Goal: Task Accomplishment & Management: Use online tool/utility

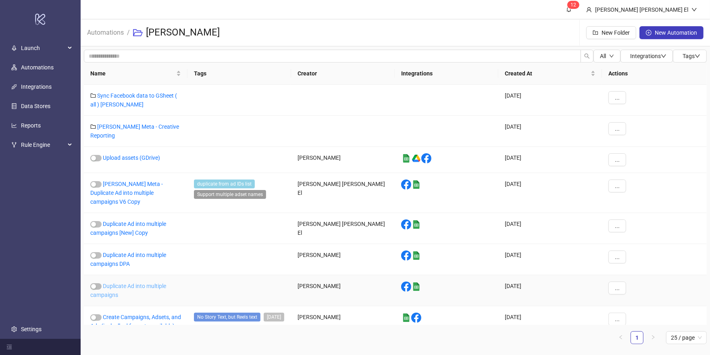
click at [129, 283] on link "Duplicate Ad into multiple campaigns" at bounding box center [128, 290] width 76 height 15
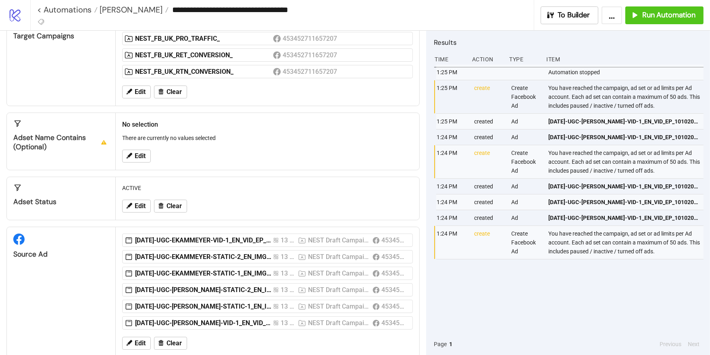
scroll to position [108, 0]
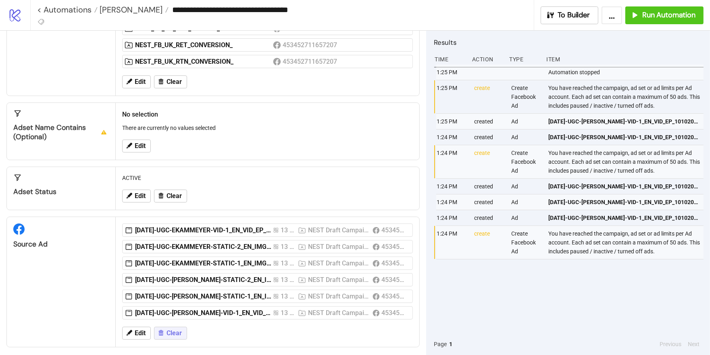
click at [168, 329] on span "Clear" at bounding box center [174, 332] width 15 height 7
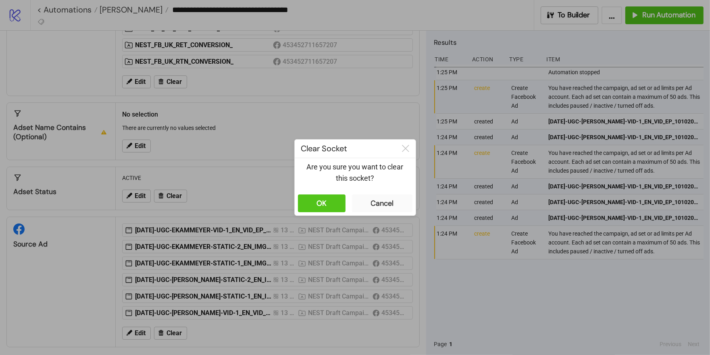
click at [328, 192] on div "OK Cancel" at bounding box center [355, 203] width 121 height 24
click at [325, 205] on div "OK" at bounding box center [321, 203] width 10 height 9
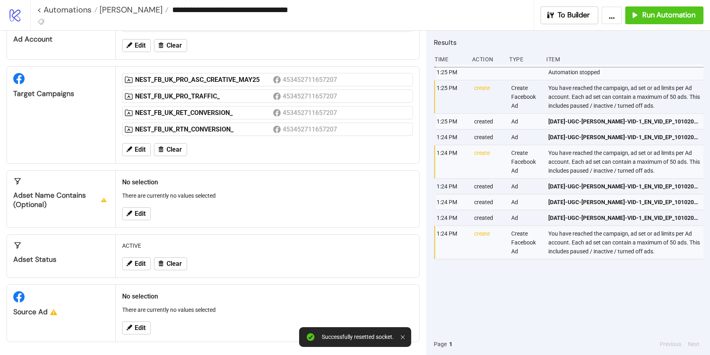
scroll to position [36, 0]
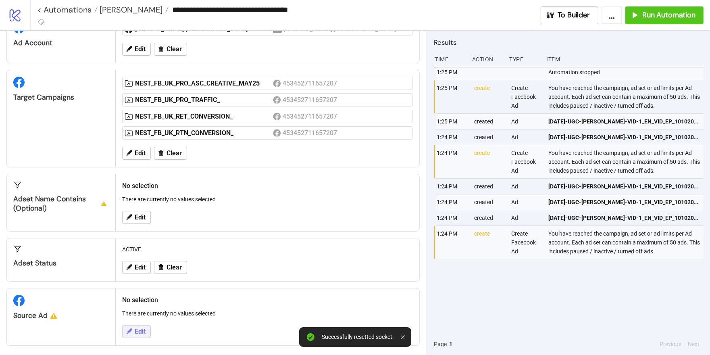
click at [139, 329] on span "Edit" at bounding box center [140, 331] width 11 height 7
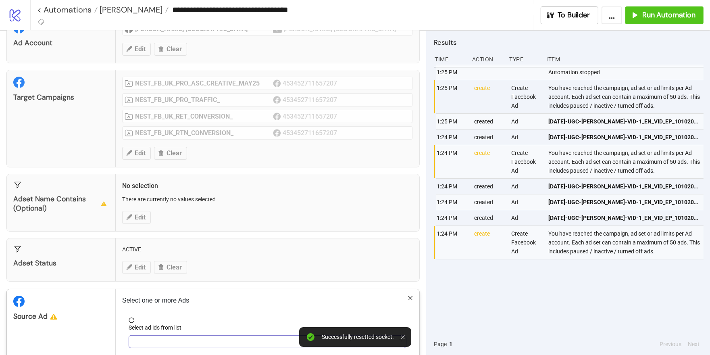
click at [174, 336] on div at bounding box center [263, 341] width 266 height 11
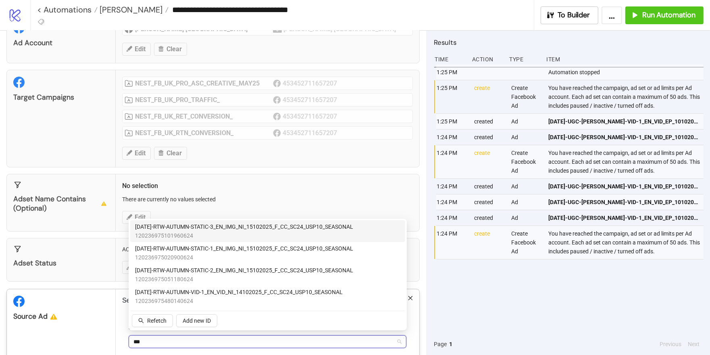
click at [207, 239] on span "120236975101960624" at bounding box center [244, 235] width 218 height 9
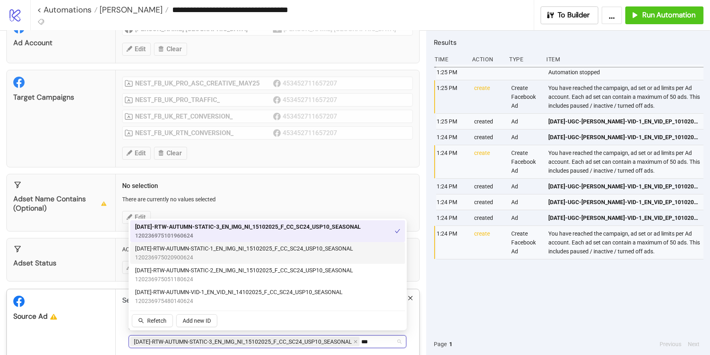
click at [207, 255] on span "120236975020900624" at bounding box center [244, 257] width 218 height 9
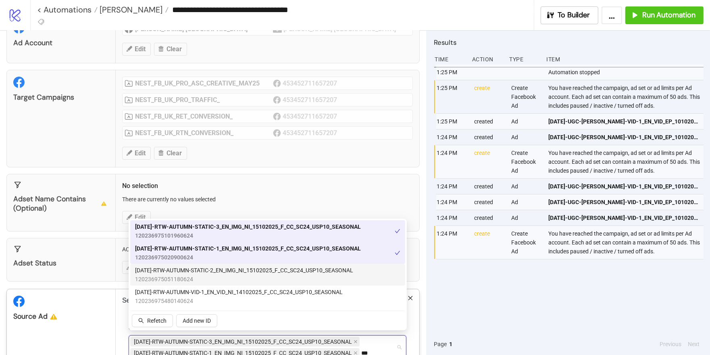
click at [207, 275] on span "120236975051180624" at bounding box center [244, 279] width 218 height 9
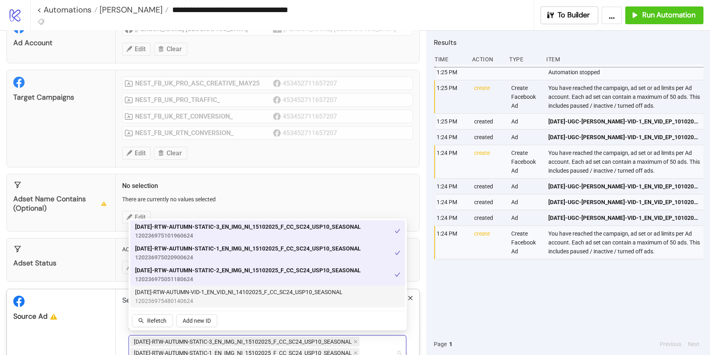
click at [214, 295] on span "AD397-RTW-AUTUMN-VID-1_EN_VID_NI_14102025_F_CC_SC24_USP10_SEASONAL" at bounding box center [239, 291] width 208 height 9
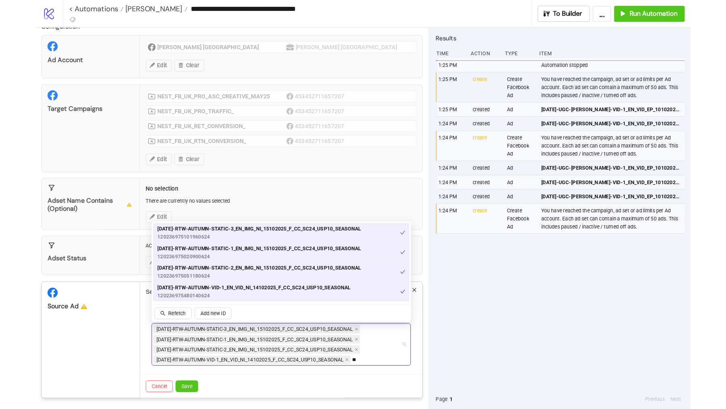
scroll to position [9, 0]
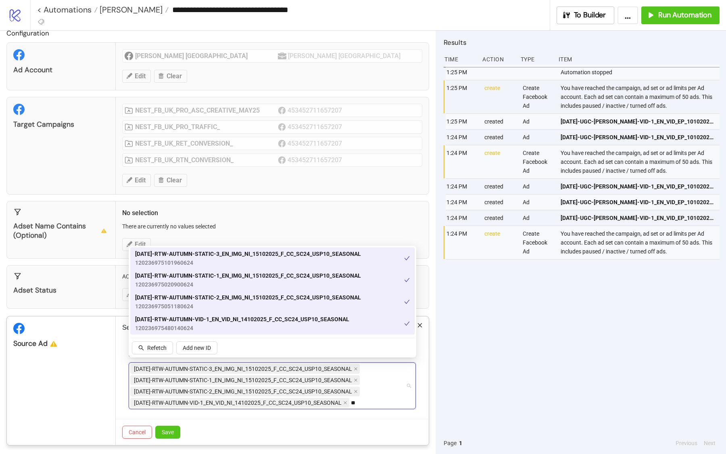
type input "**"
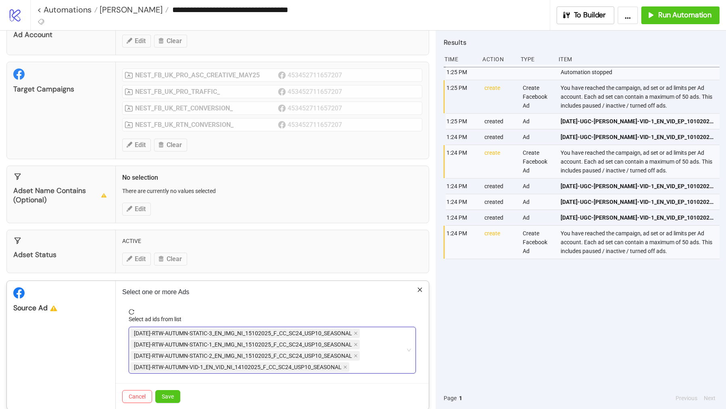
scroll to position [54, 0]
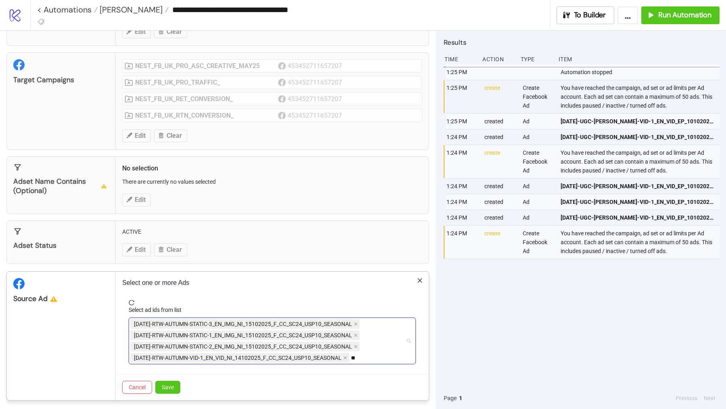
click at [362, 352] on div "AD396-RTW-AUTUMN-STATIC-3_EN_IMG_NI_15102025_F_CC_SC24_USP10_SEASONAL AD394-RTW…" at bounding box center [267, 340] width 275 height 45
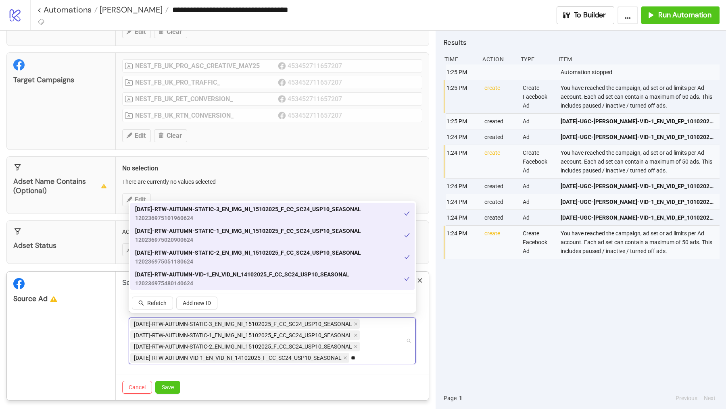
type input "*"
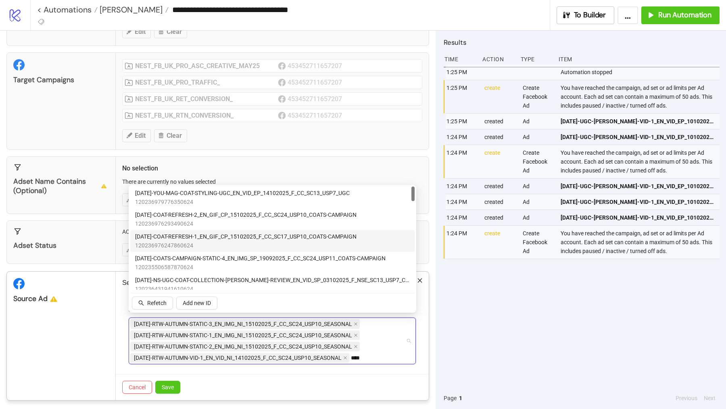
click at [200, 236] on span "AD398-COAT-REFRESH-1_EN_GIF_CP_15102025_F_CC_SC17_USP10_COATS-CAMPAIGN" at bounding box center [245, 236] width 221 height 9
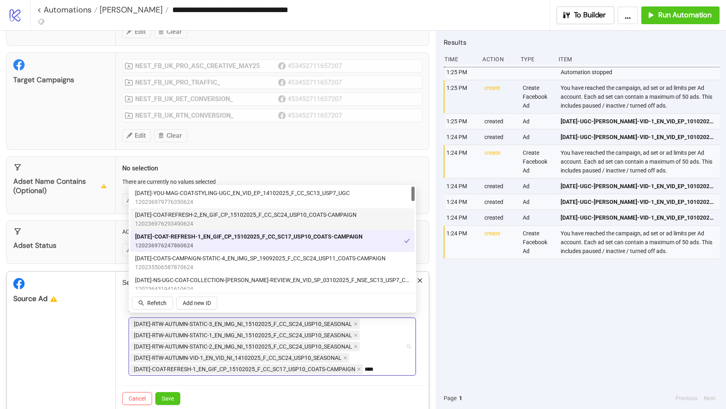
click at [212, 219] on span "AD399-COAT-REFRESH-2_EN_GIF_CP_15102025_F_CC_SC24_USP10_COATS-CAMPAIGN" at bounding box center [245, 214] width 221 height 9
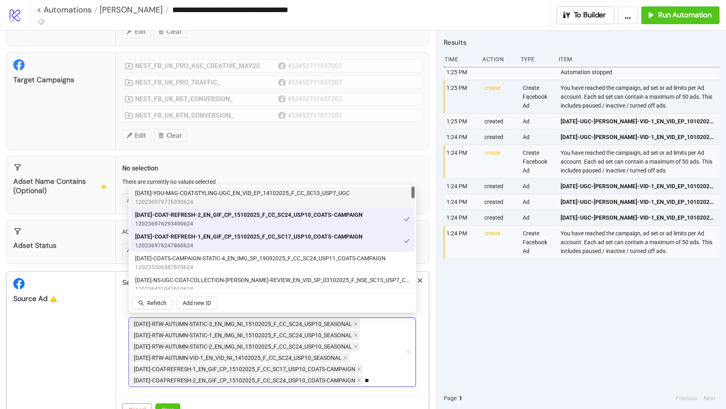
type input "*"
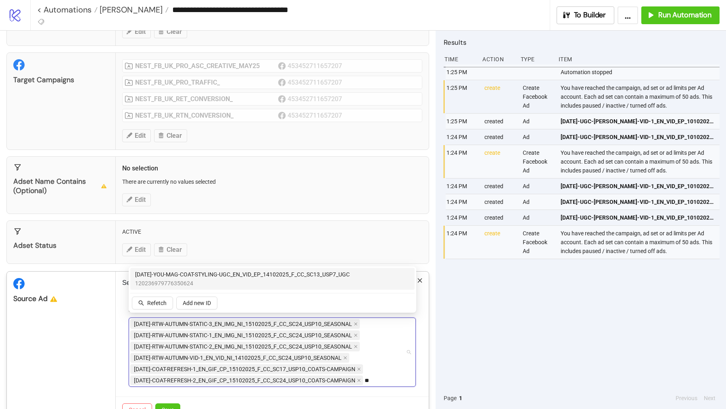
type input "***"
click at [249, 277] on span "AD400-YOU-MAG-COAT-STYLING-UGC_EN_VID_EP_14102025_F_CC_SC13_USP7_UGC" at bounding box center [242, 274] width 214 height 9
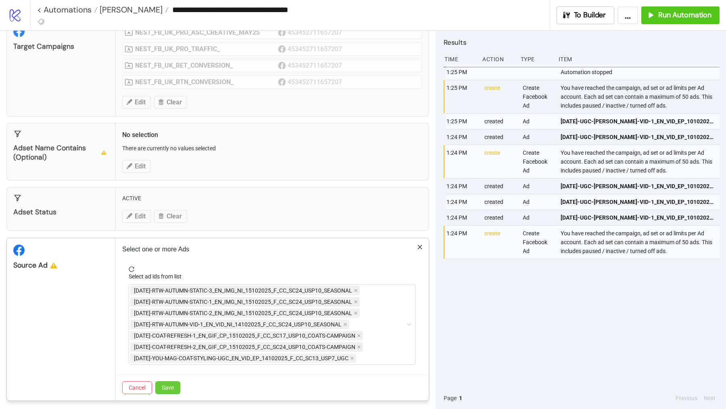
click at [166, 354] on span "Save" at bounding box center [168, 388] width 12 height 6
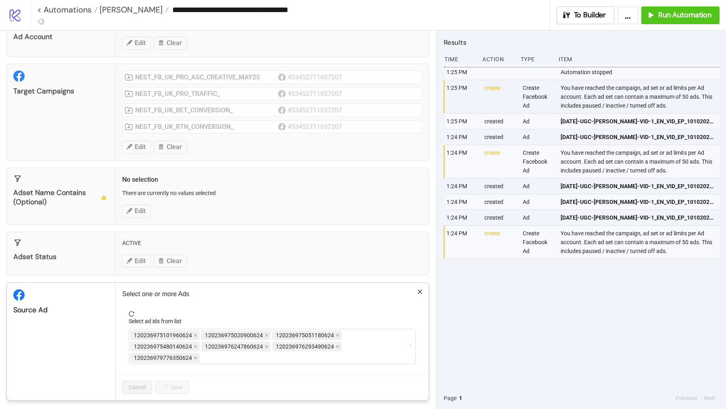
scroll to position [69, 0]
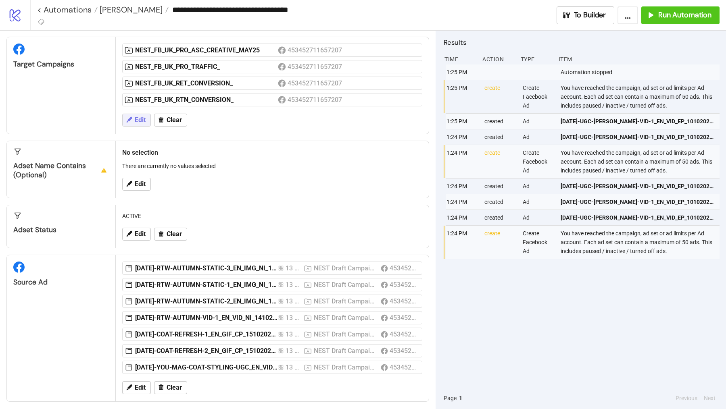
click at [139, 117] on span "Edit" at bounding box center [140, 120] width 11 height 7
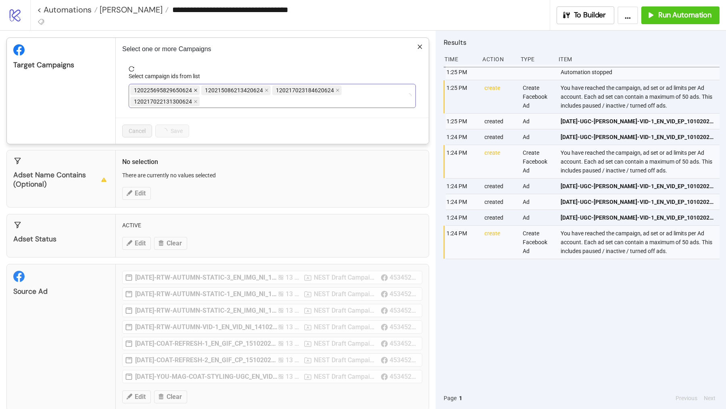
click at [195, 89] on icon "close" at bounding box center [195, 90] width 3 height 3
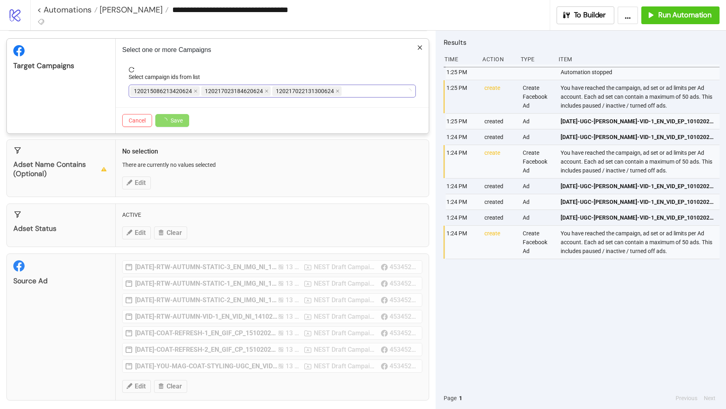
click at [195, 89] on icon "close" at bounding box center [196, 91] width 4 height 4
click at [264, 89] on icon "close" at bounding box center [266, 91] width 4 height 4
click at [195, 89] on icon "close" at bounding box center [196, 91] width 4 height 4
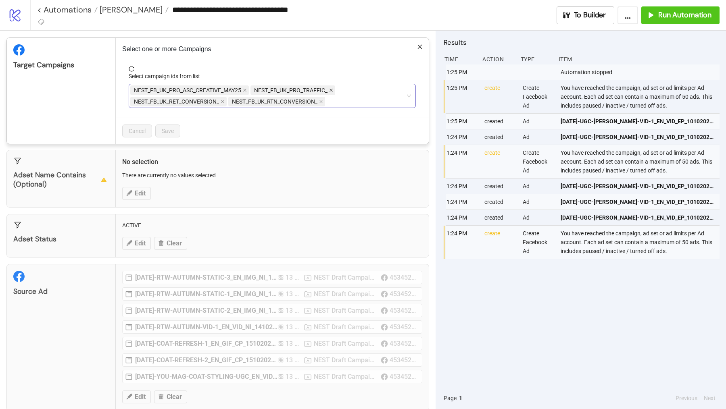
click at [331, 86] on span at bounding box center [331, 90] width 4 height 9
click at [222, 100] on icon "close" at bounding box center [223, 102] width 4 height 4
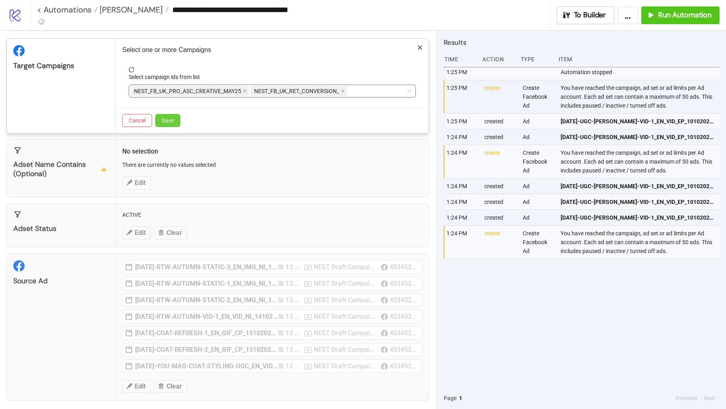
click at [171, 118] on span "Save" at bounding box center [168, 120] width 12 height 6
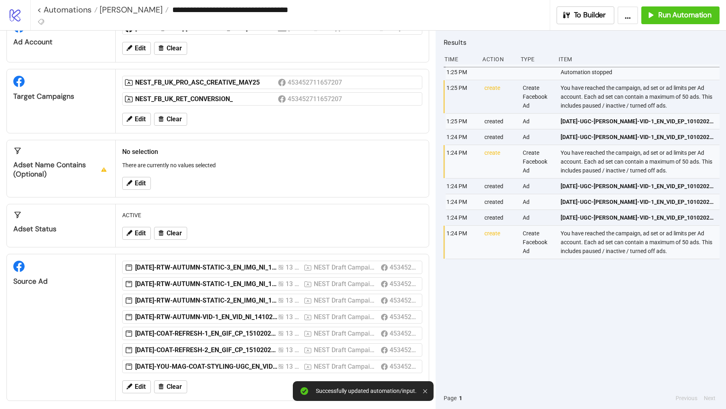
click at [662, 24] on div "**********" at bounding box center [377, 15] width 695 height 30
click at [662, 16] on span "Run Automation" at bounding box center [684, 14] width 53 height 9
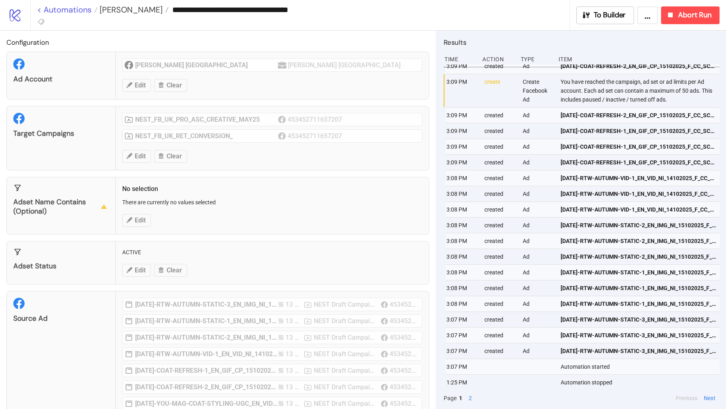
scroll to position [0, 0]
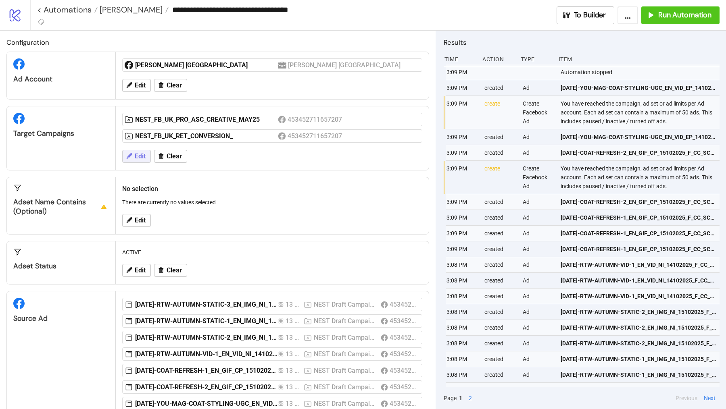
click at [137, 155] on span "Edit" at bounding box center [140, 156] width 11 height 7
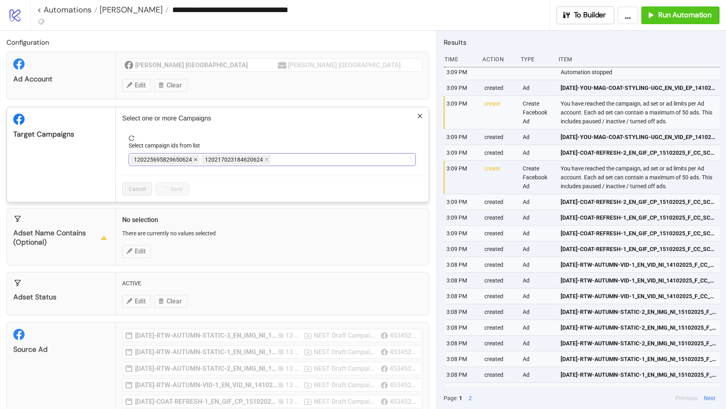
click at [194, 158] on icon "close" at bounding box center [195, 159] width 3 height 3
click at [245, 158] on icon "close" at bounding box center [245, 160] width 4 height 4
click at [221, 159] on icon "close" at bounding box center [223, 160] width 4 height 4
click at [218, 159] on div at bounding box center [267, 159] width 275 height 11
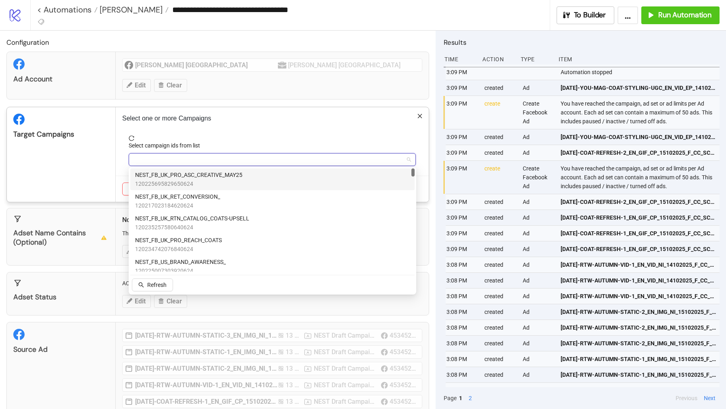
type input "*"
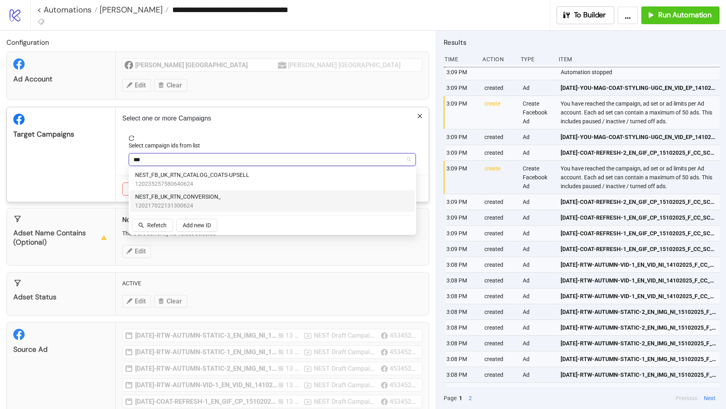
click at [220, 198] on span "NEST_FB_UK_RTN_CONVERSION_" at bounding box center [177, 196] width 85 height 9
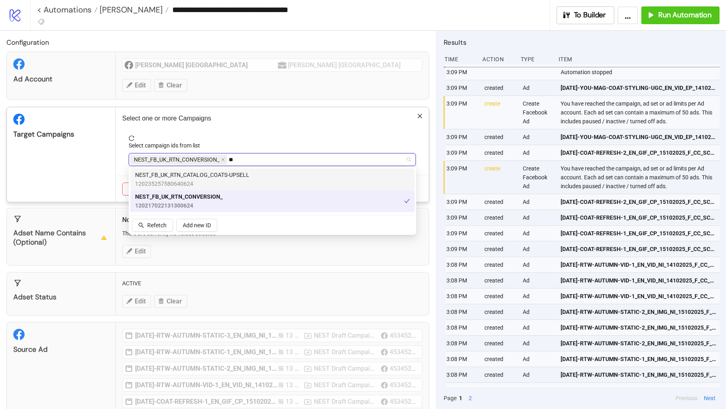
type input "*"
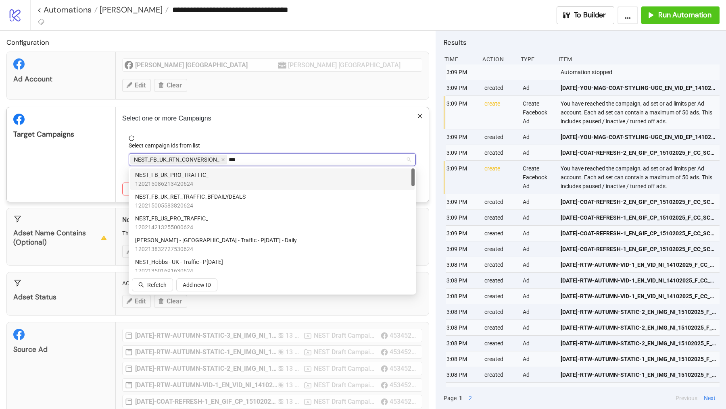
type input "****"
click at [218, 183] on div "NEST_FB_UK_PRO_TRAFFIC_ 120215086213420624" at bounding box center [272, 180] width 275 height 18
click at [107, 162] on div "Target Campaigns" at bounding box center [61, 154] width 109 height 95
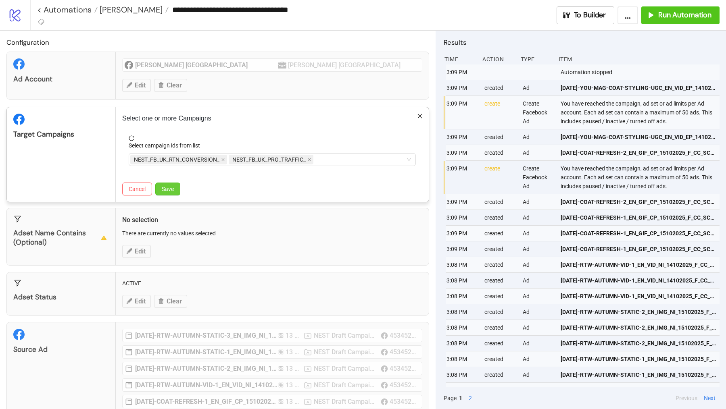
click at [171, 187] on span "Save" at bounding box center [168, 189] width 12 height 6
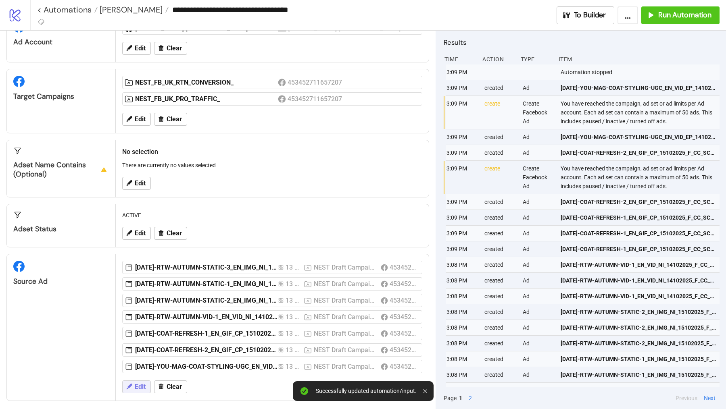
click at [144, 354] on button "Edit" at bounding box center [136, 387] width 29 height 13
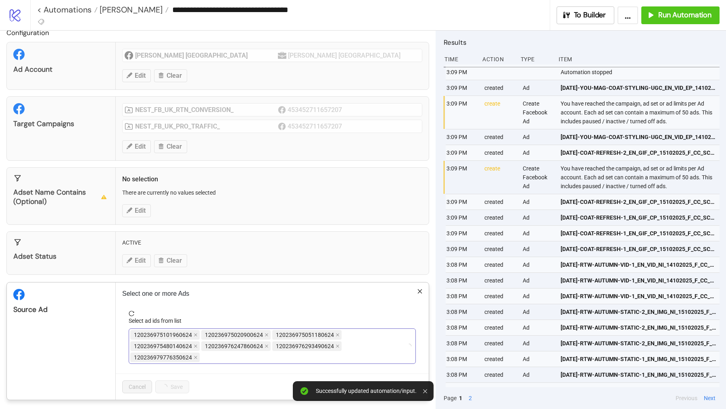
click at [196, 336] on span "120236975101960624" at bounding box center [164, 335] width 69 height 10
click at [196, 335] on span at bounding box center [196, 335] width 4 height 9
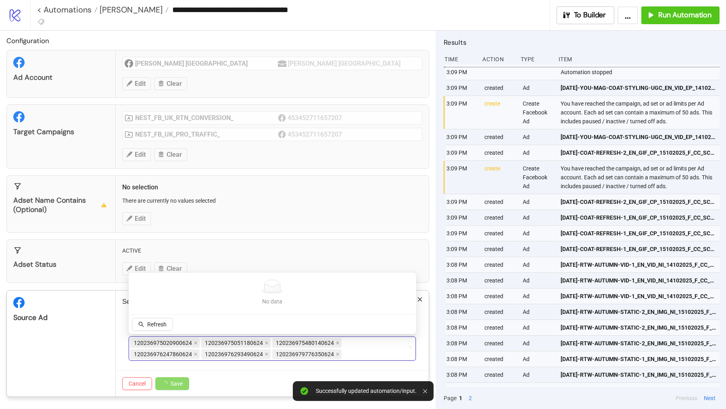
scroll to position [0, 0]
click at [196, 335] on div "Select ad ids from list" at bounding box center [272, 332] width 287 height 12
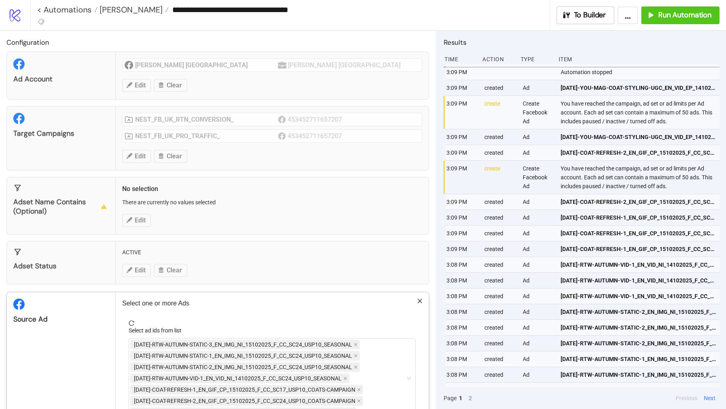
scroll to position [48, 0]
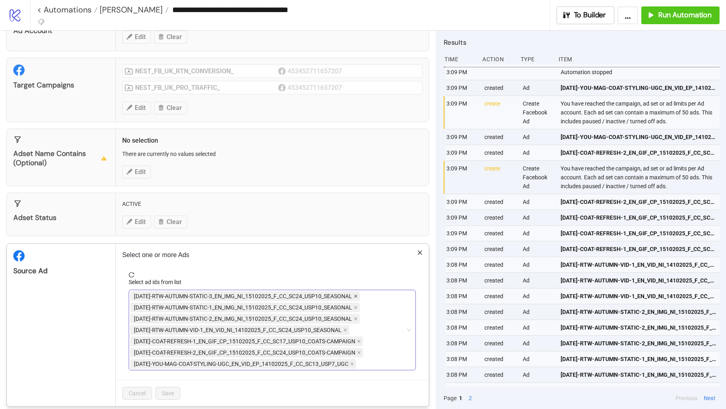
click at [356, 295] on icon "close" at bounding box center [355, 296] width 3 height 3
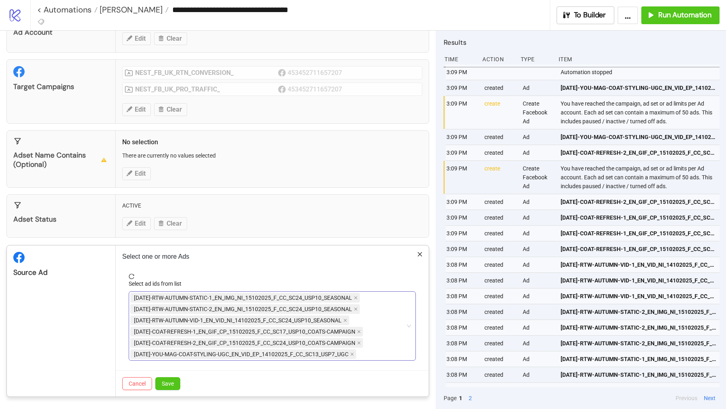
scroll to position [44, 0]
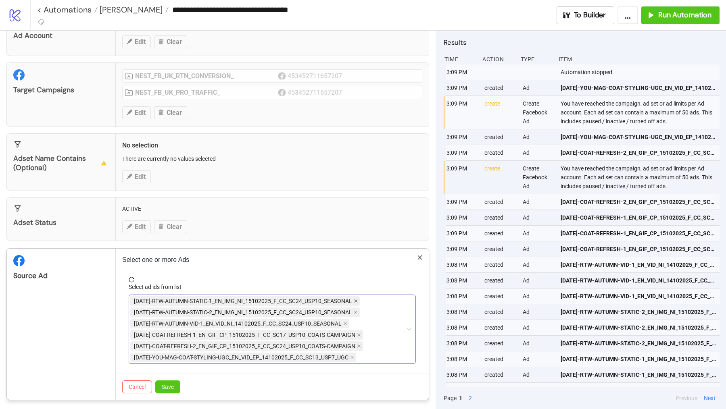
click at [358, 299] on icon "close" at bounding box center [356, 301] width 4 height 4
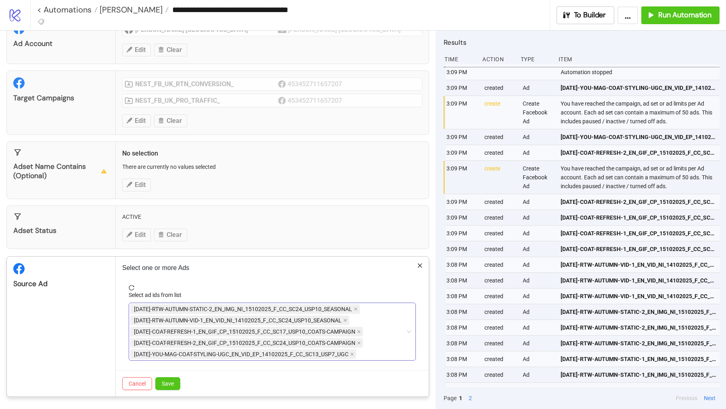
scroll to position [32, 0]
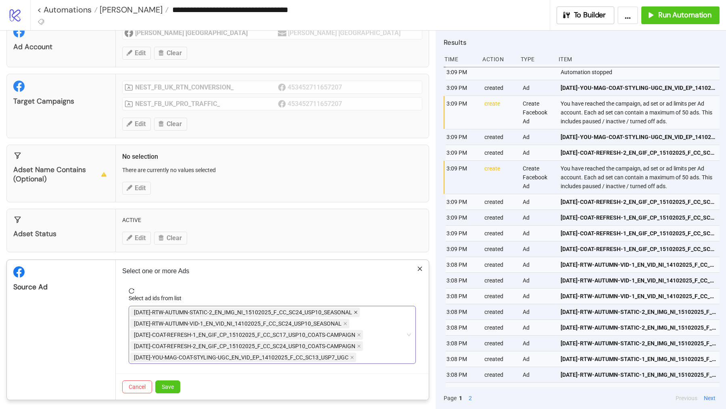
click at [358, 310] on icon "close" at bounding box center [356, 312] width 4 height 4
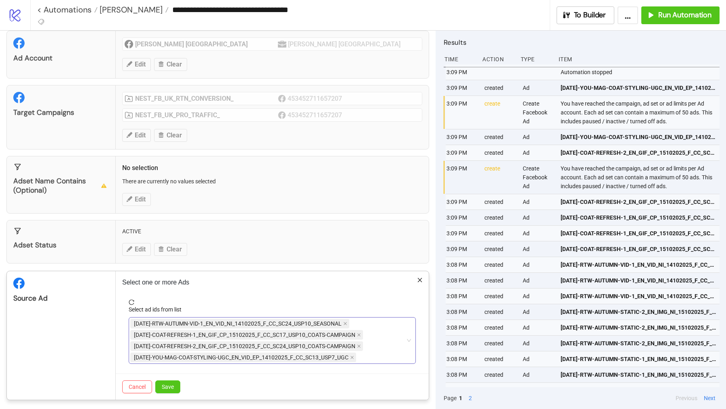
click at [368, 323] on div "AD397-RTW-AUTUMN-VID-1_EN_VID_NI_14102025_F_CC_SC24_USP10_SEASONAL AD398-COAT-R…" at bounding box center [267, 340] width 275 height 45
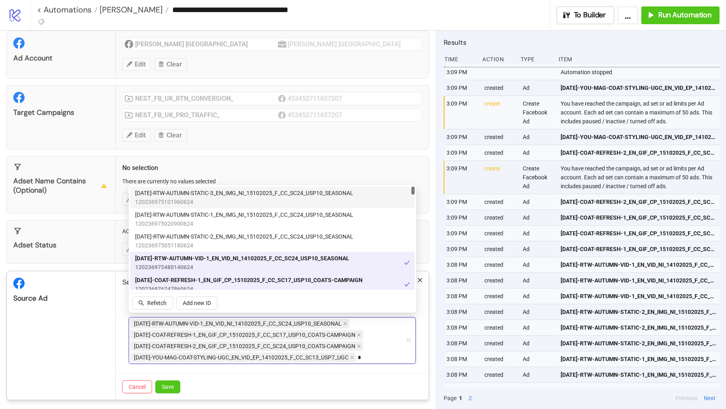
type input "**"
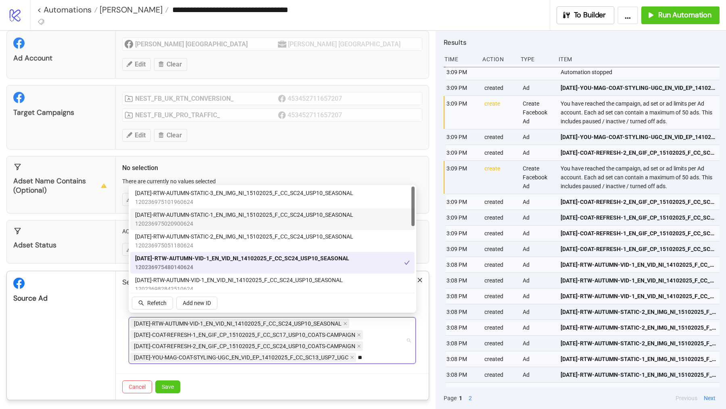
click at [258, 216] on span "AD394-RTW-AUTUMN-STATIC-1_EN_IMG_NI_15102025_F_CC_SC24_USP10_SEASONAL" at bounding box center [244, 214] width 218 height 9
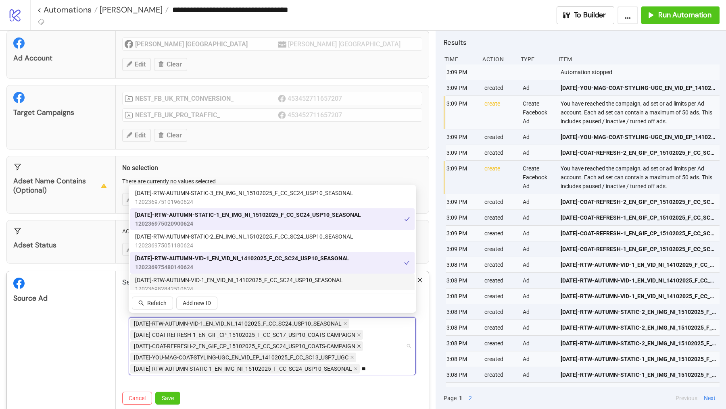
click at [360, 345] on icon "close" at bounding box center [359, 346] width 4 height 4
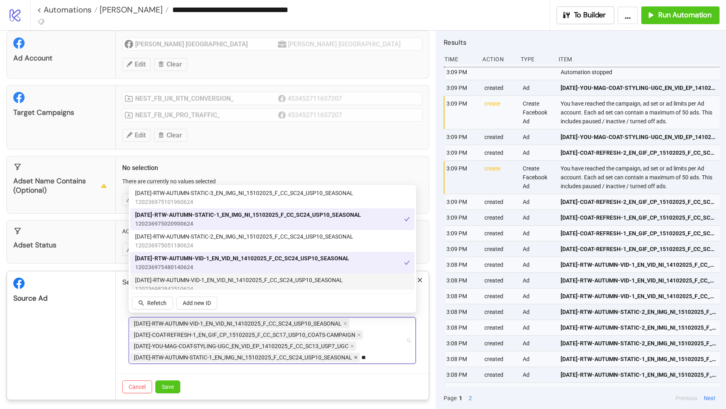
click at [356, 354] on icon "close" at bounding box center [355, 357] width 3 height 3
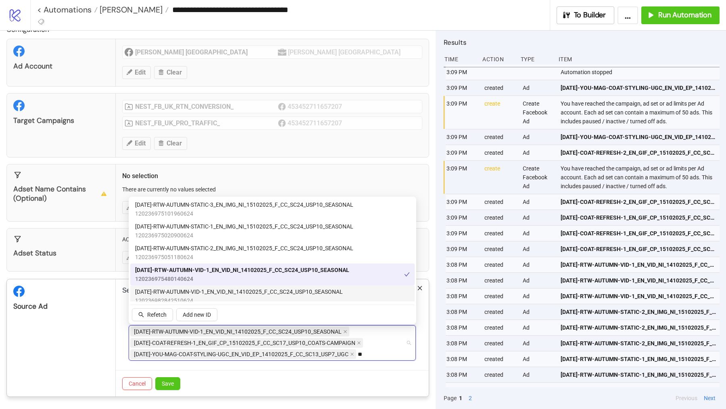
scroll to position [10, 0]
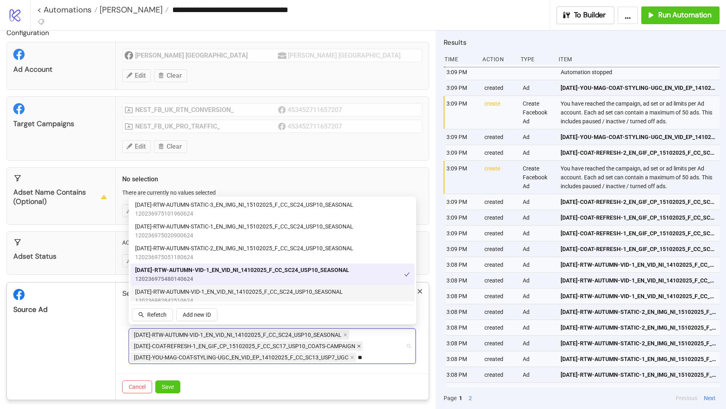
click at [358, 344] on icon "close" at bounding box center [359, 346] width 4 height 4
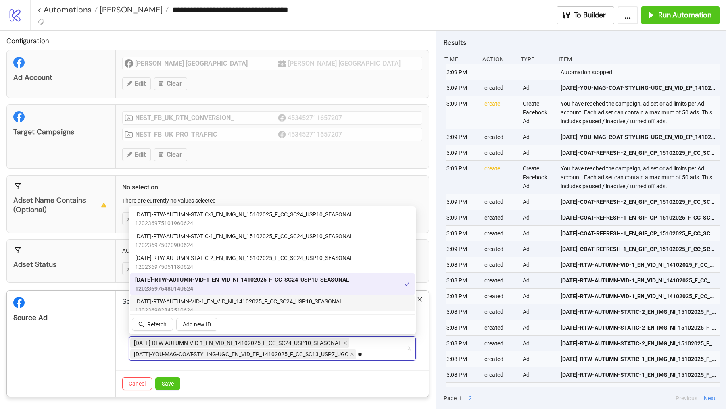
scroll to position [0, 0]
click at [168, 354] on span "Save" at bounding box center [168, 385] width 12 height 6
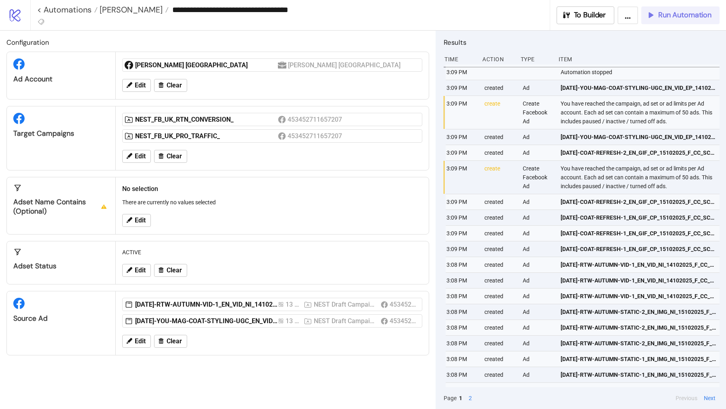
click at [663, 15] on span "Run Automation" at bounding box center [684, 14] width 53 height 9
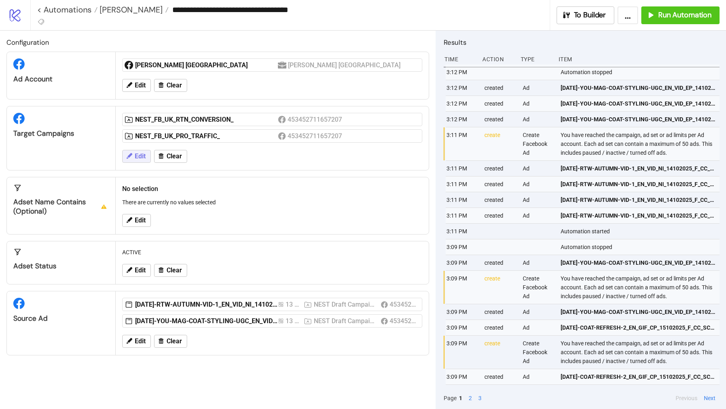
click at [137, 153] on span "Edit" at bounding box center [140, 156] width 11 height 7
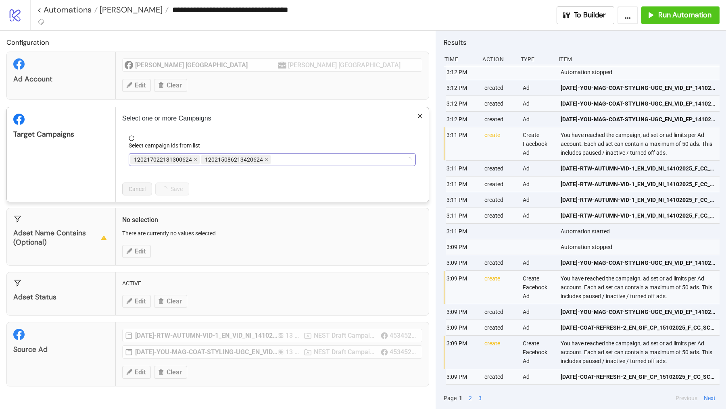
click at [285, 162] on div "120217022131300624 120215086213420624" at bounding box center [267, 159] width 275 height 11
click at [326, 159] on div "NEST_FB_UK_RTN_CONVERSION_ NEST_FB_UK_PRO_TRAFFIC_" at bounding box center [267, 159] width 275 height 11
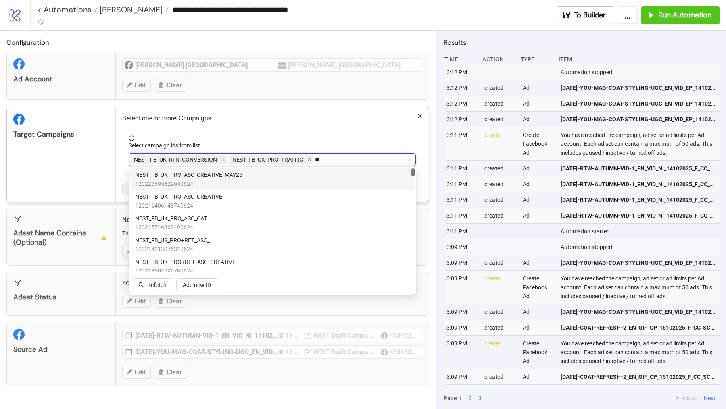
click at [235, 175] on span "NEST_FB_UK_PRO_ASC_CREATIVE_MAY25" at bounding box center [188, 175] width 107 height 9
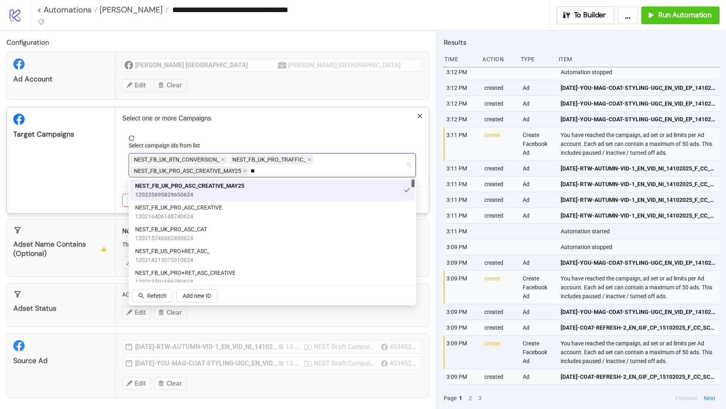
type input "*"
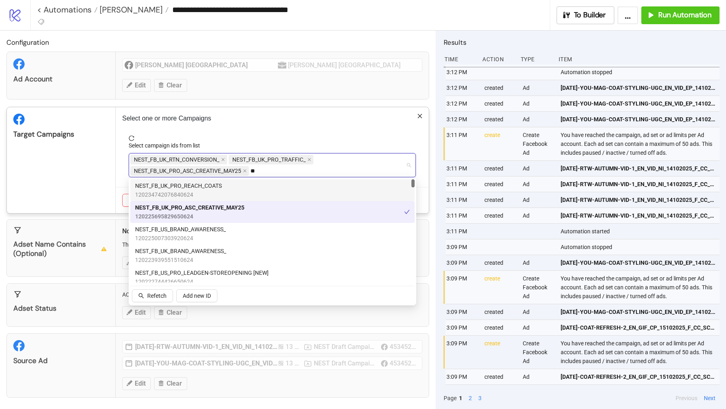
type input "***"
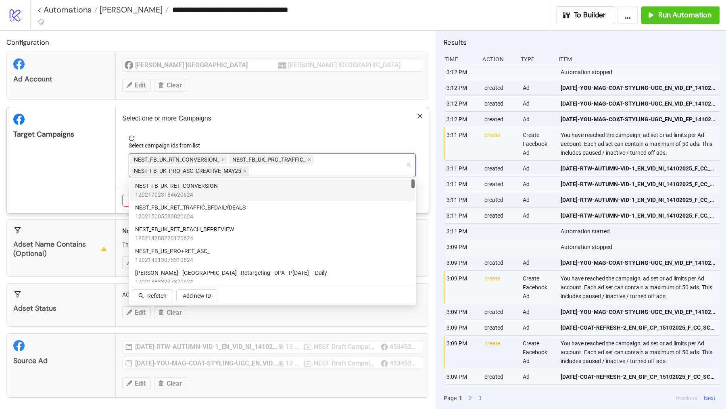
click at [101, 172] on div "Target Campaigns" at bounding box center [61, 160] width 109 height 106
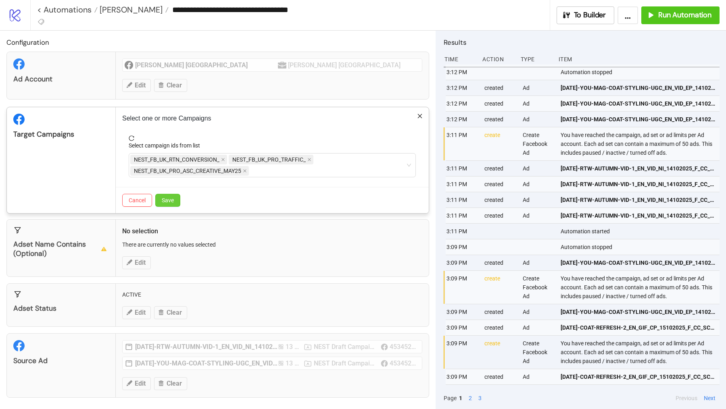
click at [163, 198] on span "Save" at bounding box center [168, 200] width 12 height 6
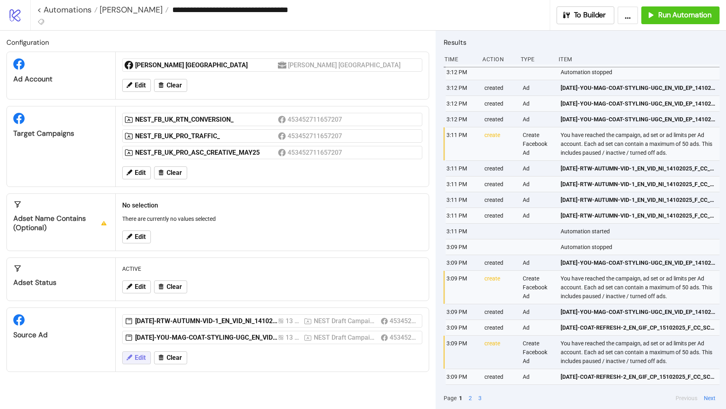
click at [133, 354] on button "Edit" at bounding box center [136, 358] width 29 height 13
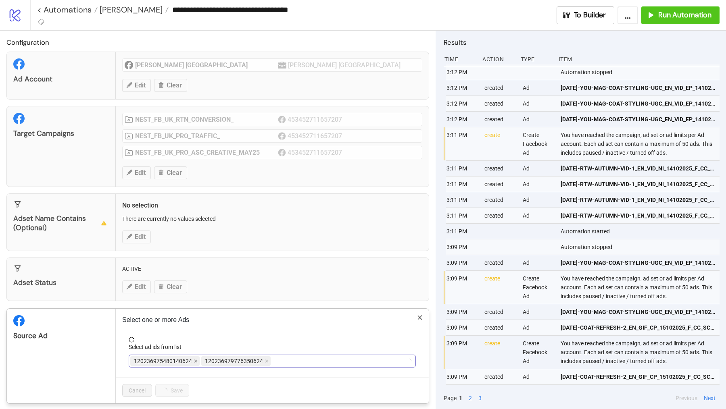
click at [194, 354] on icon "close" at bounding box center [196, 361] width 4 height 4
click at [264, 354] on icon "close" at bounding box center [266, 361] width 4 height 4
click at [192, 354] on div at bounding box center [267, 361] width 275 height 11
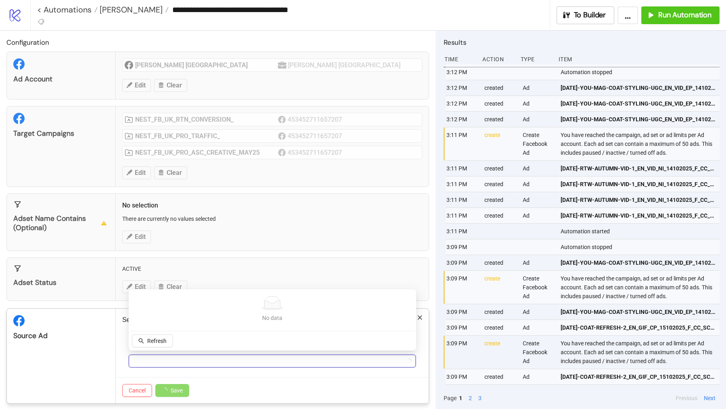
click at [192, 354] on div at bounding box center [267, 361] width 275 height 11
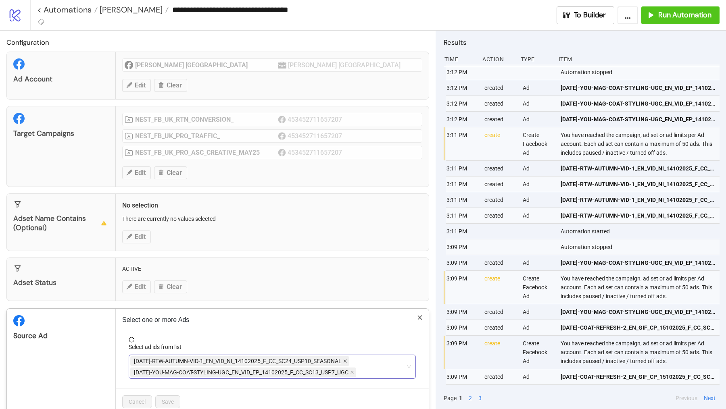
click at [345, 354] on icon "close" at bounding box center [345, 361] width 4 height 4
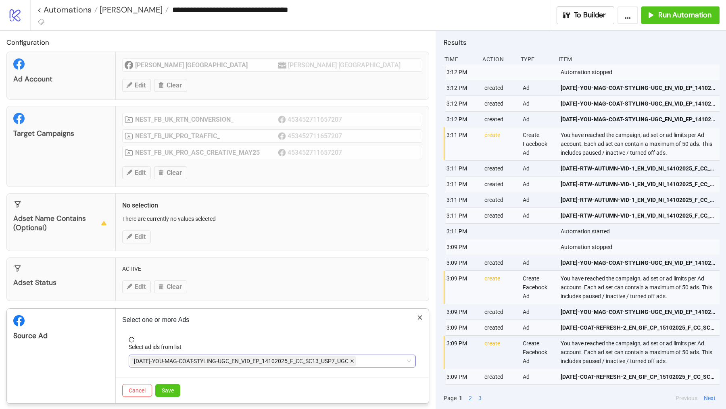
click at [352, 354] on icon "close" at bounding box center [352, 361] width 4 height 4
click at [327, 354] on div at bounding box center [267, 361] width 275 height 11
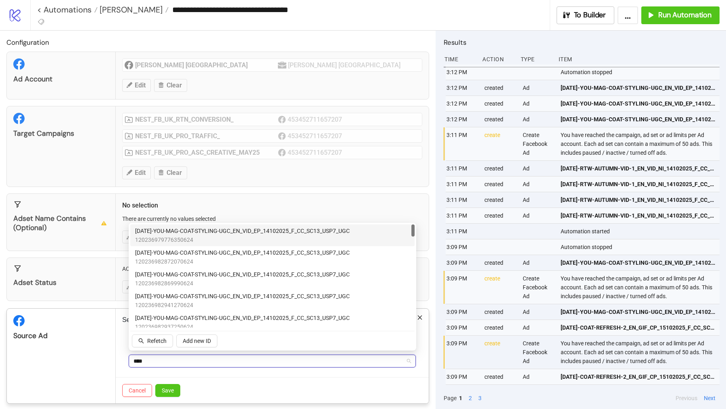
type input "*****"
click at [200, 238] on span "120236982863880624" at bounding box center [245, 239] width 221 height 9
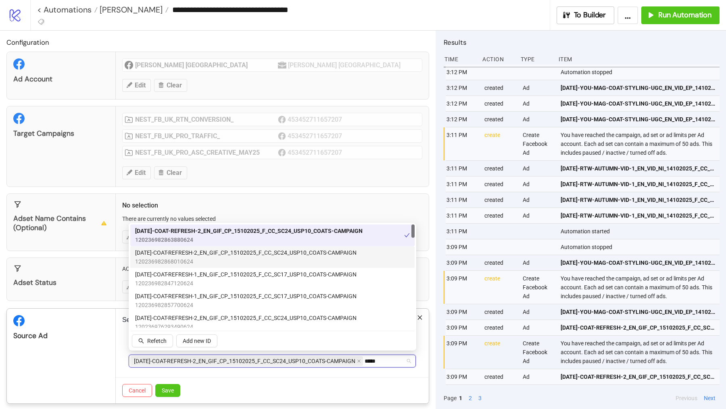
click at [200, 258] on span "120236982868010624" at bounding box center [245, 261] width 221 height 9
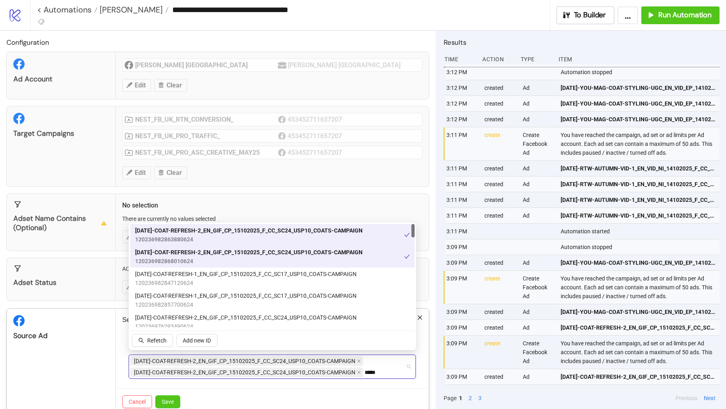
click at [200, 258] on span "120236982868010624" at bounding box center [248, 261] width 227 height 9
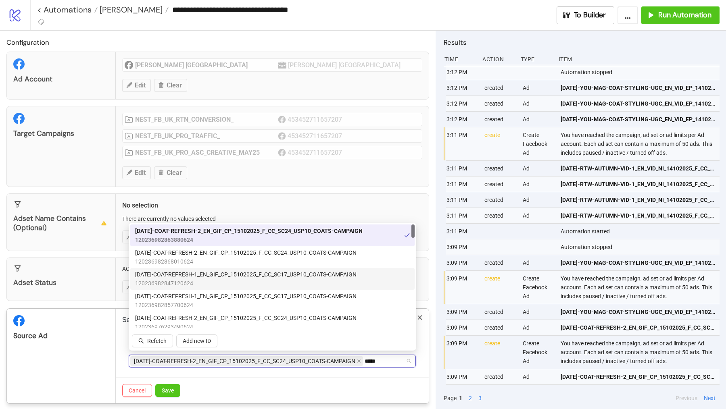
click at [200, 283] on span "120236982847120624" at bounding box center [245, 283] width 221 height 9
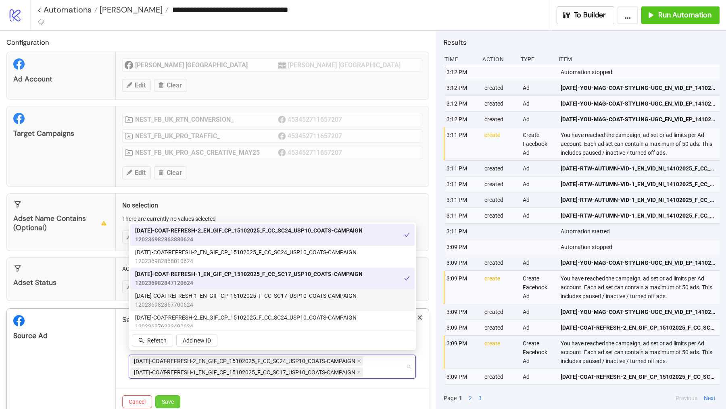
click at [164, 354] on span "Save" at bounding box center [168, 402] width 12 height 6
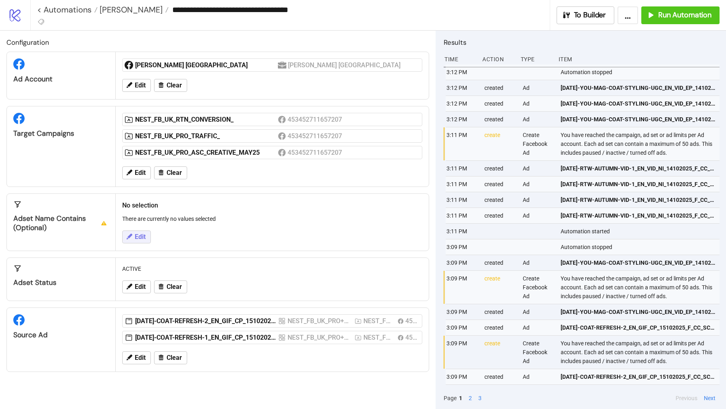
click at [141, 233] on span "Edit" at bounding box center [140, 236] width 11 height 7
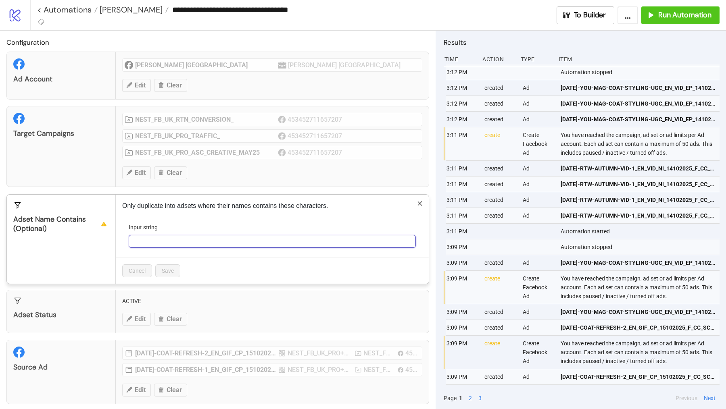
click at [148, 237] on input "Input string" at bounding box center [272, 241] width 287 height 13
type input "***"
click at [171, 268] on span "Save" at bounding box center [168, 271] width 12 height 6
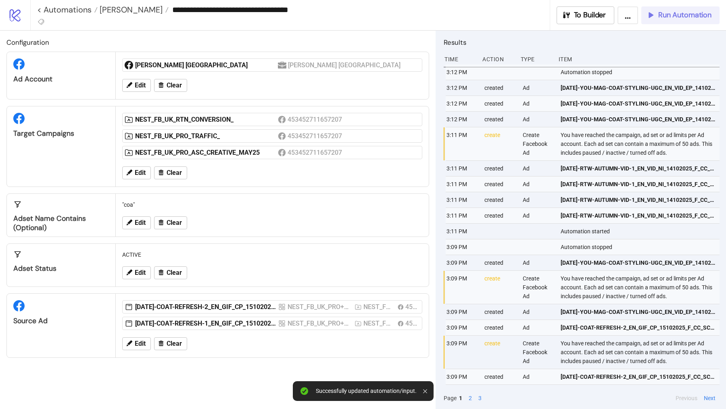
click at [678, 16] on span "Run Automation" at bounding box center [684, 14] width 53 height 9
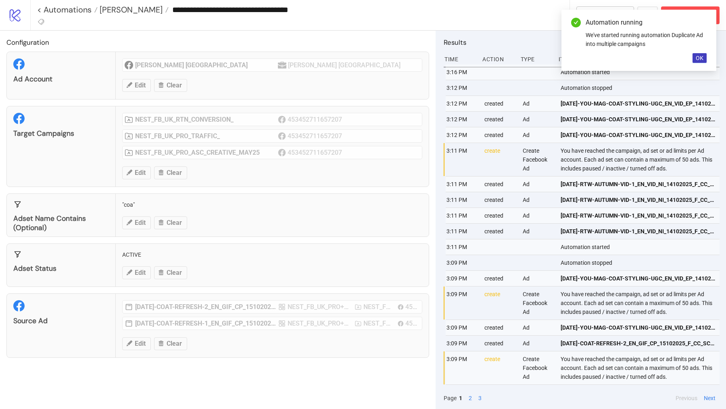
click at [700, 63] on div "Automation running We've started running automation Duplicate Ad into multiple …" at bounding box center [638, 40] width 155 height 61
click at [700, 62] on button "OK" at bounding box center [699, 58] width 14 height 10
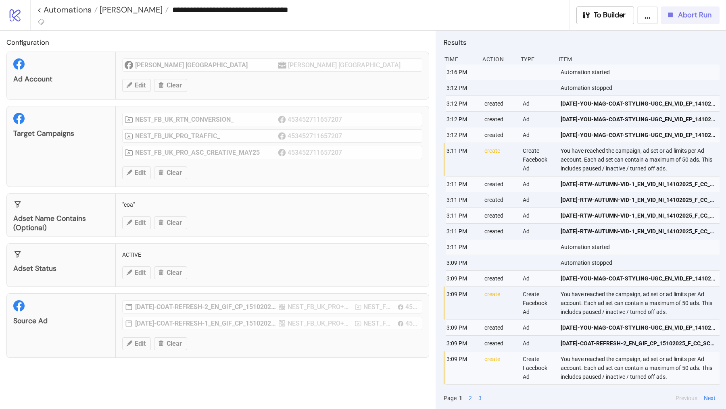
click at [694, 16] on span "Abort Run" at bounding box center [694, 14] width 33 height 9
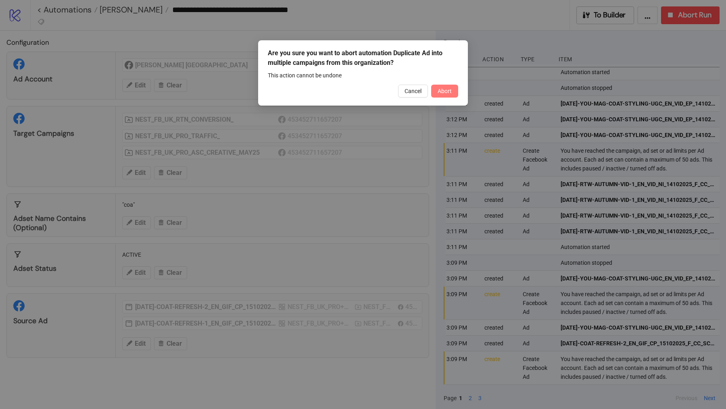
click at [441, 92] on span "Abort" at bounding box center [444, 91] width 14 height 6
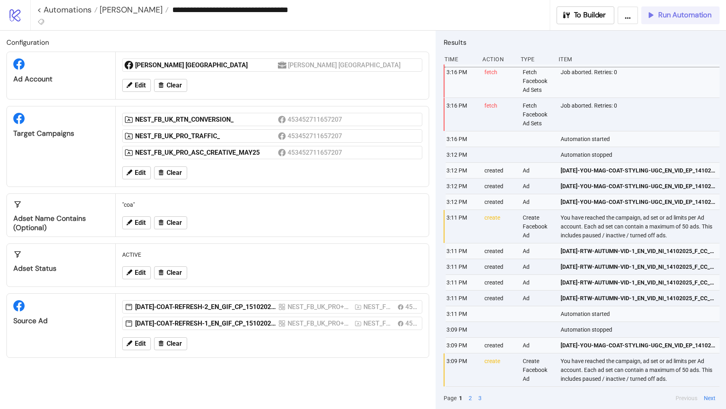
click at [672, 17] on span "Run Automation" at bounding box center [684, 14] width 53 height 9
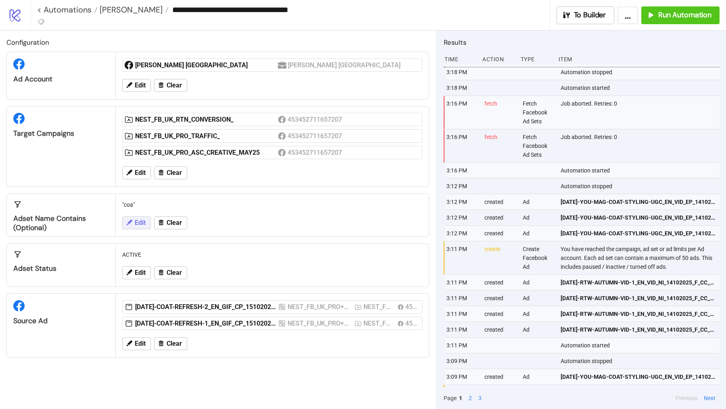
click at [138, 223] on span "Edit" at bounding box center [140, 222] width 11 height 7
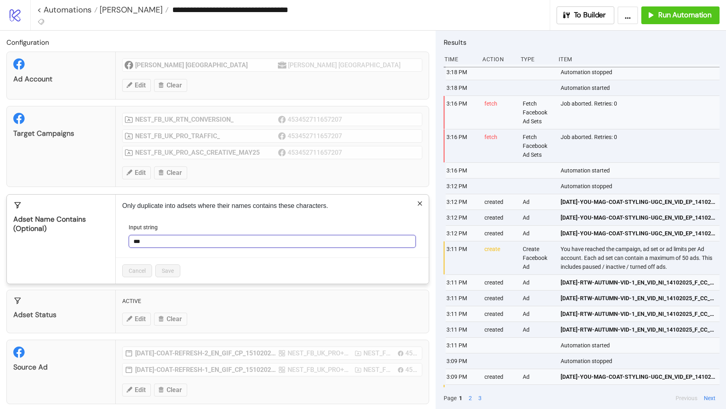
click at [154, 237] on input "***" at bounding box center [272, 241] width 287 height 13
type input "*"
type input "*****"
click at [173, 268] on span "Save" at bounding box center [168, 271] width 12 height 6
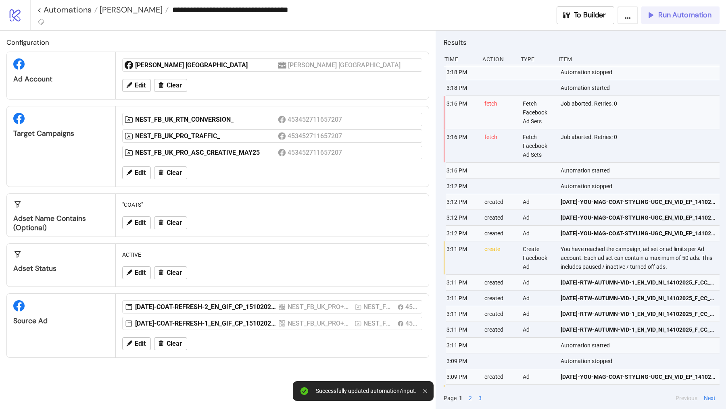
click at [674, 9] on button "Run Automation" at bounding box center [680, 15] width 78 height 18
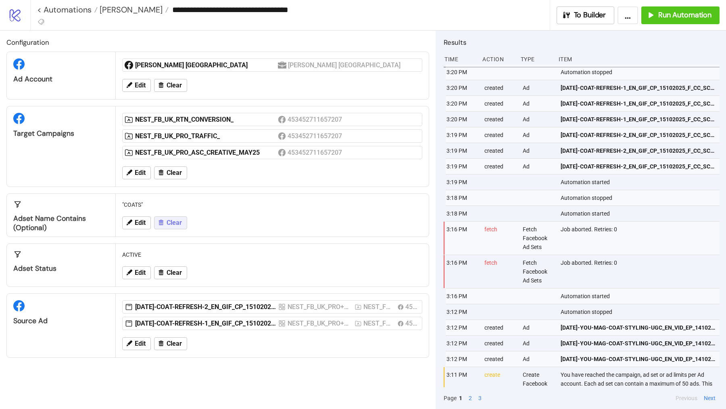
click at [171, 220] on span "Clear" at bounding box center [174, 222] width 15 height 7
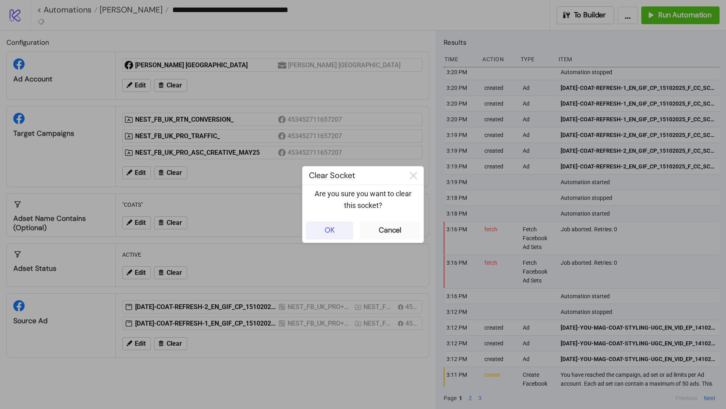
click at [318, 227] on button "OK" at bounding box center [330, 231] width 48 height 18
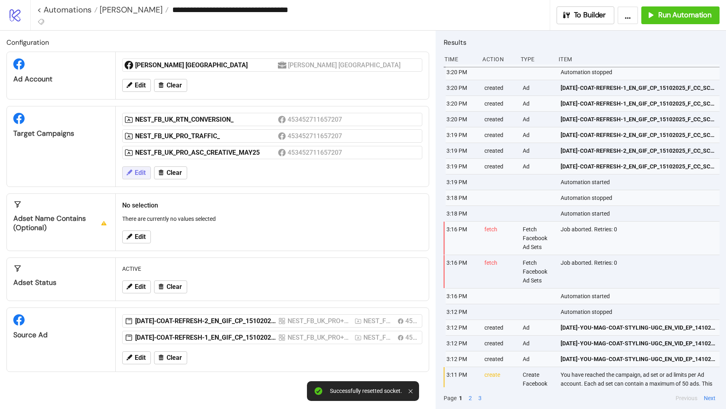
click at [140, 169] on span "Edit" at bounding box center [140, 172] width 11 height 7
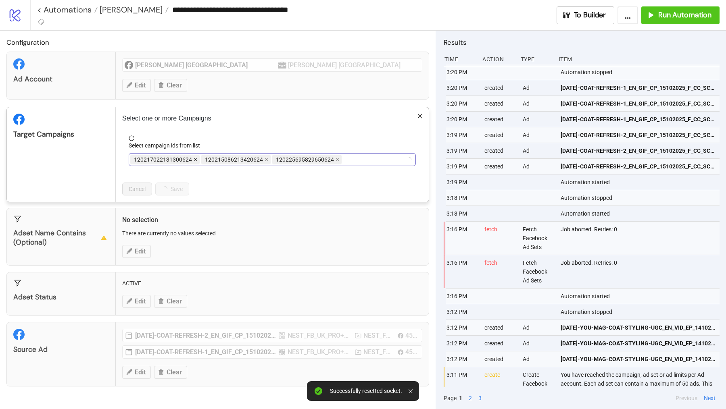
click at [194, 158] on icon "close" at bounding box center [196, 160] width 4 height 4
click at [264, 158] on icon "close" at bounding box center [266, 160] width 4 height 4
click at [194, 158] on icon "close" at bounding box center [196, 160] width 4 height 4
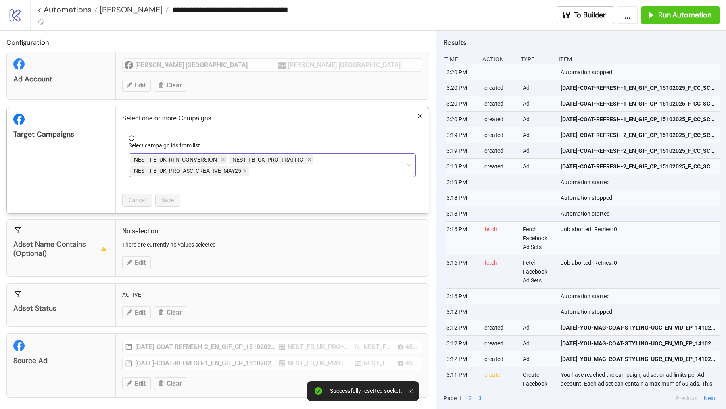
click at [221, 158] on icon "close" at bounding box center [223, 160] width 4 height 4
click at [221, 167] on span "NEST_FB_UK_PRO_ASC_CREATIVE_MAY25" at bounding box center [187, 171] width 107 height 9
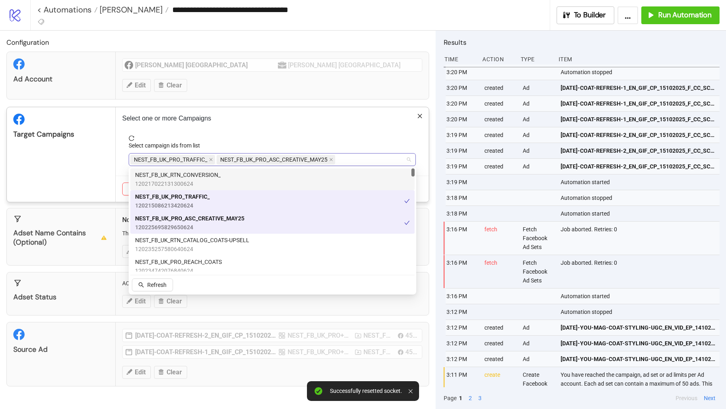
click at [221, 157] on span "NEST_FB_UK_PRO_ASC_CREATIVE_MAY25" at bounding box center [273, 159] width 107 height 9
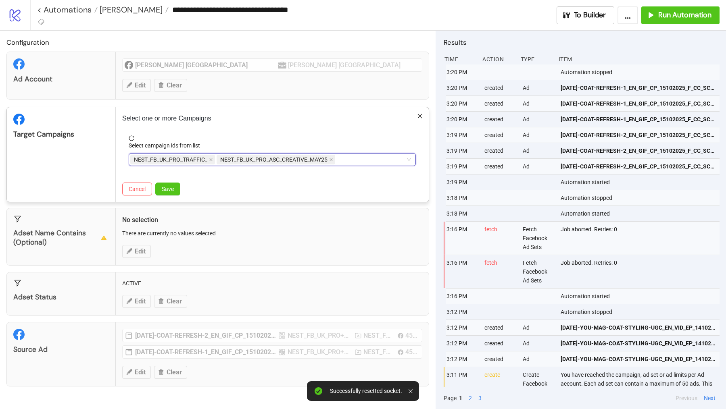
click at [212, 158] on span "NEST_FB_UK_PRO_TRAFFIC_" at bounding box center [172, 160] width 85 height 10
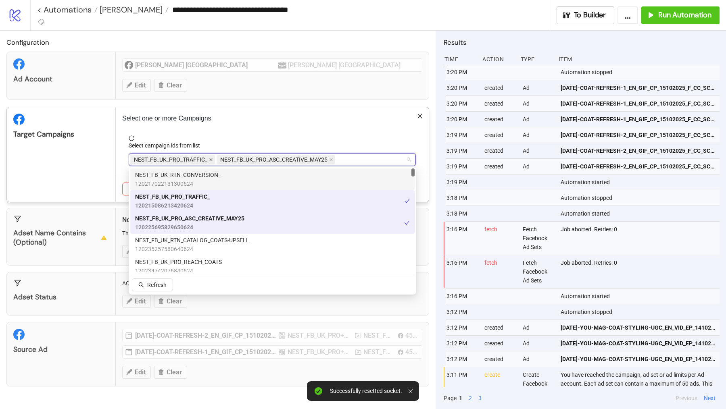
click at [209, 158] on icon "close" at bounding box center [211, 160] width 4 height 4
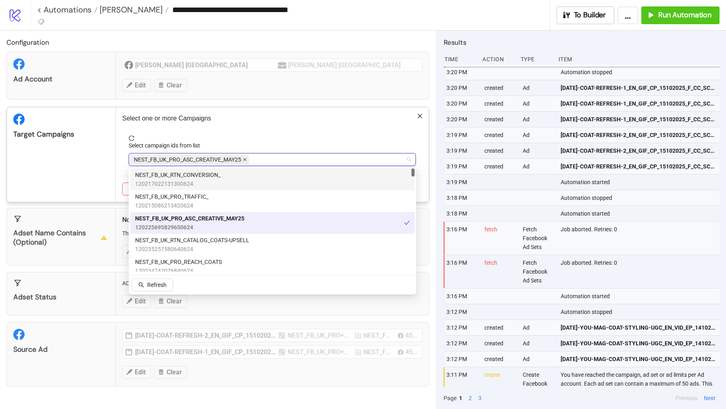
click at [245, 159] on icon "close" at bounding box center [244, 159] width 3 height 3
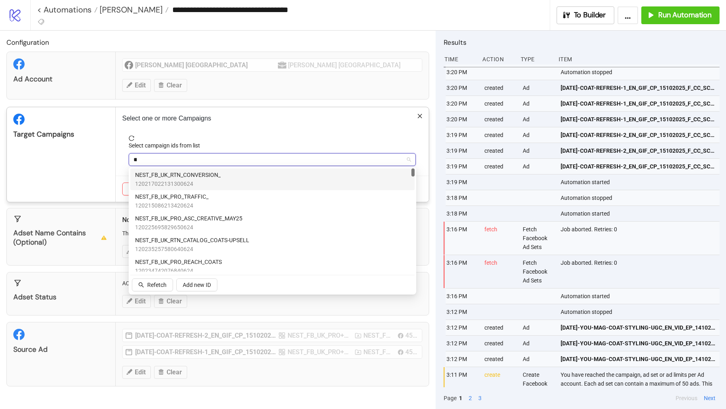
type input "***"
click at [214, 183] on span "120217023184620624" at bounding box center [177, 183] width 85 height 9
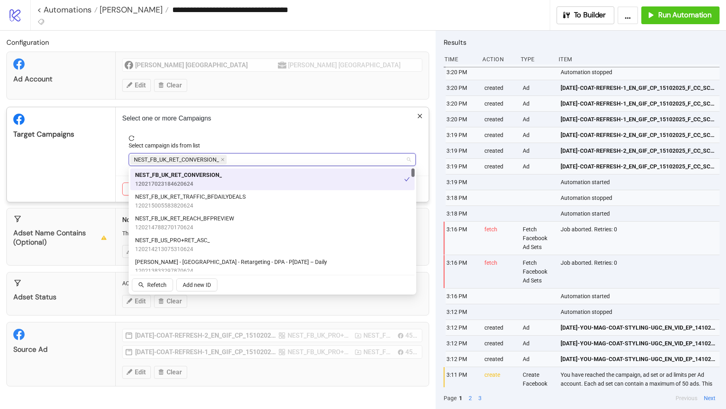
click at [92, 159] on div "Target Campaigns" at bounding box center [61, 154] width 109 height 95
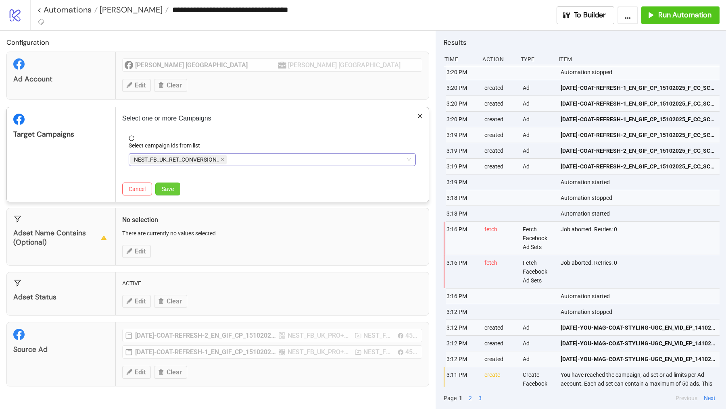
click at [169, 190] on span "Save" at bounding box center [168, 189] width 12 height 6
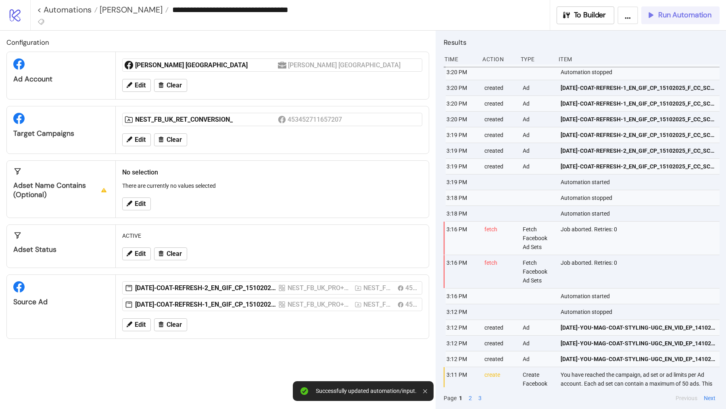
click at [654, 20] on button "Run Automation" at bounding box center [680, 15] width 78 height 18
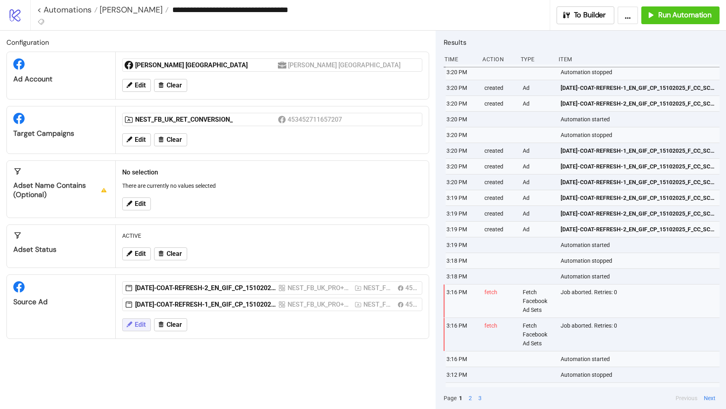
click at [137, 324] on span "Edit" at bounding box center [140, 324] width 11 height 7
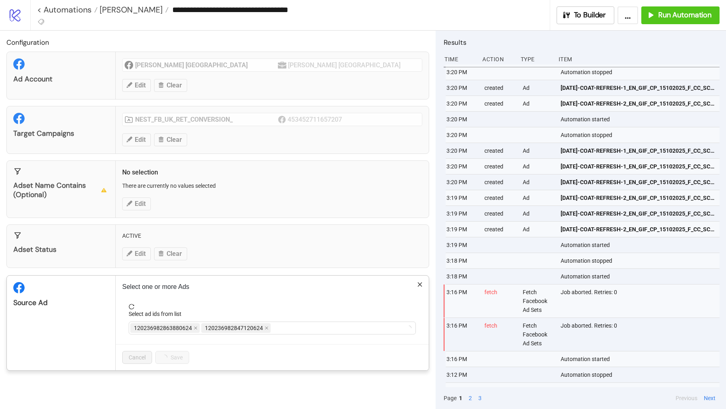
click at [314, 92] on div "**********" at bounding box center [363, 204] width 726 height 409
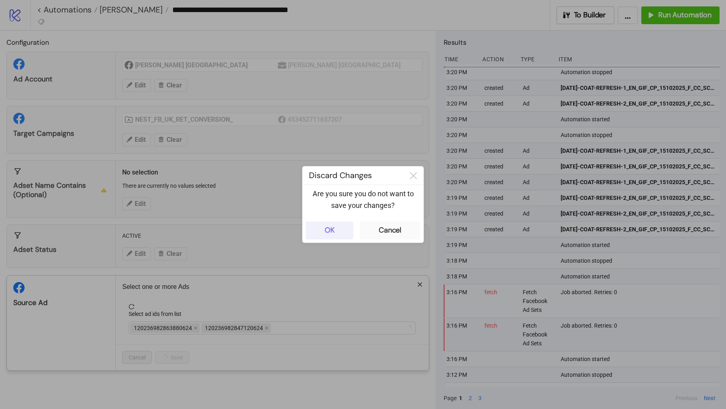
click at [325, 229] on div "OK" at bounding box center [330, 230] width 10 height 9
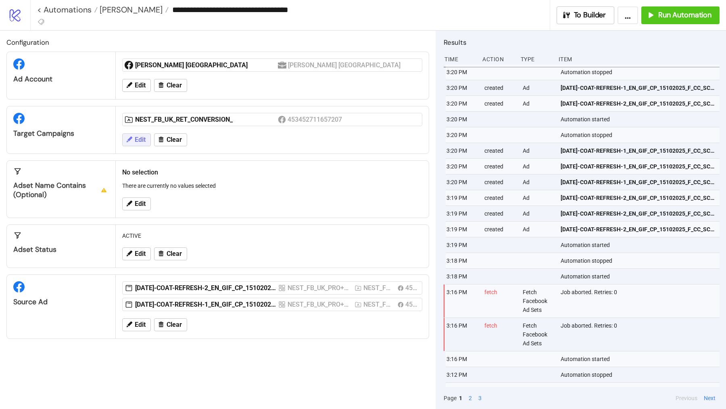
click at [142, 137] on span "Edit" at bounding box center [140, 139] width 11 height 7
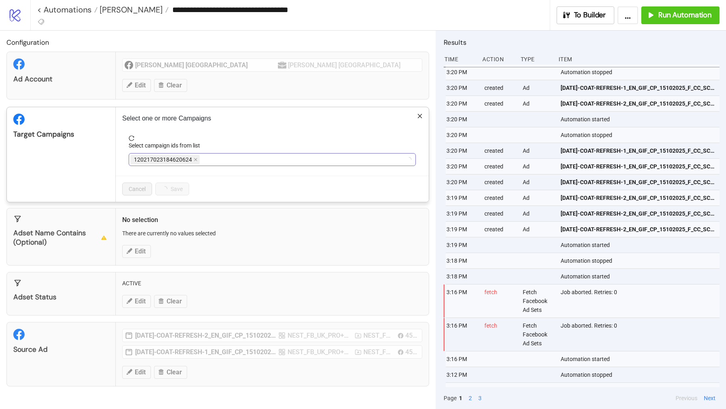
click at [190, 158] on span "120217023184620624" at bounding box center [163, 159] width 58 height 9
click at [191, 158] on span "120217023184620624" at bounding box center [164, 160] width 69 height 10
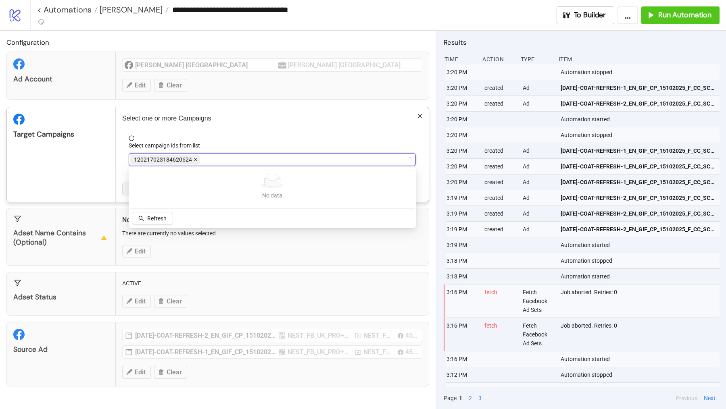
click at [194, 158] on icon "close" at bounding box center [196, 160] width 4 height 4
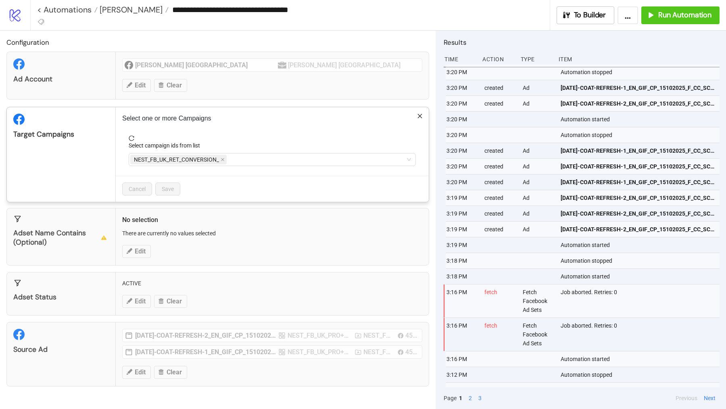
click at [192, 158] on span "NEST_FB_UK_RET_CONVERSION_" at bounding box center [176, 159] width 85 height 9
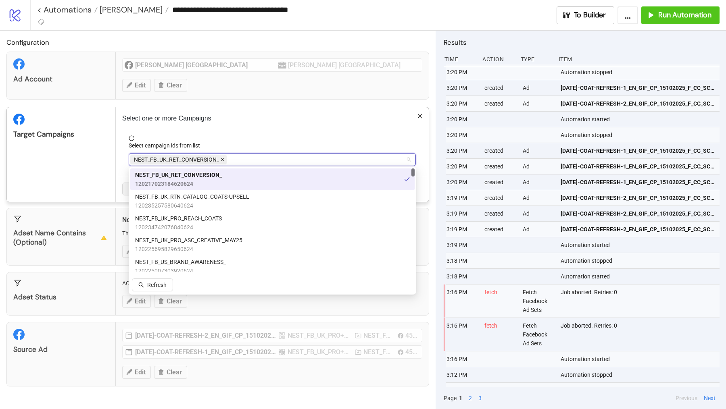
click at [222, 158] on icon "close" at bounding box center [223, 160] width 4 height 4
type input "*"
click at [222, 158] on div at bounding box center [267, 159] width 275 height 11
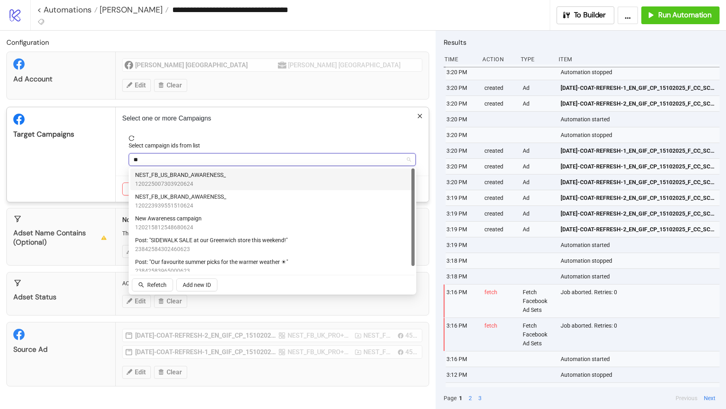
type input "*"
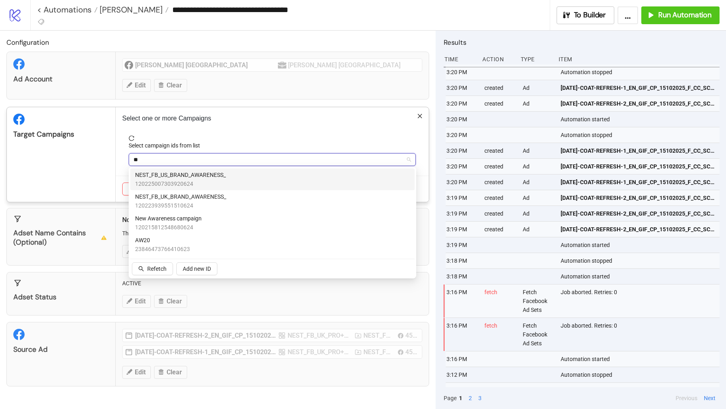
type input "*"
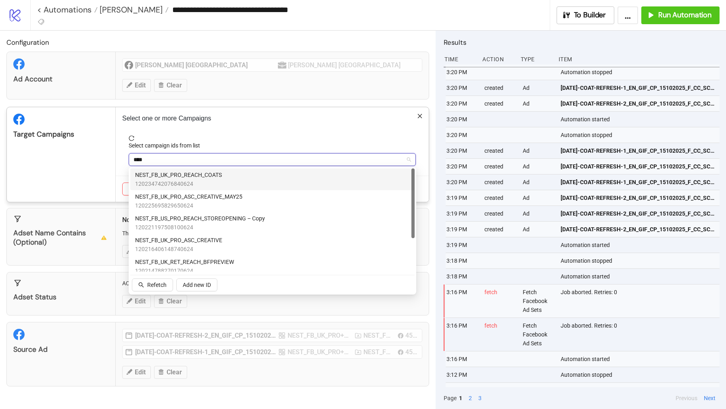
type input "*****"
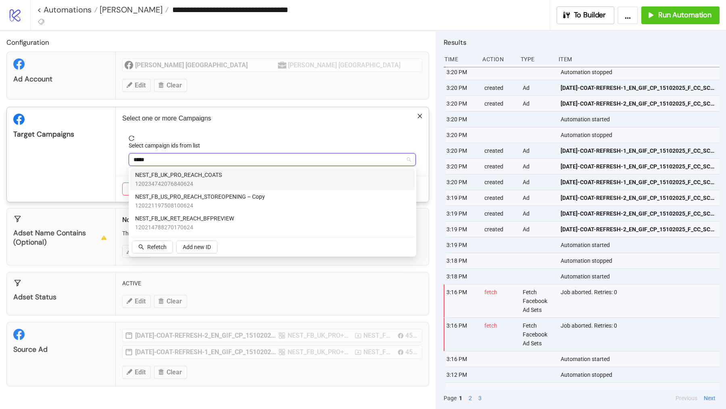
click at [209, 185] on span "120234742076840624" at bounding box center [178, 183] width 87 height 9
click at [99, 161] on div "Target Campaigns" at bounding box center [61, 154] width 109 height 95
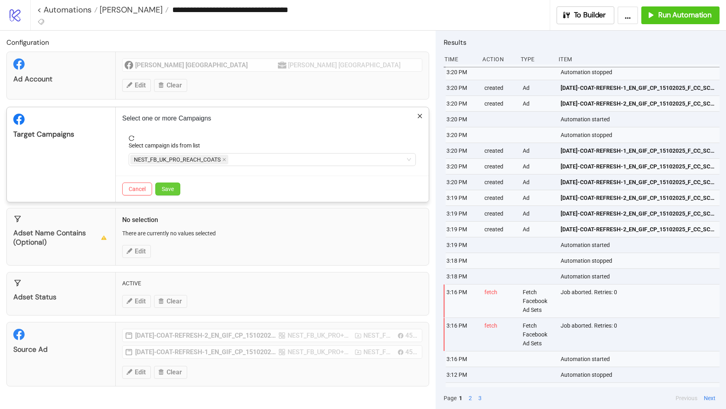
click at [162, 186] on span "Save" at bounding box center [168, 189] width 12 height 6
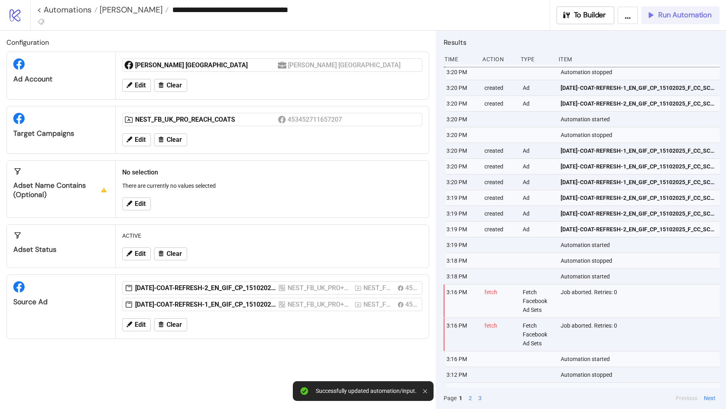
click at [672, 11] on span "Run Automation" at bounding box center [684, 14] width 53 height 9
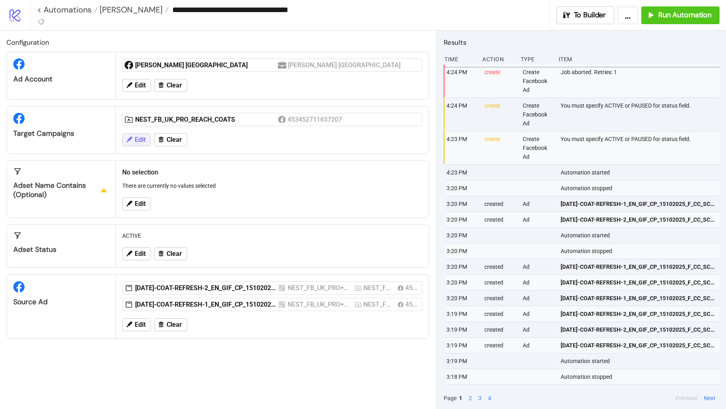
click at [142, 140] on span "Edit" at bounding box center [140, 139] width 11 height 7
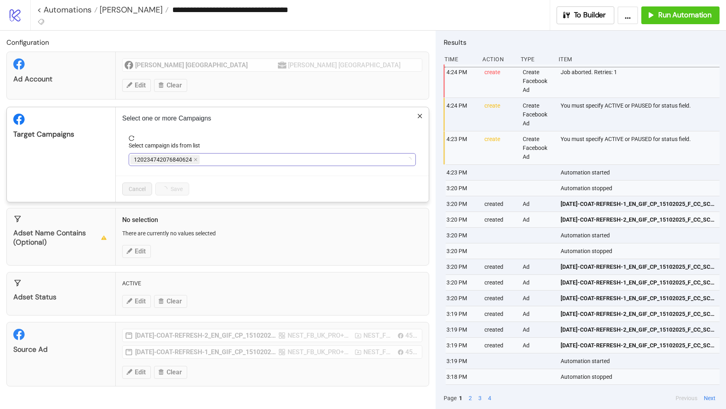
click at [191, 161] on span "120234742076840624" at bounding box center [164, 160] width 69 height 10
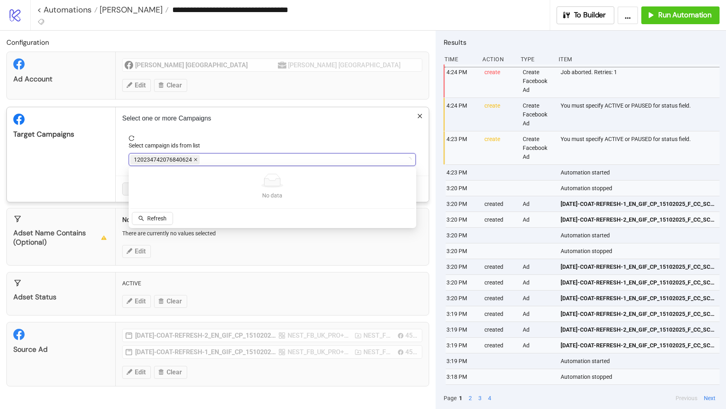
click at [194, 159] on icon "close" at bounding box center [195, 159] width 3 height 3
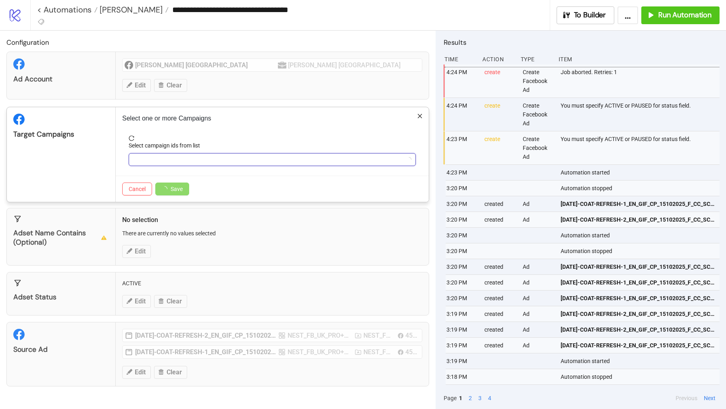
click at [194, 159] on div at bounding box center [267, 159] width 275 height 11
click at [223, 158] on icon "close" at bounding box center [224, 159] width 3 height 3
click at [223, 158] on div at bounding box center [267, 159] width 275 height 11
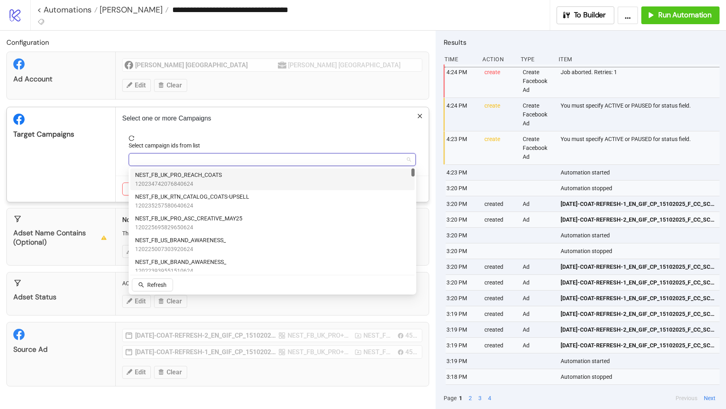
type input "*"
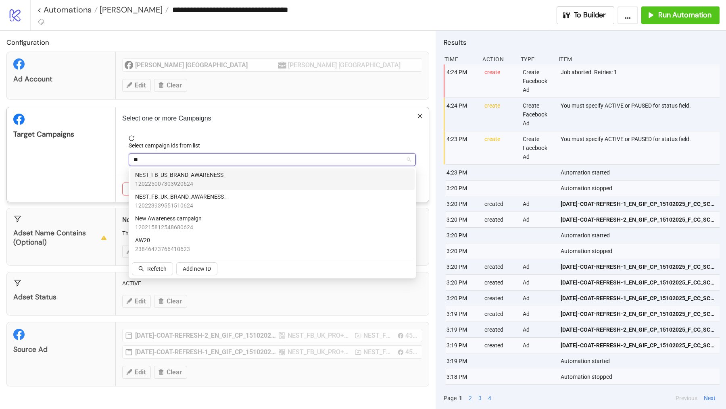
type input "***"
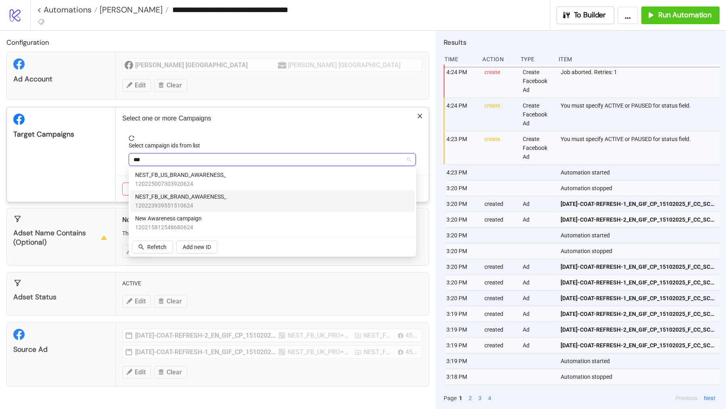
click at [205, 202] on span "120223939551510624" at bounding box center [180, 205] width 91 height 9
click at [64, 169] on div "Target Campaigns" at bounding box center [61, 154] width 109 height 95
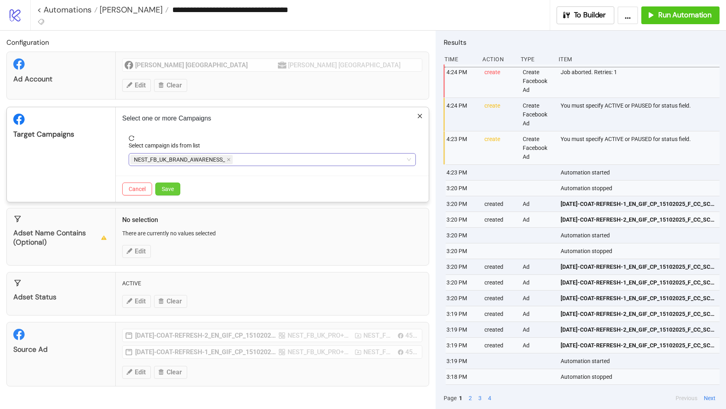
click at [168, 189] on span "Save" at bounding box center [168, 189] width 12 height 6
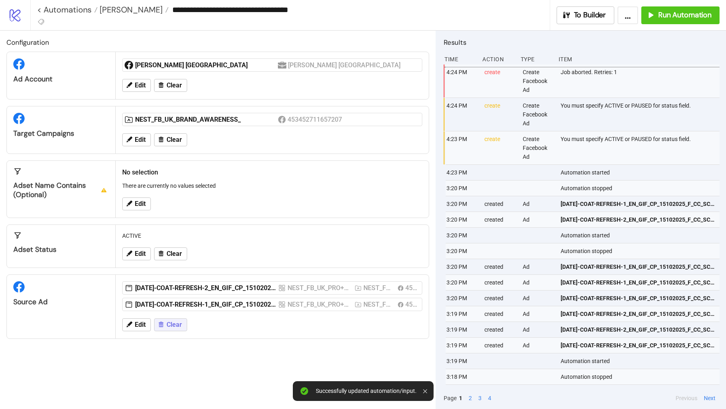
click at [169, 321] on span "Clear" at bounding box center [174, 324] width 15 height 7
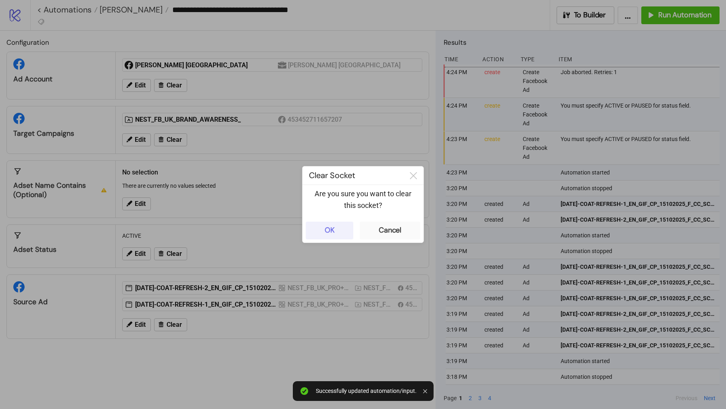
click at [333, 237] on button "OK" at bounding box center [330, 231] width 48 height 18
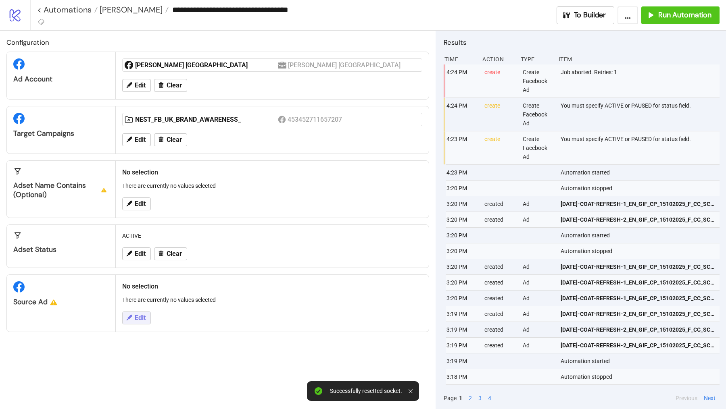
click at [140, 318] on span "Edit" at bounding box center [140, 317] width 11 height 7
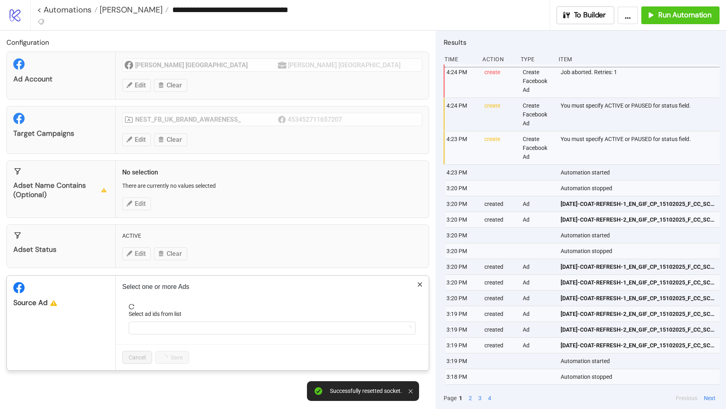
click at [163, 317] on div "Select ad ids from list" at bounding box center [272, 316] width 287 height 12
click at [163, 323] on div at bounding box center [267, 328] width 275 height 11
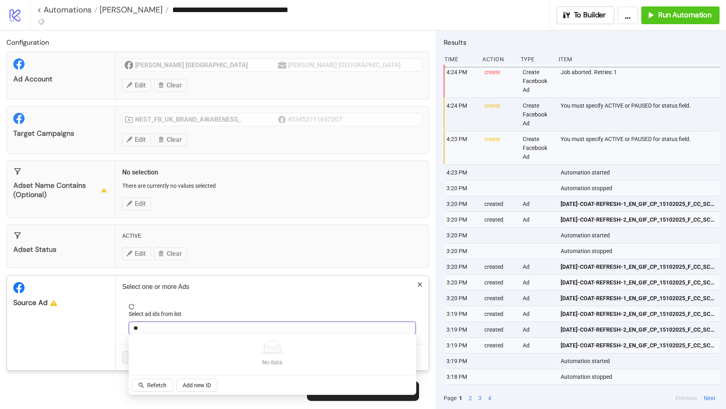
type input "***"
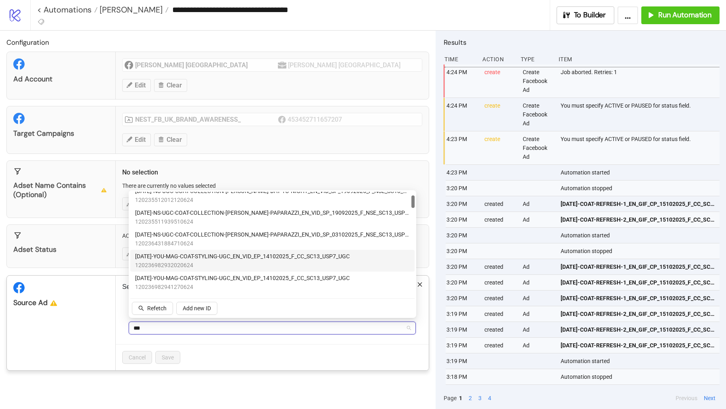
click at [243, 262] on span "120236982932020624" at bounding box center [242, 265] width 214 height 9
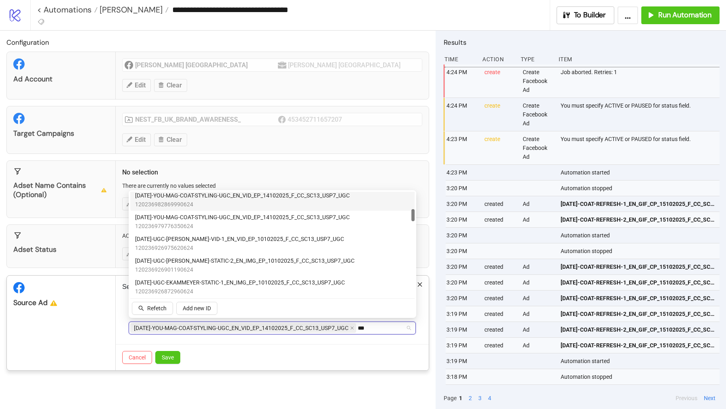
scroll to position [158, 0]
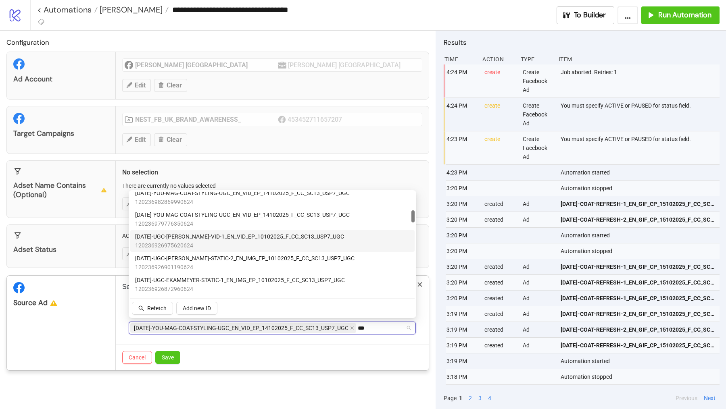
click at [229, 248] on span "120236926975620624" at bounding box center [239, 245] width 209 height 9
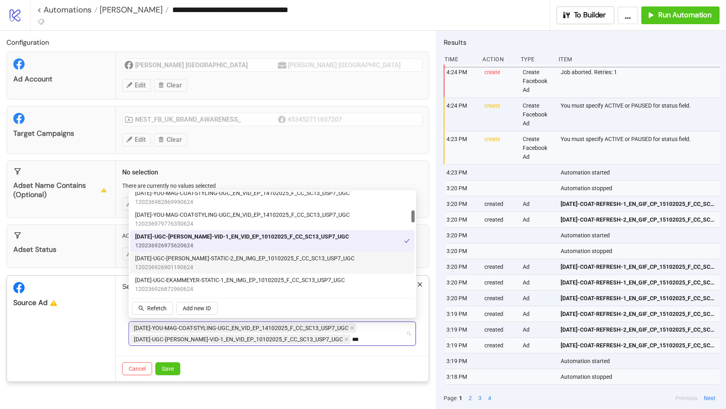
click at [225, 259] on span "AD389-UGC-KATHERINE-STATIC-2_EN_IMG_EP_10102025_F_CC_SC13_USP7_UGC" at bounding box center [244, 258] width 219 height 9
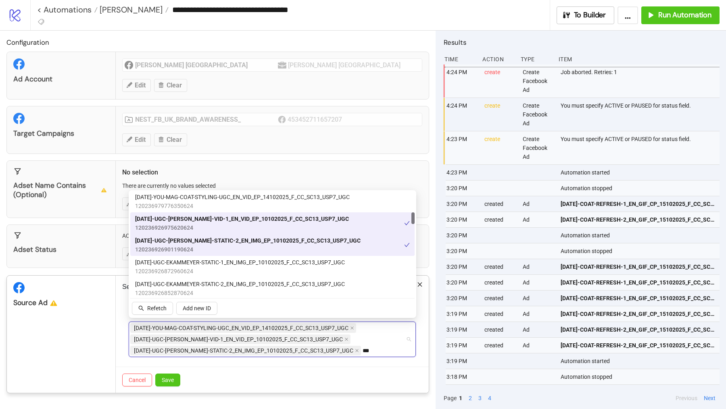
click at [222, 245] on span "AD389-UGC-KATHERINE-STATIC-2_EN_IMG_EP_10102025_F_CC_SC13_USP7_UGC" at bounding box center [247, 240] width 225 height 9
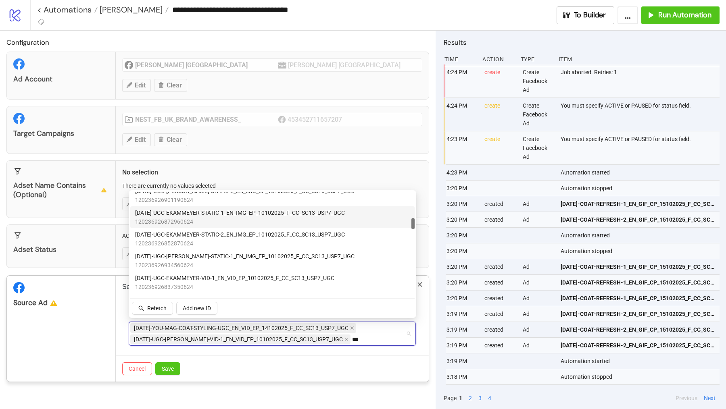
scroll to position [235, 0]
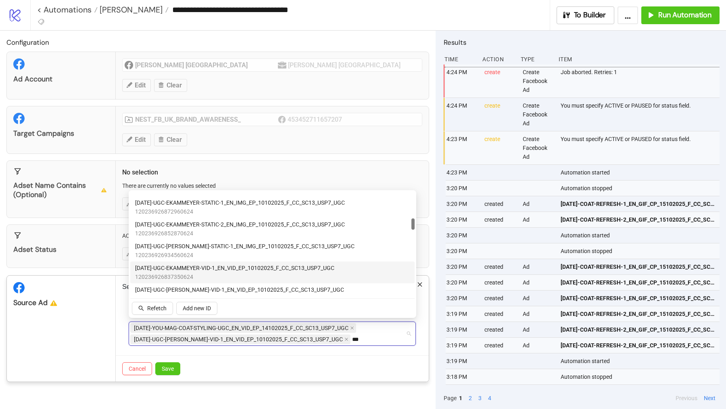
click at [230, 273] on span "120236926837350624" at bounding box center [234, 277] width 199 height 9
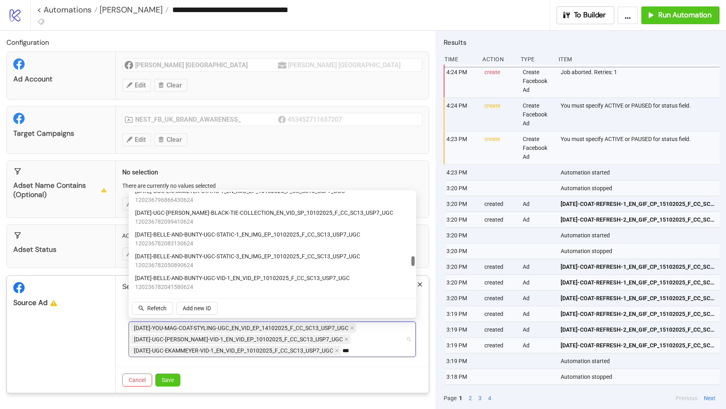
scroll to position [692, 0]
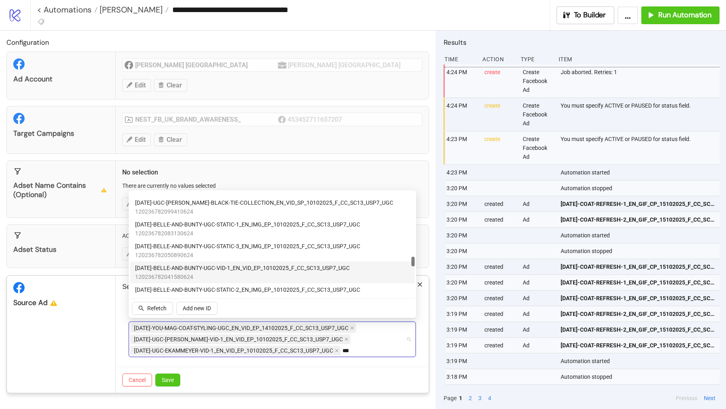
click at [241, 274] on span "120236782041580624" at bounding box center [242, 277] width 214 height 9
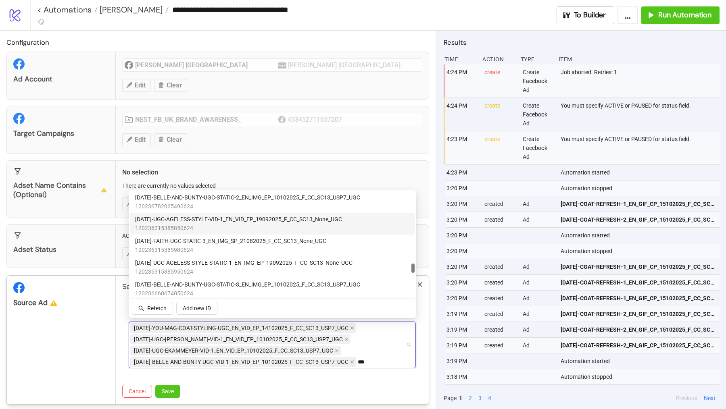
scroll to position [799, 0]
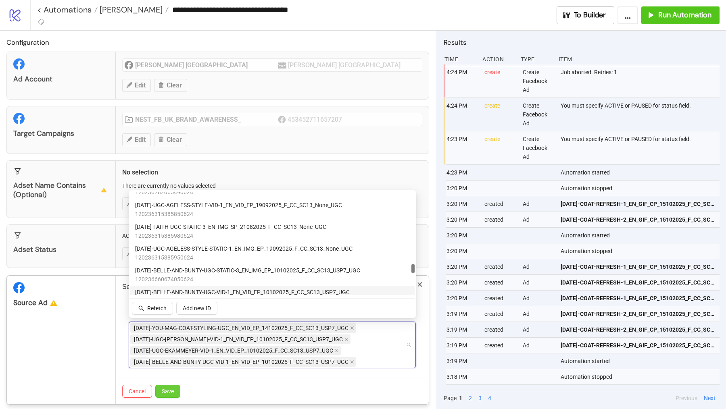
click at [169, 354] on span "Save" at bounding box center [168, 391] width 12 height 6
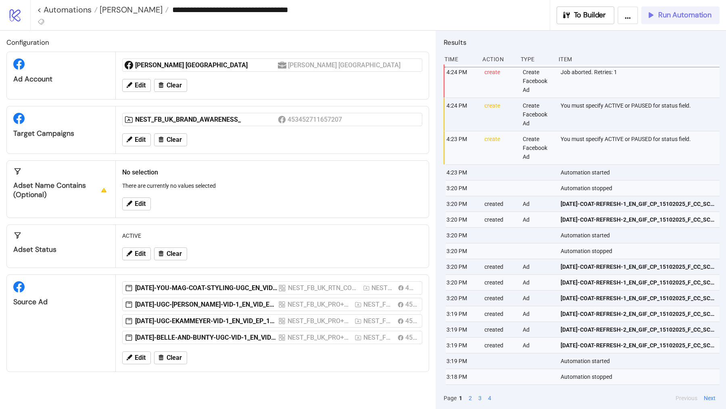
click at [672, 12] on span "Run Automation" at bounding box center [684, 14] width 53 height 9
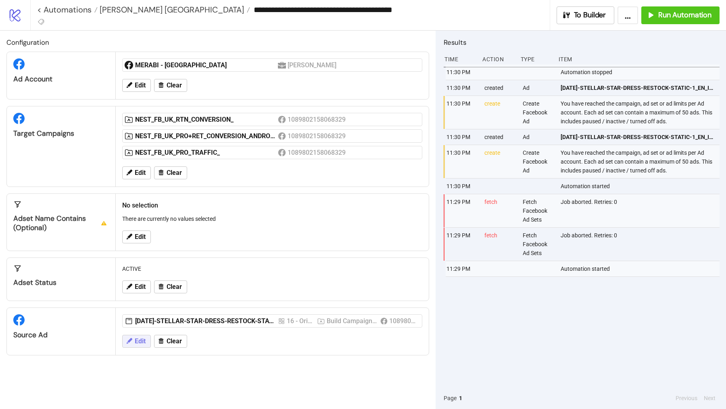
click at [137, 338] on span "Edit" at bounding box center [140, 341] width 11 height 7
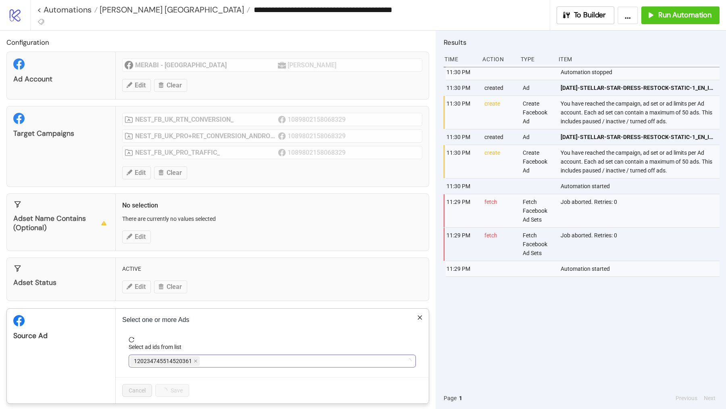
click at [191, 358] on span "120234745514520361" at bounding box center [164, 361] width 69 height 10
click at [196, 358] on span "120234745514520361" at bounding box center [164, 361] width 69 height 10
click at [194, 360] on icon "close" at bounding box center [195, 361] width 3 height 3
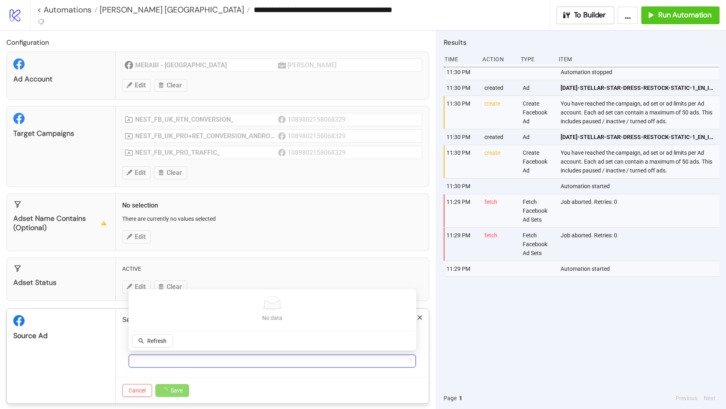
click at [194, 358] on div at bounding box center [267, 361] width 275 height 11
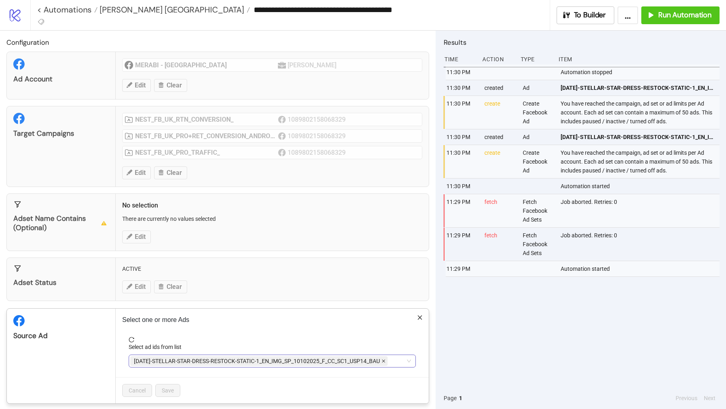
click at [384, 359] on icon "close" at bounding box center [383, 361] width 4 height 4
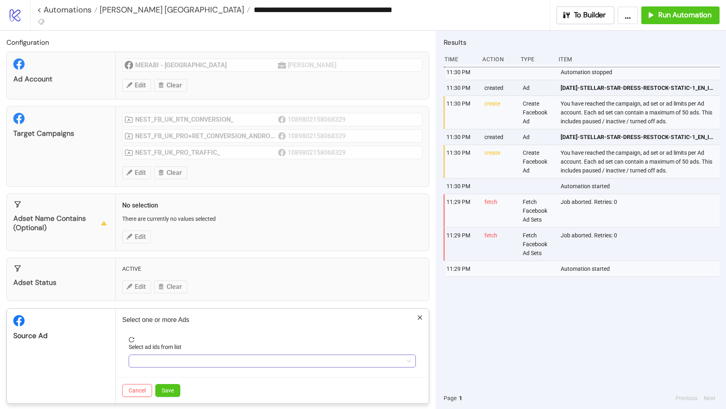
click at [356, 358] on div at bounding box center [267, 361] width 275 height 11
click at [142, 357] on div at bounding box center [267, 361] width 275 height 11
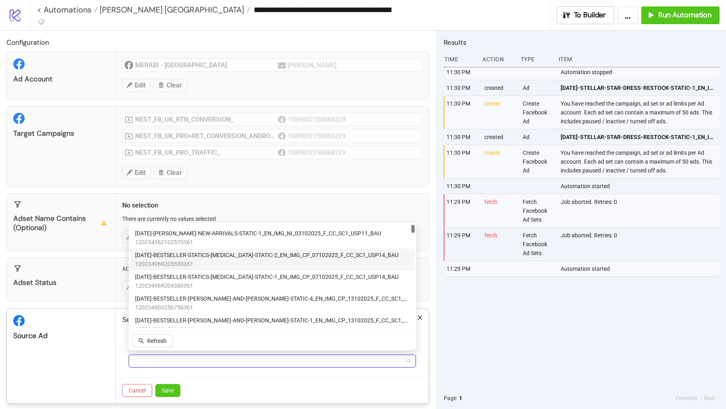
scroll to position [19, 0]
click at [212, 262] on span "120234969205530361" at bounding box center [266, 264] width 263 height 9
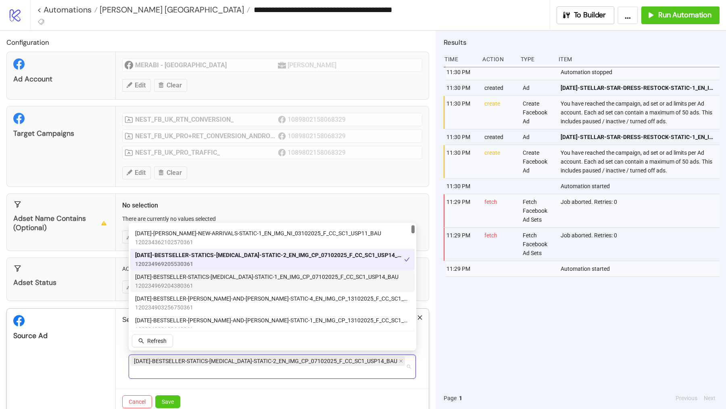
click at [212, 282] on span "120234969204380361" at bounding box center [266, 285] width 263 height 9
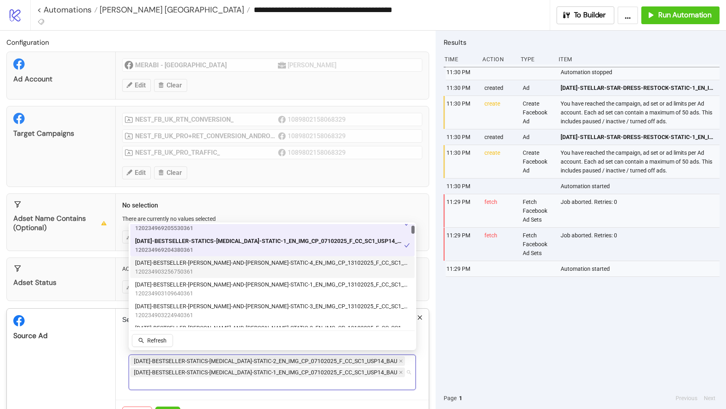
scroll to position [57, 0]
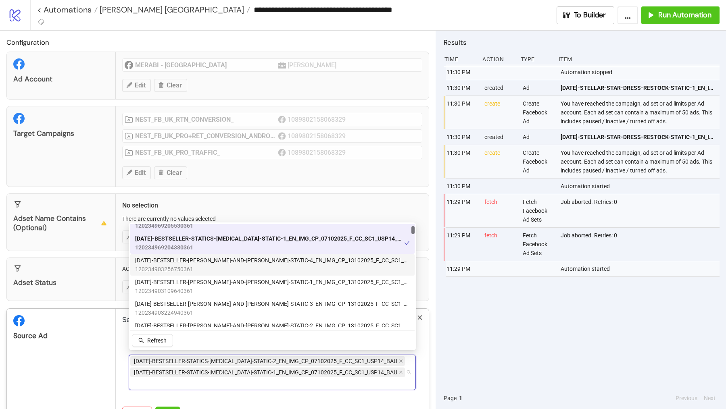
click at [210, 268] on span "120234903256750361" at bounding box center [272, 269] width 275 height 9
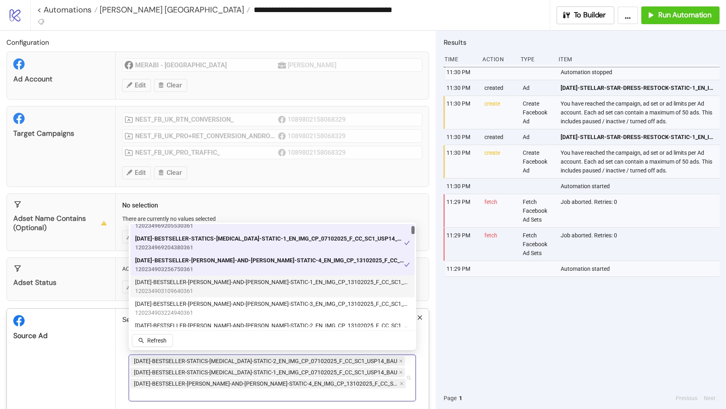
click at [210, 283] on span "[DATE]-BESTSELLER-[PERSON_NAME]-AND-[PERSON_NAME]-STATIC-1_EN_IMG_CP_13102025_F…" at bounding box center [272, 282] width 275 height 9
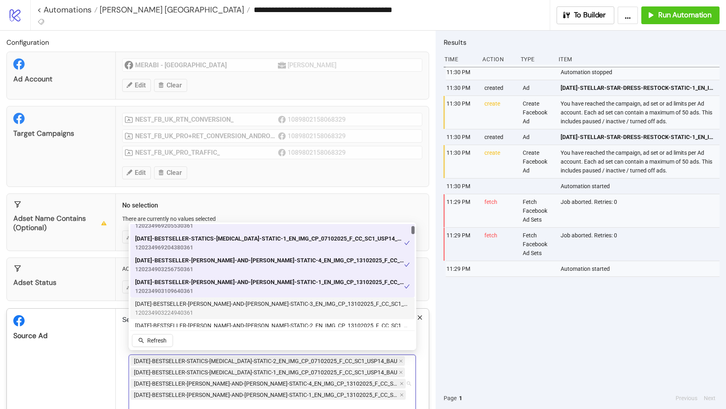
click at [212, 314] on span "120234903224940361" at bounding box center [272, 312] width 275 height 9
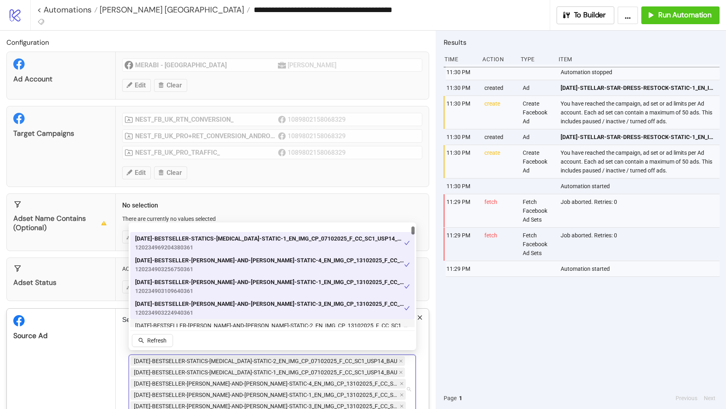
scroll to position [93, 0]
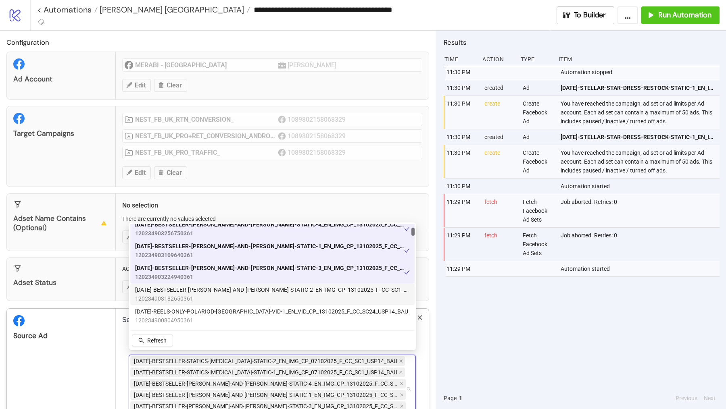
click at [222, 298] on span "120234903182650361" at bounding box center [272, 298] width 275 height 9
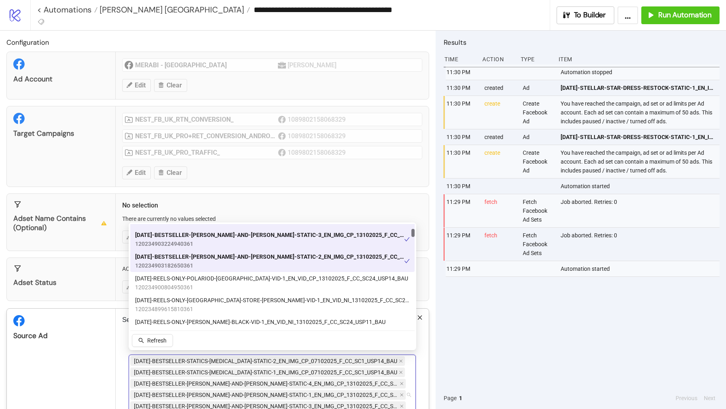
scroll to position [135, 0]
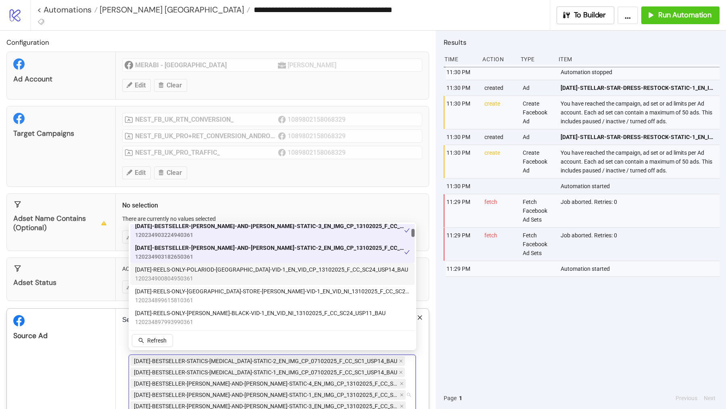
click at [221, 272] on span "AD430-REELS-ONLY-POLARIOD-NYC-VID-1_EN_VID_CP_13102025_F_CC_SC24_USP14_BAU" at bounding box center [271, 269] width 273 height 9
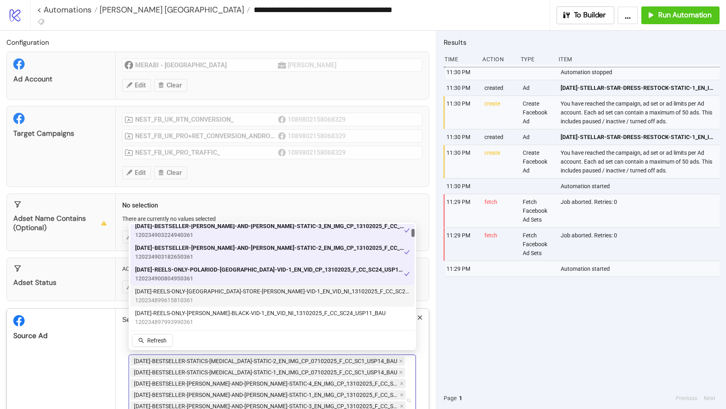
click at [219, 294] on span "AD429-REELS-ONLY-LONDON-STORE-MONICA-VID-1_EN_VID_NI_13102025_F_CC_SC24_USP11_B…" at bounding box center [272, 291] width 275 height 9
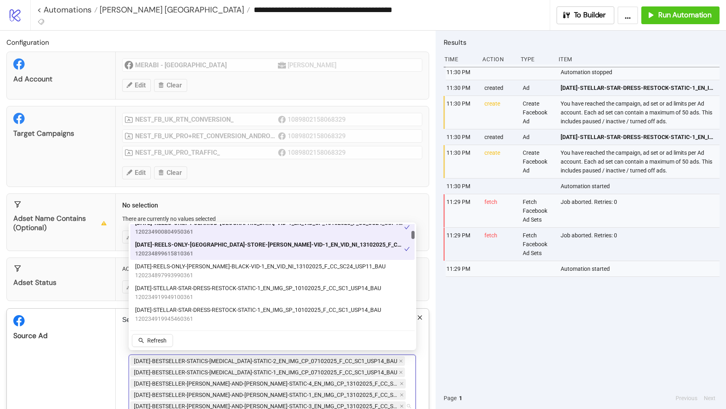
scroll to position [185, 0]
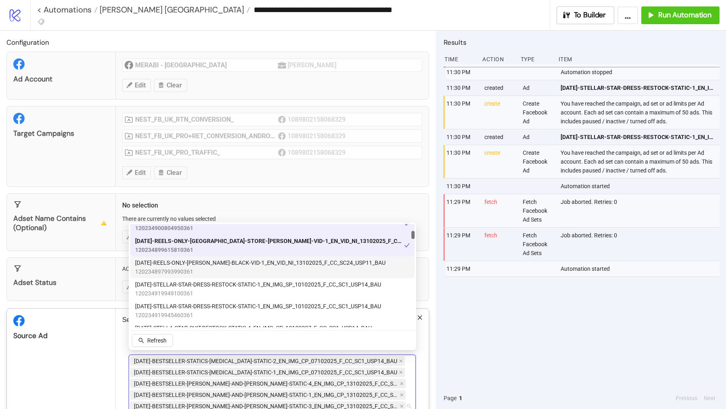
click at [219, 270] on span "120234897993990361" at bounding box center [260, 271] width 250 height 9
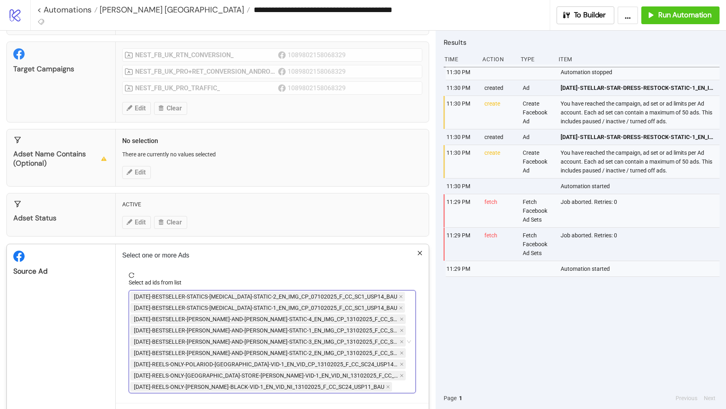
scroll to position [77, 0]
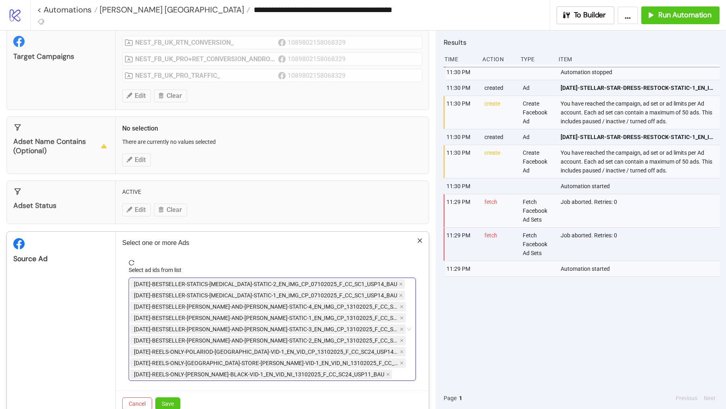
click at [375, 371] on div "AD403-BESTSELLER-STATICS-KYRA-STATIC-2_EN_IMG_CP_07102025_F_CC_SC1_USP14_BAU AD…" at bounding box center [267, 330] width 275 height 102
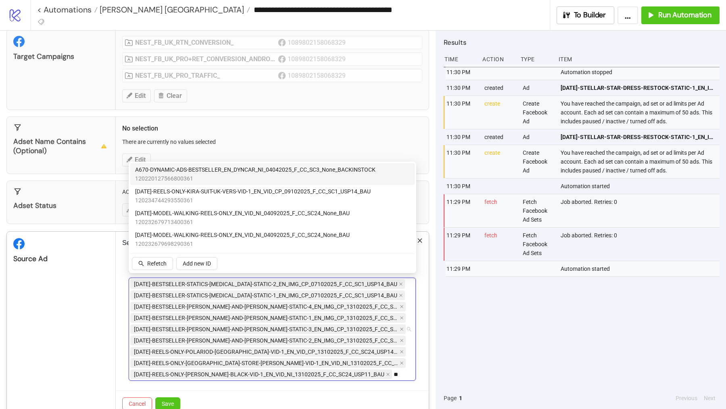
scroll to position [0, 0]
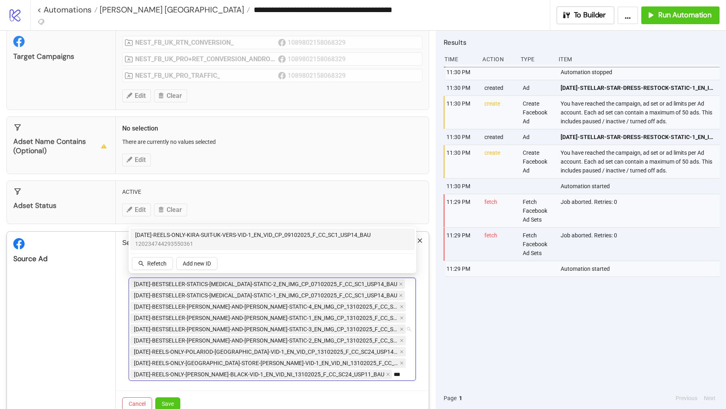
type input "****"
click at [213, 241] on span "120234744293550361" at bounding box center [252, 243] width 235 height 9
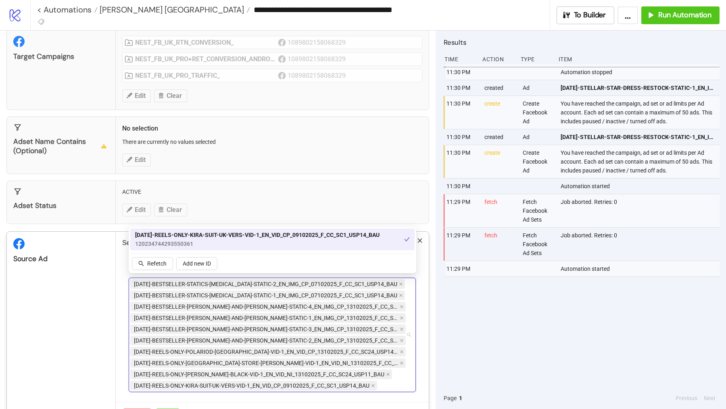
click at [171, 409] on span "Save" at bounding box center [168, 415] width 12 height 6
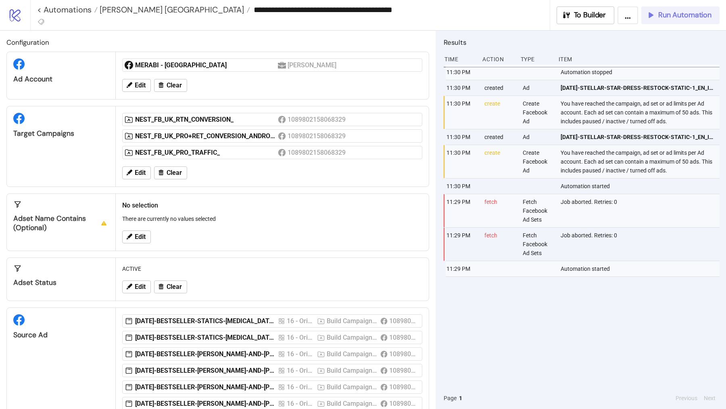
click at [651, 16] on icon "button" at bounding box center [650, 15] width 8 height 8
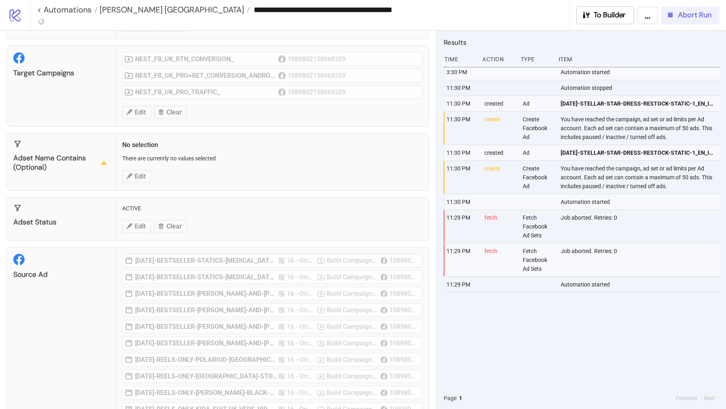
scroll to position [102, 0]
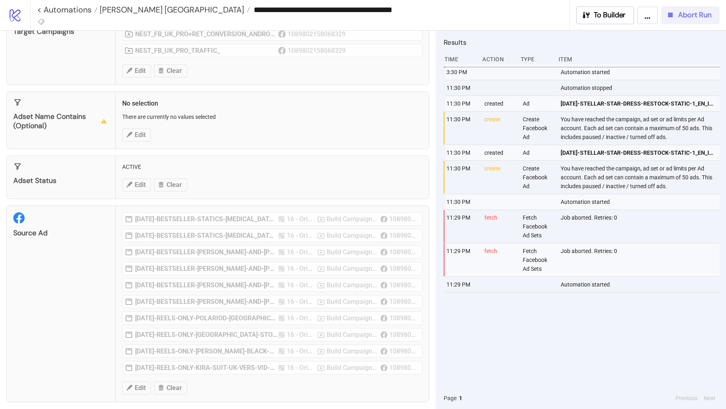
click at [701, 20] on button "Abort Run" at bounding box center [690, 15] width 58 height 18
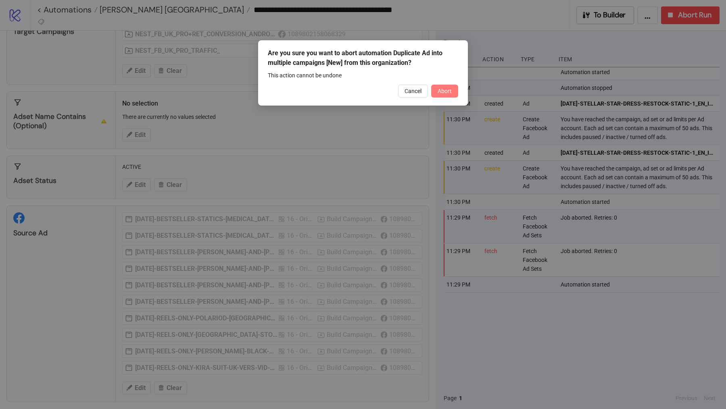
click at [444, 92] on span "Abort" at bounding box center [444, 91] width 14 height 6
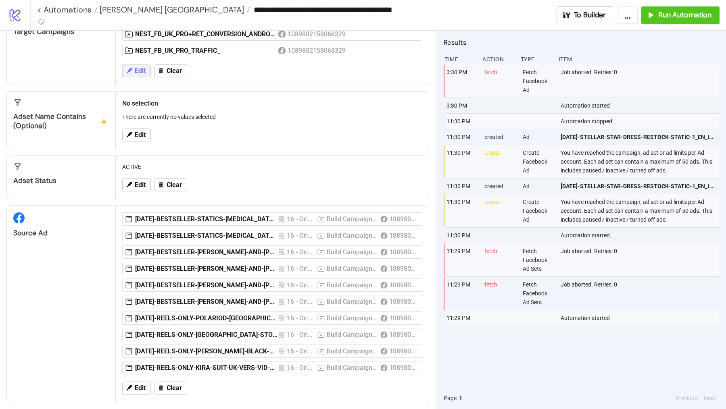
click at [136, 68] on span "Edit" at bounding box center [140, 70] width 11 height 7
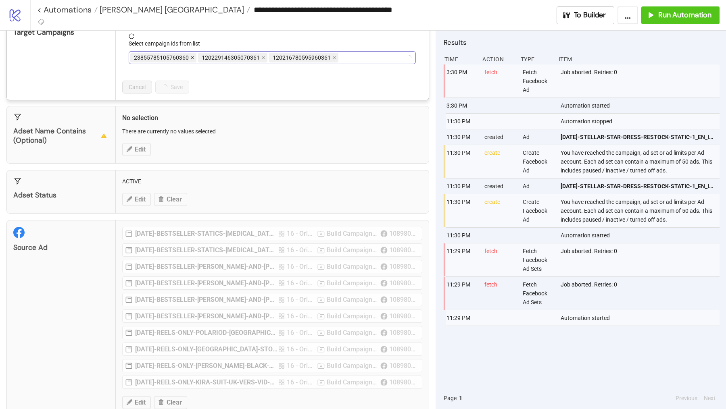
click at [190, 58] on icon "close" at bounding box center [192, 58] width 4 height 4
click at [189, 58] on span "120229146305070361" at bounding box center [163, 57] width 58 height 9
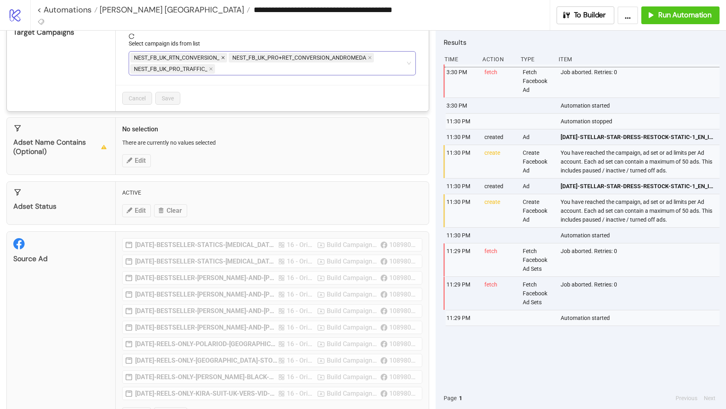
click at [223, 57] on icon "close" at bounding box center [222, 57] width 3 height 3
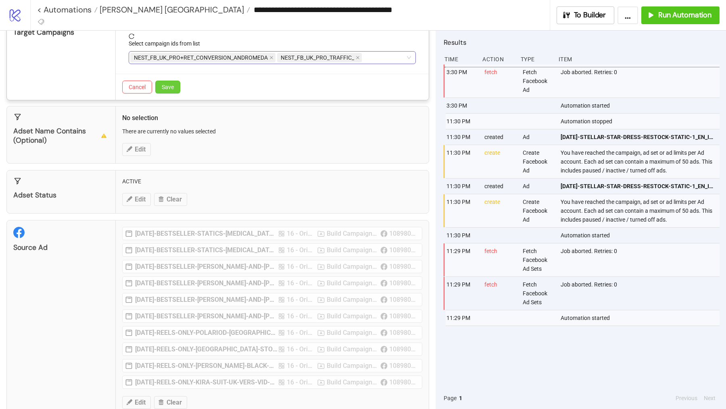
click at [158, 84] on button "Save" at bounding box center [167, 87] width 25 height 13
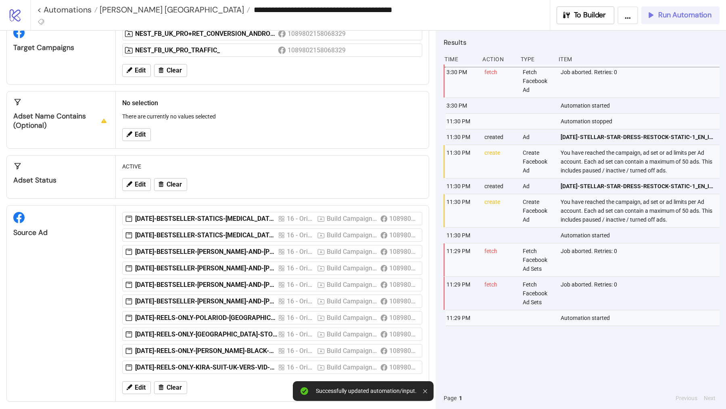
click at [686, 21] on button "Run Automation" at bounding box center [680, 15] width 78 height 18
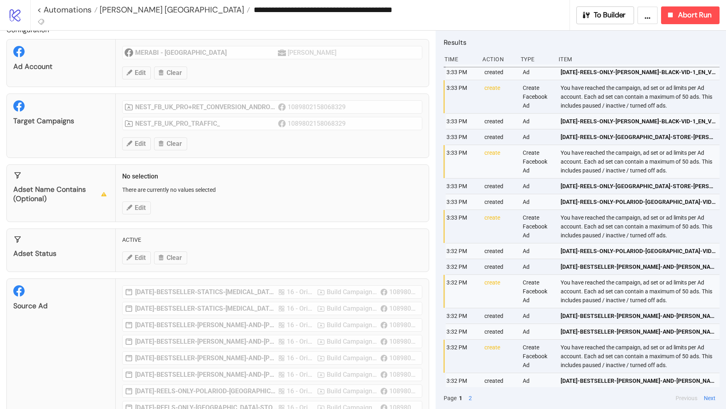
scroll to position [0, 0]
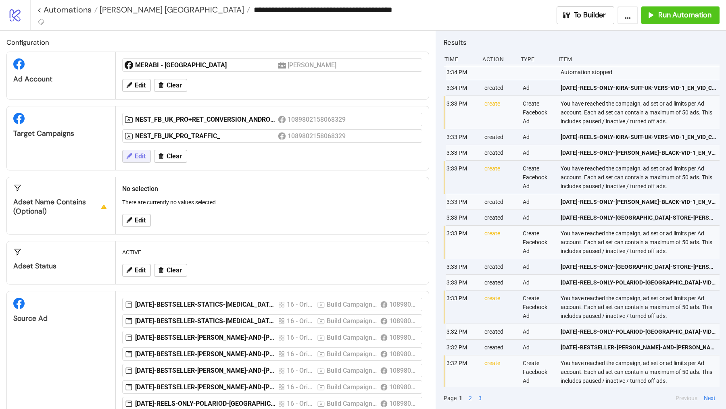
click at [135, 155] on span "Edit" at bounding box center [140, 156] width 11 height 7
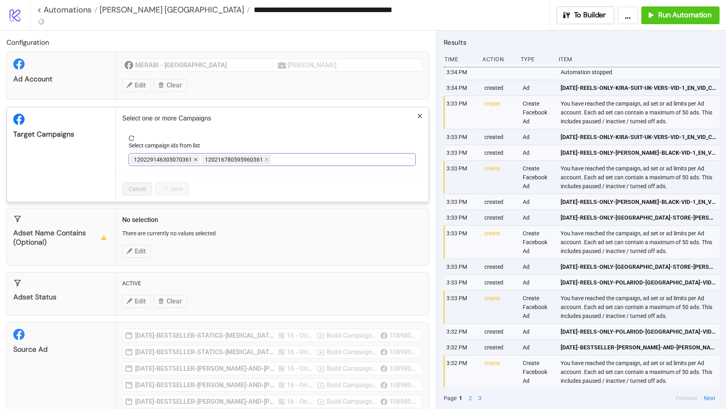
click at [194, 158] on icon "close" at bounding box center [196, 160] width 4 height 4
click at [264, 158] on icon "close" at bounding box center [266, 160] width 4 height 4
click at [194, 158] on div at bounding box center [267, 159] width 275 height 11
click at [270, 159] on icon "close" at bounding box center [271, 160] width 4 height 4
click at [211, 158] on icon "close" at bounding box center [211, 160] width 4 height 4
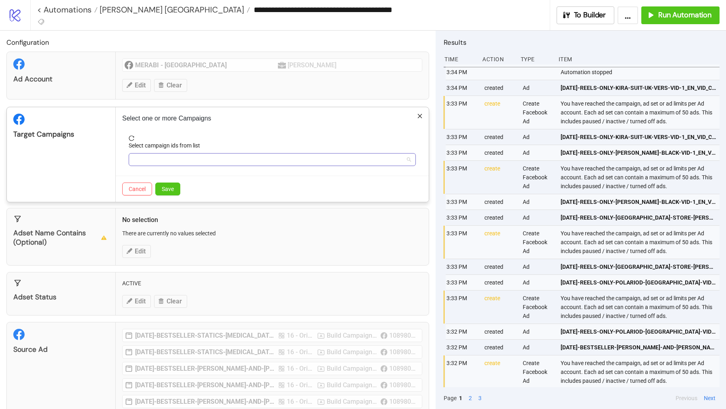
click at [211, 158] on div at bounding box center [267, 159] width 275 height 11
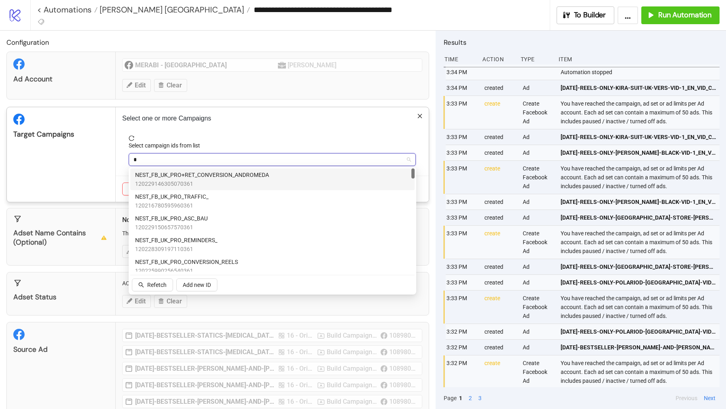
type input "**"
click at [208, 175] on span "NEST_FB_UK_RTN_CONVERSION_" at bounding box center [177, 175] width 85 height 9
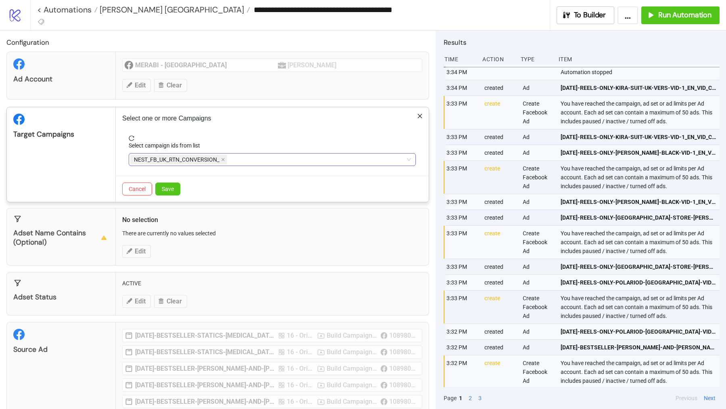
click at [96, 173] on div "Target Campaigns" at bounding box center [61, 154] width 109 height 95
click at [171, 187] on span "Save" at bounding box center [168, 189] width 12 height 6
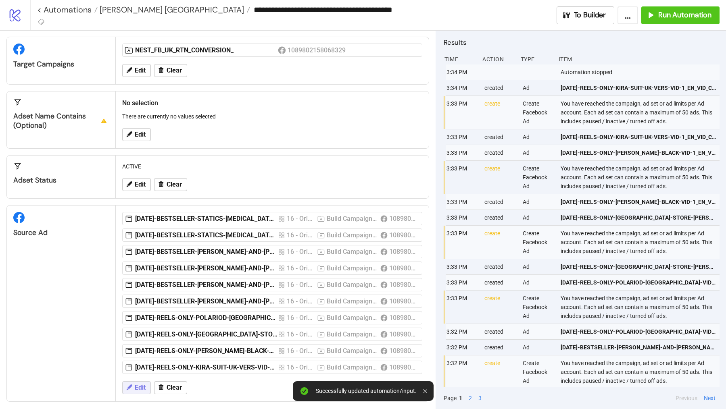
click at [139, 384] on span "Edit" at bounding box center [140, 387] width 11 height 7
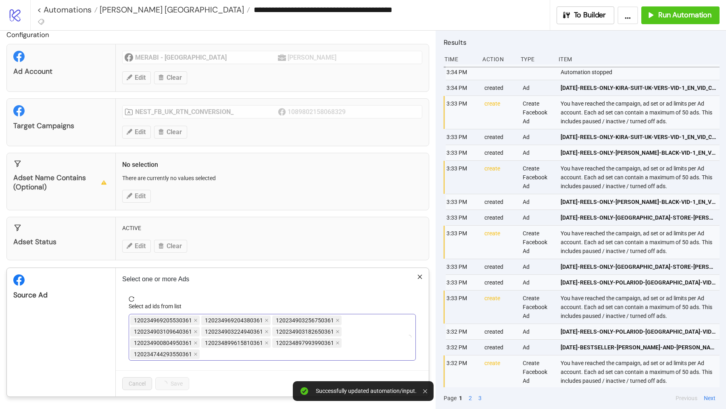
scroll to position [4, 0]
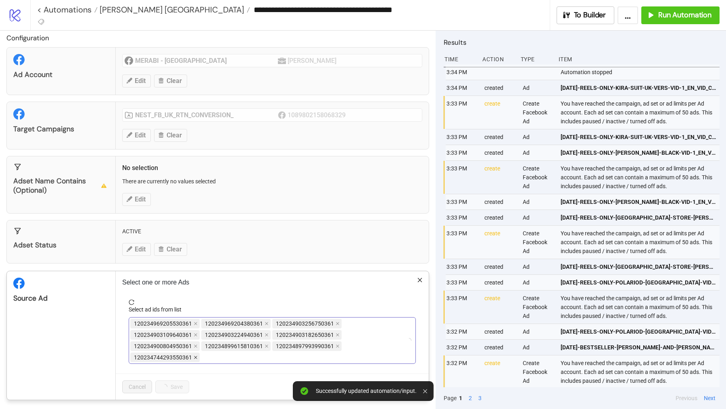
click at [194, 356] on icon "close" at bounding box center [196, 358] width 4 height 4
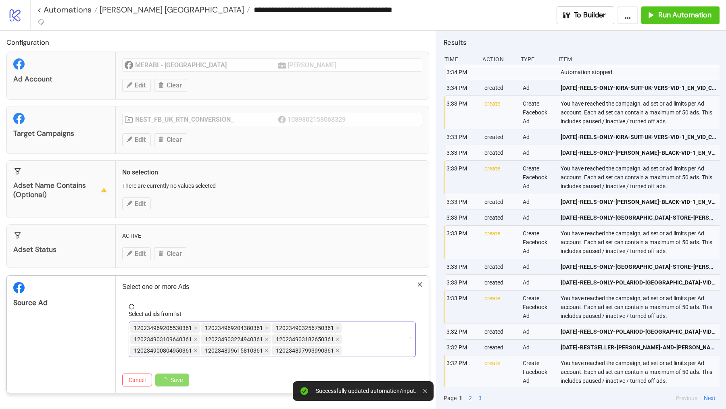
scroll to position [0, 0]
click at [194, 324] on span at bounding box center [196, 328] width 4 height 9
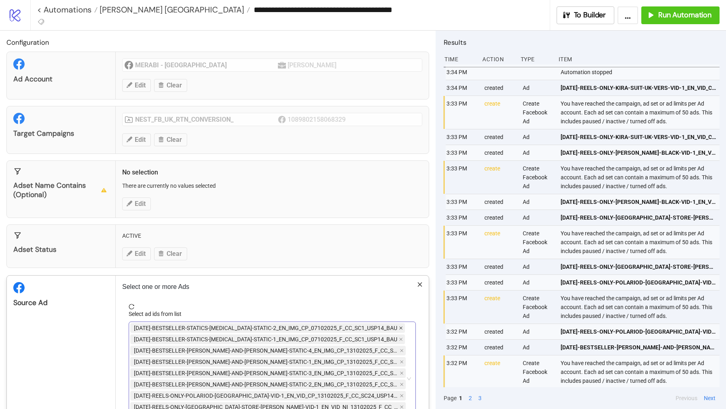
click at [399, 326] on icon "close" at bounding box center [401, 328] width 4 height 4
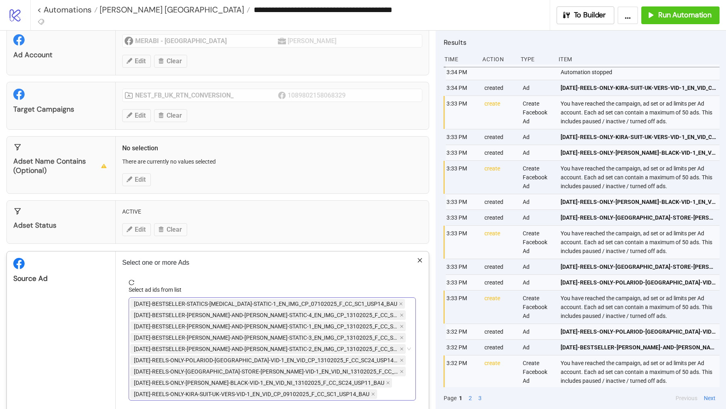
scroll to position [31, 0]
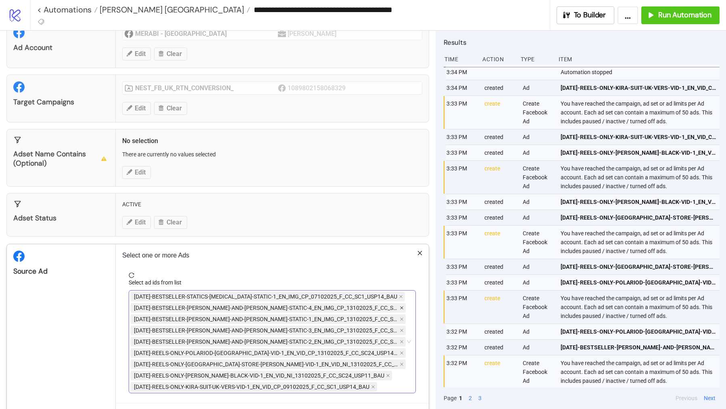
click at [400, 306] on icon "close" at bounding box center [402, 308] width 4 height 4
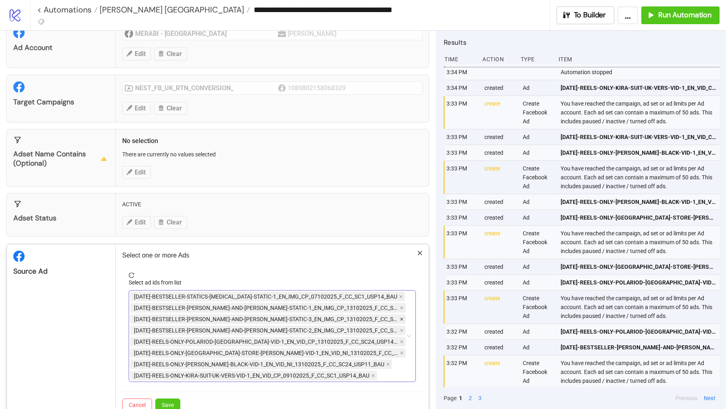
click at [400, 317] on icon "close" at bounding box center [402, 319] width 4 height 4
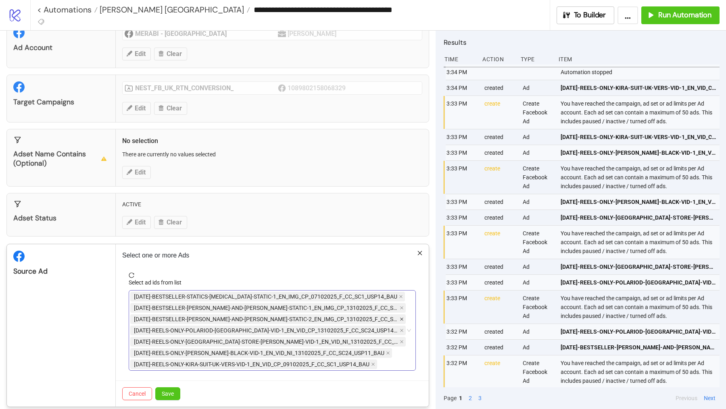
click at [400, 318] on icon "close" at bounding box center [402, 319] width 4 height 4
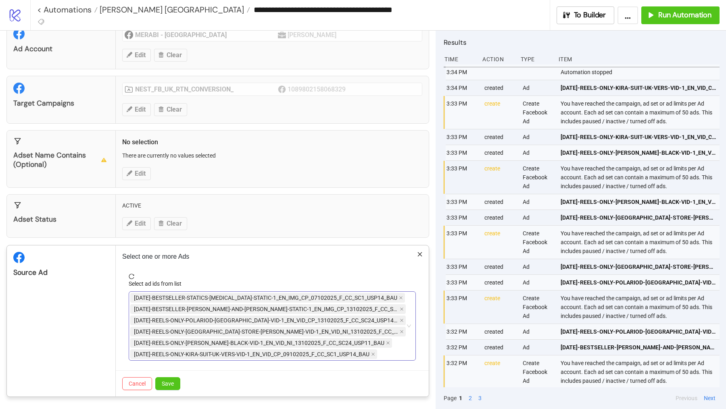
scroll to position [27, 0]
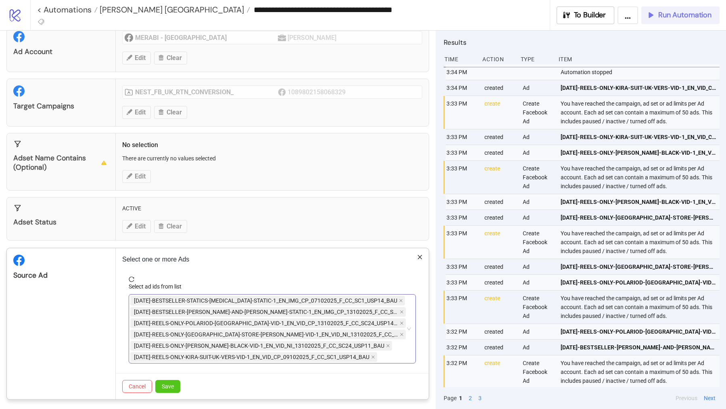
click at [653, 17] on div "**********" at bounding box center [363, 204] width 726 height 409
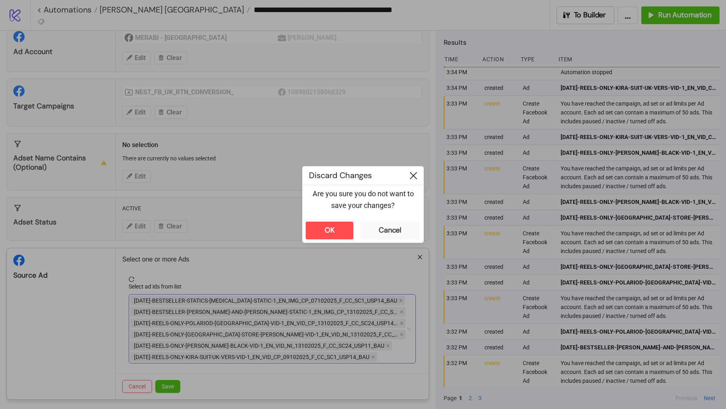
click at [409, 178] on div at bounding box center [413, 176] width 20 height 18
click at [416, 176] on icon at bounding box center [413, 175] width 7 height 7
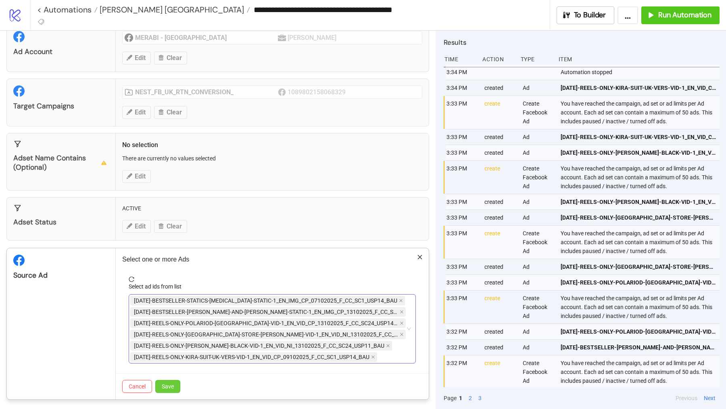
click at [167, 383] on span "Save" at bounding box center [168, 386] width 12 height 6
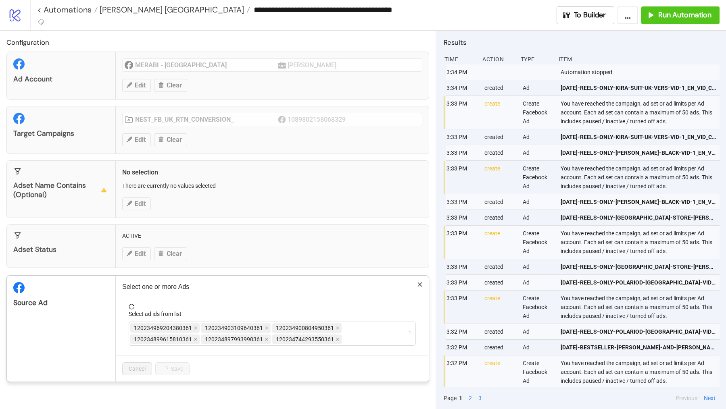
scroll to position [0, 0]
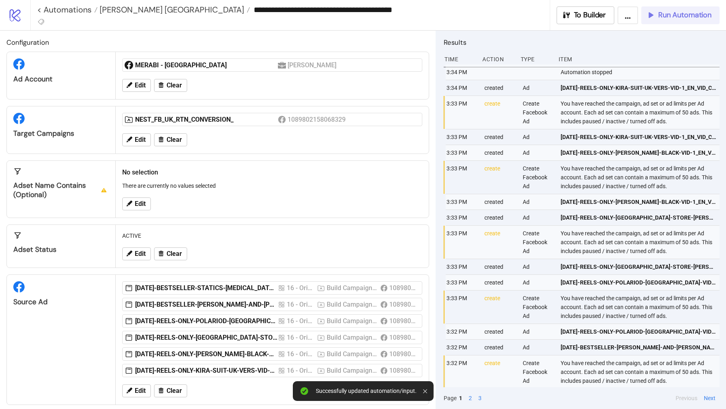
click at [669, 21] on button "Run Automation" at bounding box center [680, 15] width 78 height 18
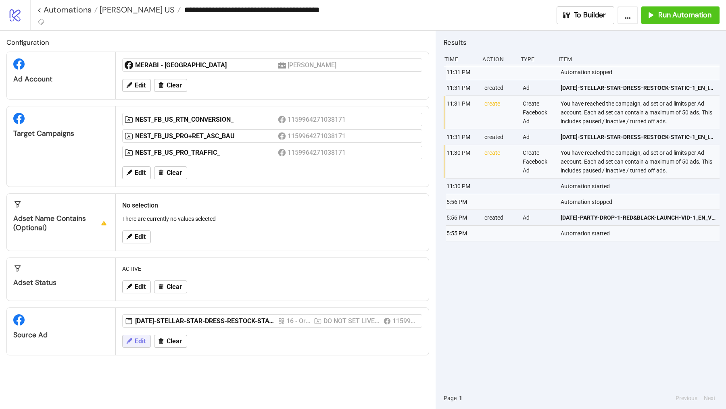
click at [135, 339] on span "Edit" at bounding box center [140, 341] width 11 height 7
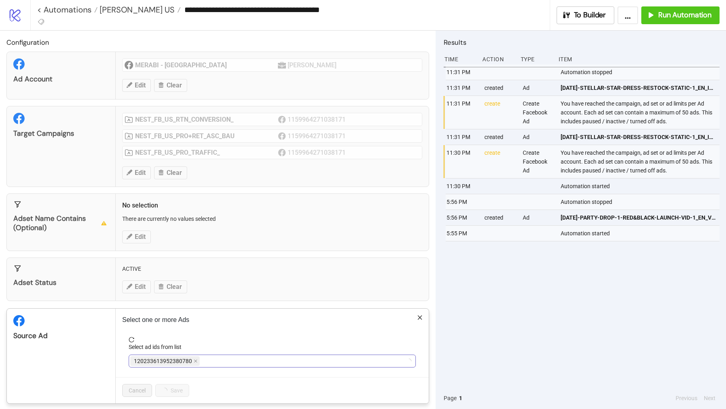
click at [191, 356] on span "120233613952380780" at bounding box center [164, 361] width 69 height 10
click at [194, 360] on icon "close" at bounding box center [195, 361] width 3 height 3
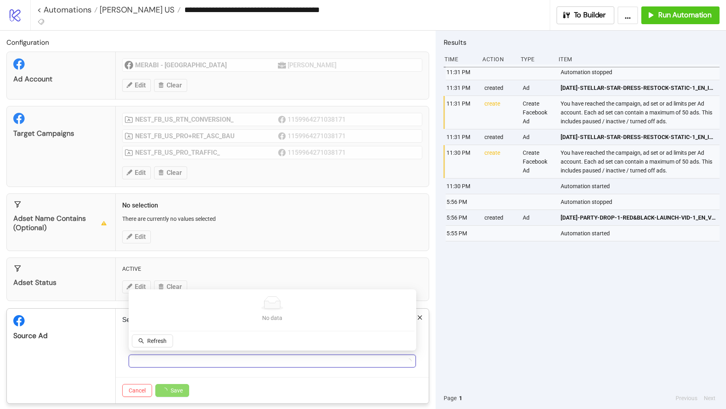
click at [194, 358] on div at bounding box center [267, 361] width 275 height 11
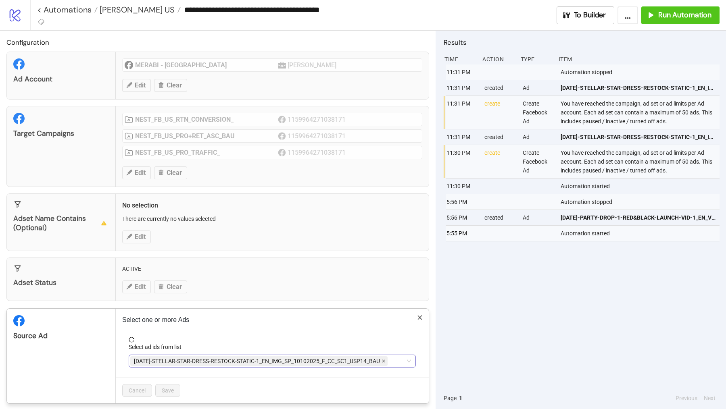
click at [383, 357] on span at bounding box center [383, 361] width 4 height 9
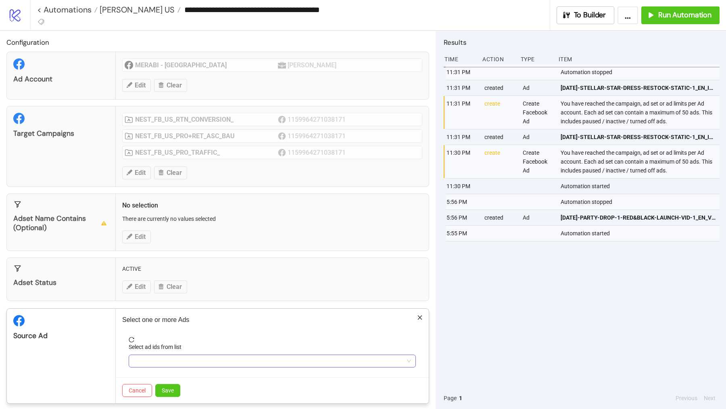
click at [384, 357] on div at bounding box center [267, 361] width 275 height 11
click at [210, 362] on div at bounding box center [267, 361] width 275 height 11
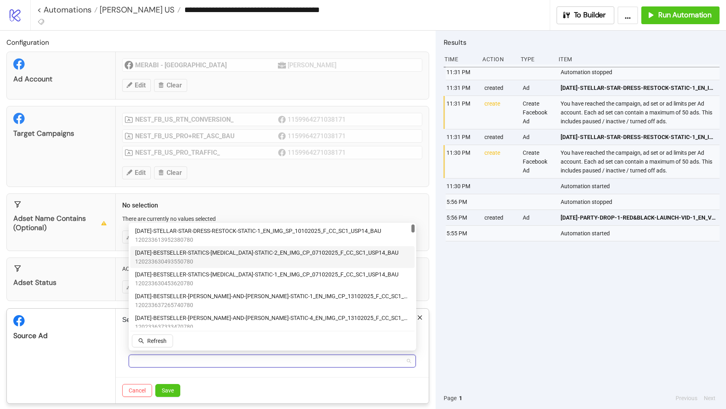
click at [247, 258] on span "120233630493550780" at bounding box center [266, 261] width 263 height 9
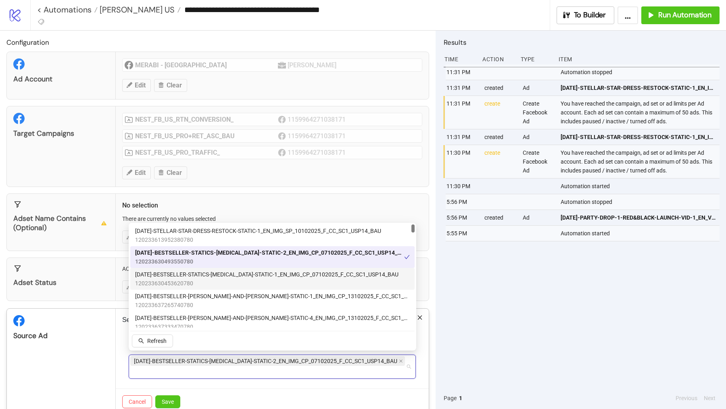
click at [246, 277] on span "[DATE]-BESTSELLER-STATICS-[MEDICAL_DATA]-STATIC-1_EN_IMG_CP_07102025_F_CC_SC1_U…" at bounding box center [266, 274] width 263 height 9
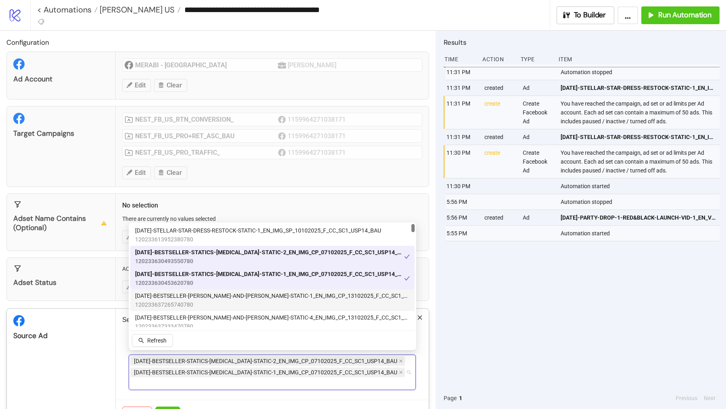
scroll to position [29, 0]
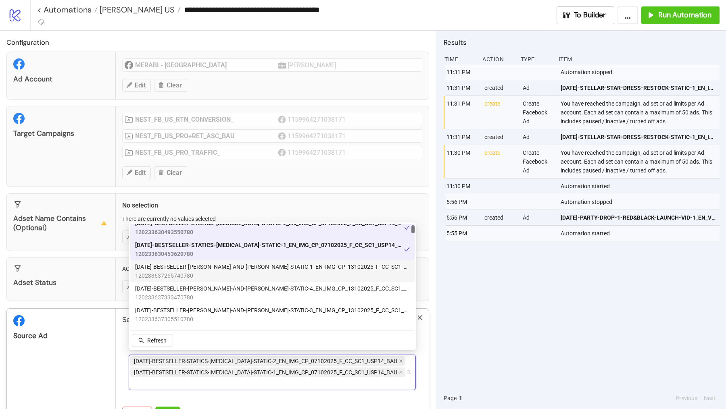
click at [262, 272] on span "120233637265740780" at bounding box center [272, 275] width 275 height 9
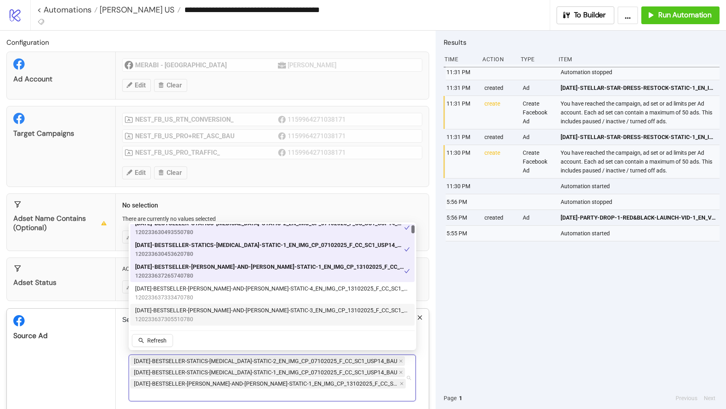
click at [265, 289] on span "[DATE]-BESTSELLER-[PERSON_NAME]-AND-[PERSON_NAME]-STATIC-4_EN_IMG_CP_13102025_F…" at bounding box center [272, 288] width 275 height 9
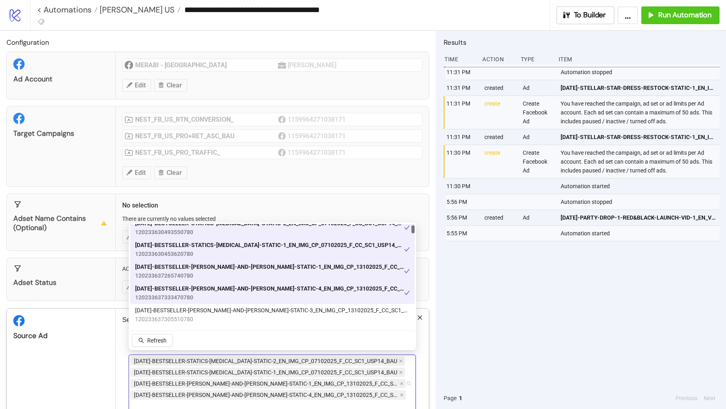
click at [265, 301] on span "120233637333470780" at bounding box center [269, 297] width 269 height 9
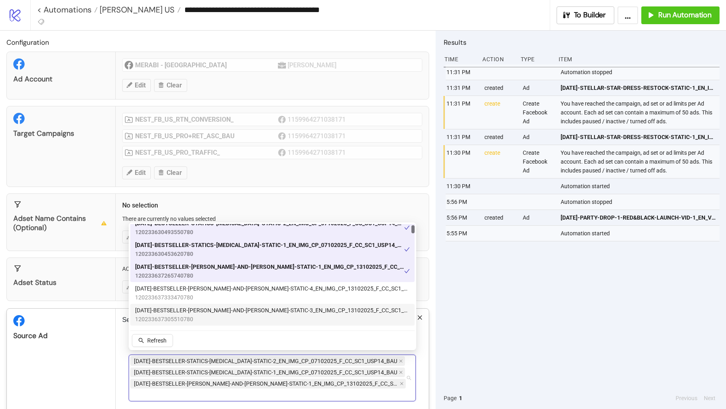
click at [265, 311] on span "[DATE]-BESTSELLER-[PERSON_NAME]-AND-[PERSON_NAME]-STATIC-3_EN_IMG_CP_13102025_F…" at bounding box center [272, 310] width 275 height 9
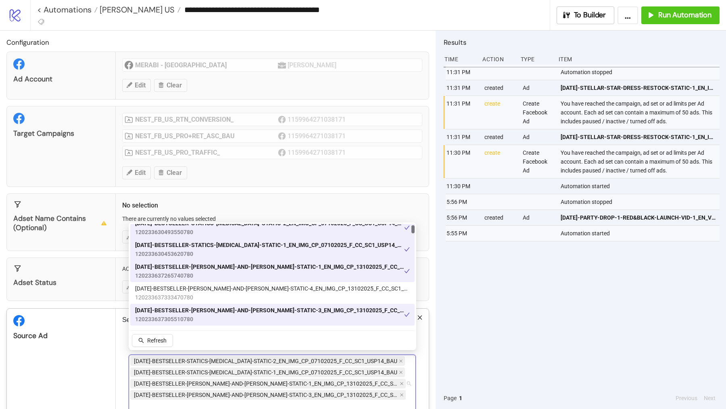
click at [265, 290] on span "[DATE]-BESTSELLER-[PERSON_NAME]-AND-[PERSON_NAME]-STATIC-4_EN_IMG_CP_13102025_F…" at bounding box center [272, 288] width 275 height 9
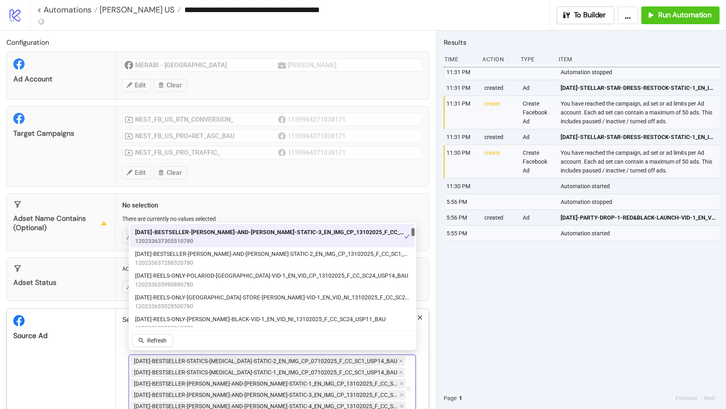
scroll to position [107, 0]
click at [277, 261] on span "120233637288320780" at bounding box center [272, 263] width 275 height 9
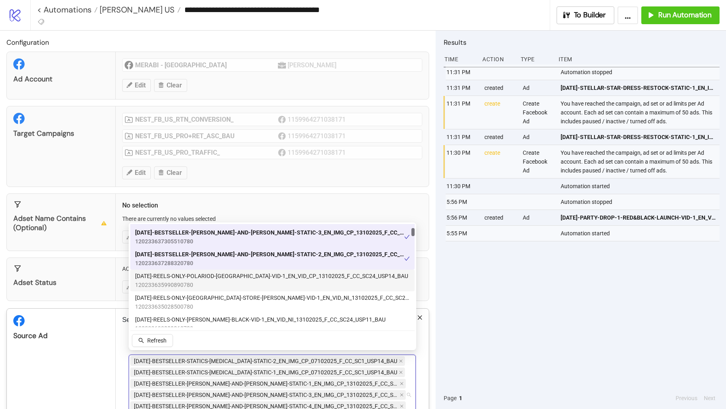
click at [266, 280] on span "AD430-REELS-ONLY-POLARIOD-NYC-VID-1_EN_VID_CP_13102025_F_CC_SC24_USP14_BAU" at bounding box center [271, 276] width 273 height 9
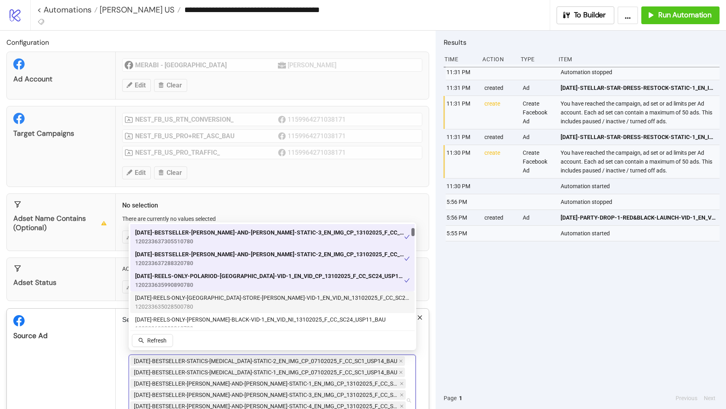
click at [260, 302] on span "120233635028500780" at bounding box center [272, 306] width 275 height 9
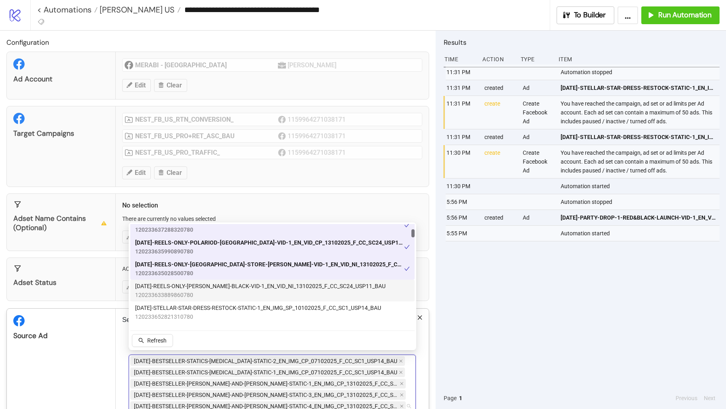
click at [260, 291] on span "120233633889860780" at bounding box center [260, 295] width 250 height 9
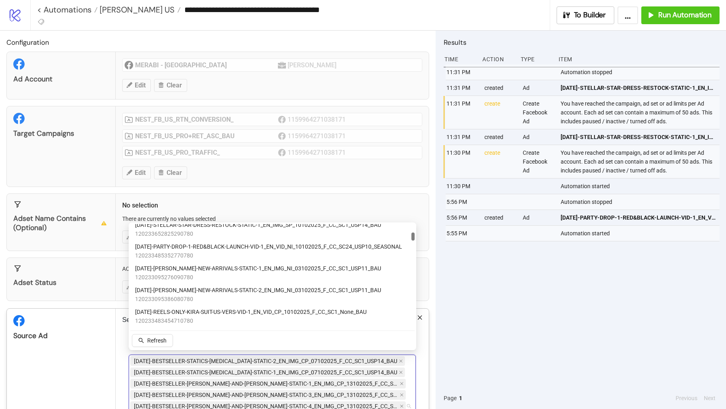
scroll to position [252, 0]
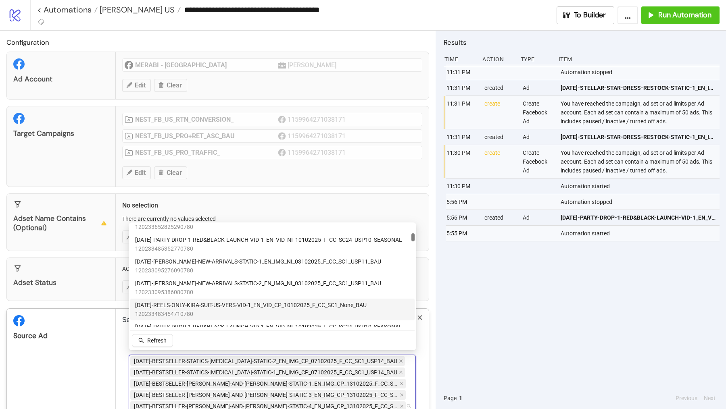
click at [261, 308] on span "AD417-REELS-ONLY-KIRA-SUIT-US-VERS-VID-1_EN_VID_CP_10102025_F_CC_SC1_None_BAU" at bounding box center [250, 305] width 231 height 9
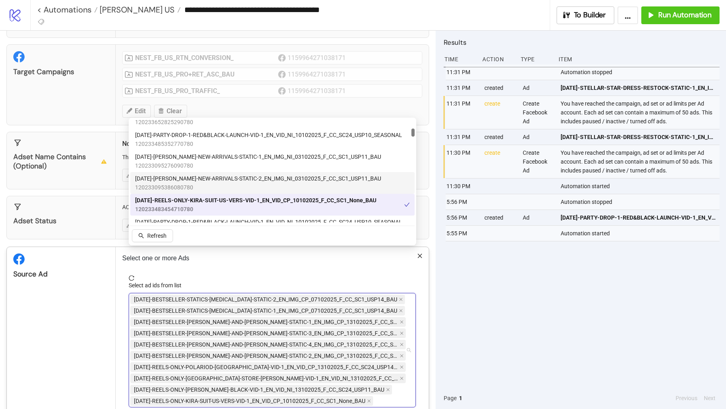
scroll to position [105, 0]
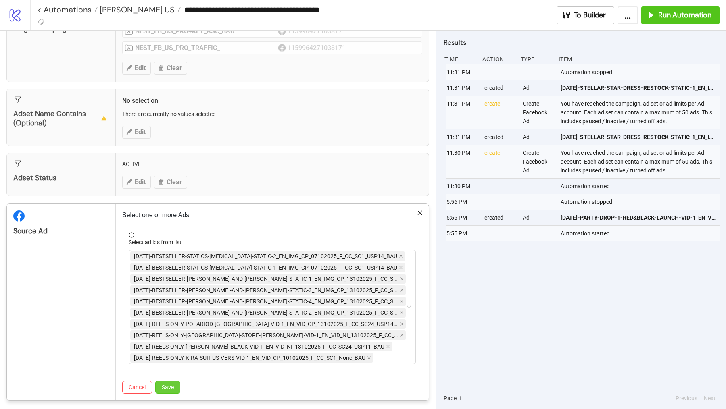
click at [173, 382] on button "Save" at bounding box center [167, 387] width 25 height 13
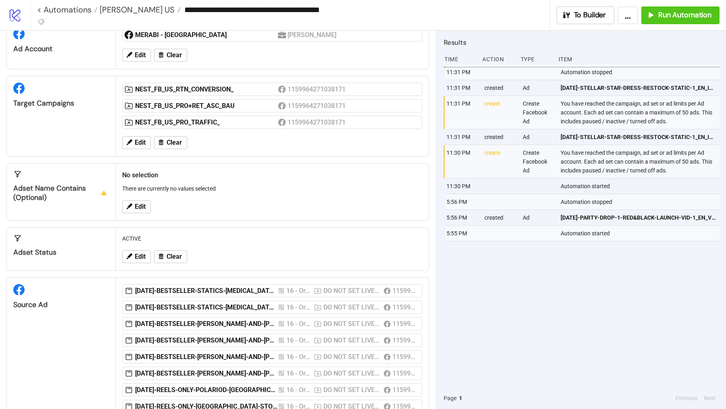
scroll to position [102, 0]
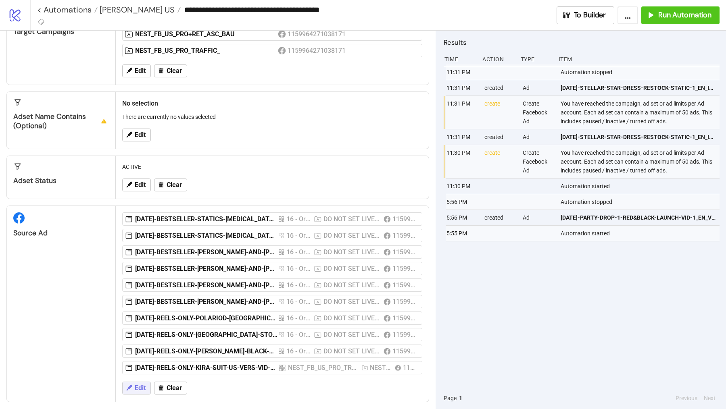
click at [131, 384] on icon at bounding box center [128, 387] width 7 height 7
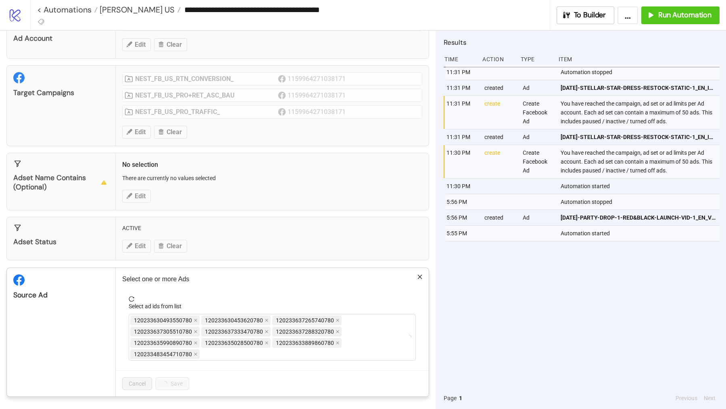
scroll to position [37, 0]
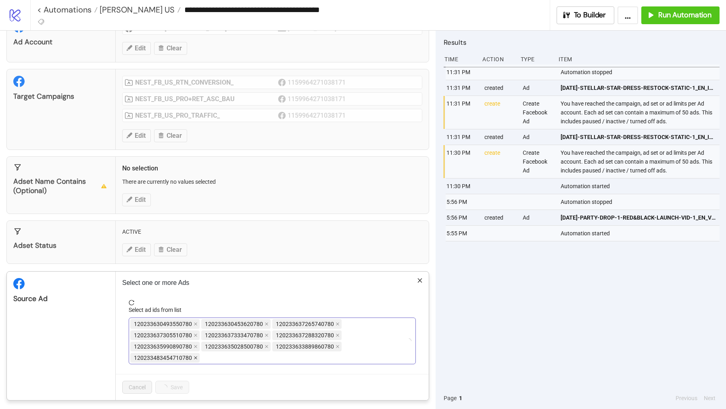
click at [194, 356] on icon "close" at bounding box center [196, 358] width 4 height 4
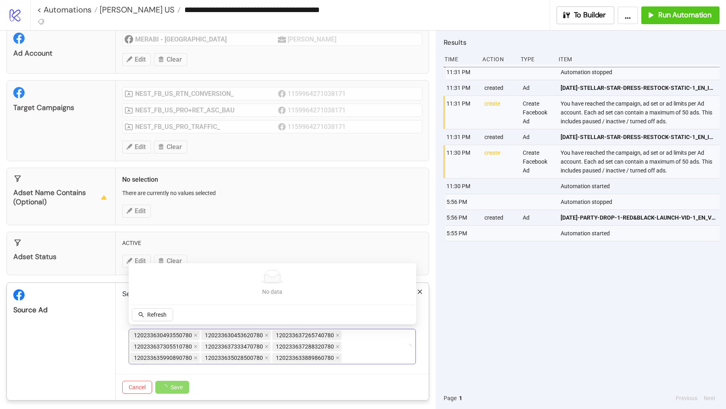
click at [346, 339] on div "120233630493550780 120233630453620780 120233637265740780 120233637305510780 120…" at bounding box center [267, 347] width 275 height 34
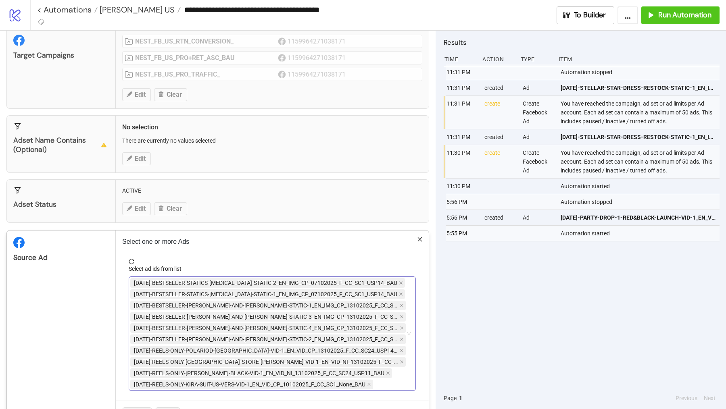
scroll to position [84, 0]
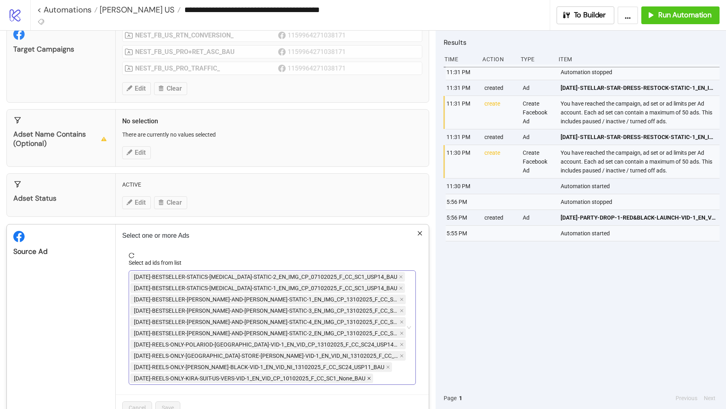
click at [368, 377] on icon "close" at bounding box center [368, 378] width 3 height 3
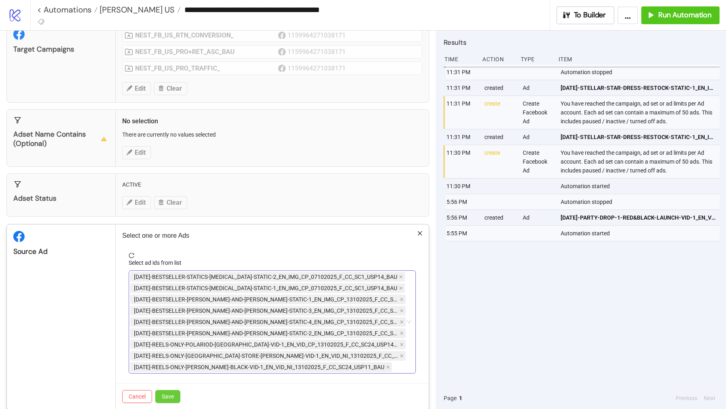
click at [166, 397] on button "Save" at bounding box center [167, 396] width 25 height 13
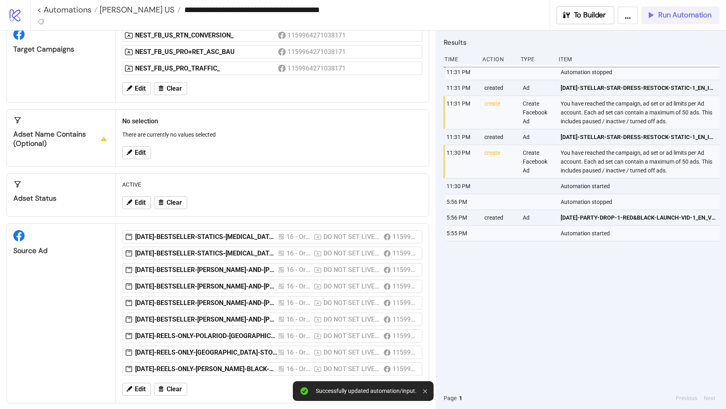
click at [674, 22] on button "Run Automation" at bounding box center [680, 15] width 78 height 18
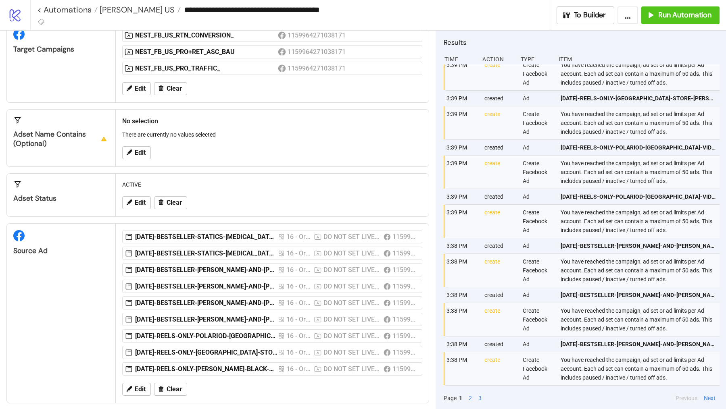
scroll to position [0, 0]
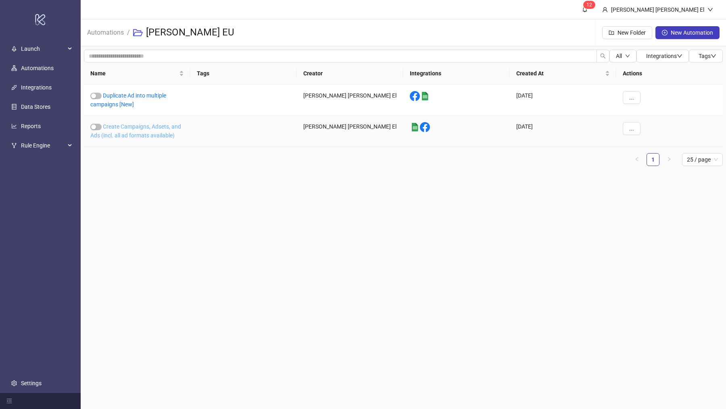
click at [142, 135] on link "Create Campaigns, Adsets, and Ads (incl. all ad formats available)" at bounding box center [135, 130] width 91 height 15
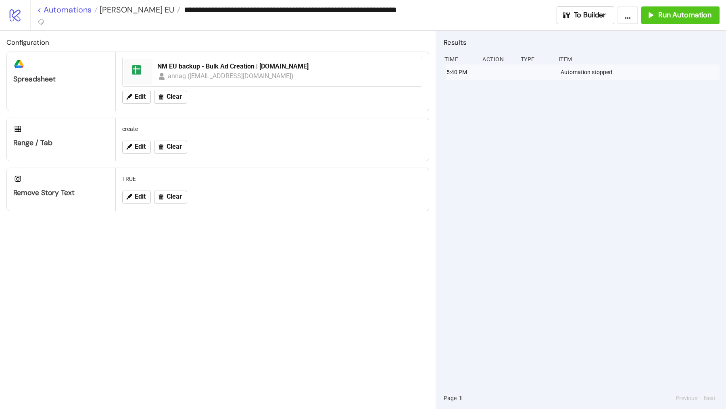
click at [70, 8] on link "< Automations" at bounding box center [67, 10] width 60 height 8
click at [138, 10] on span "[PERSON_NAME] EU" at bounding box center [136, 9] width 77 height 10
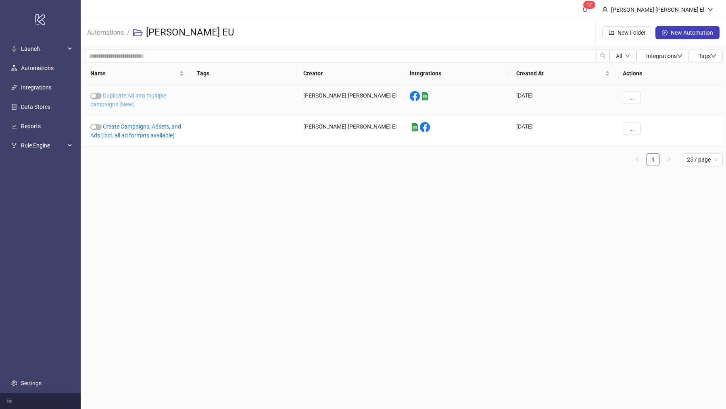
click at [133, 93] on link "Duplicate Ad into multiple campaigns [New]" at bounding box center [128, 99] width 76 height 15
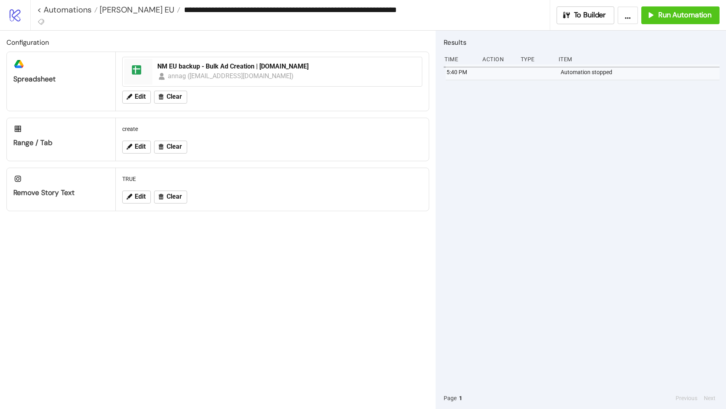
type input "**********"
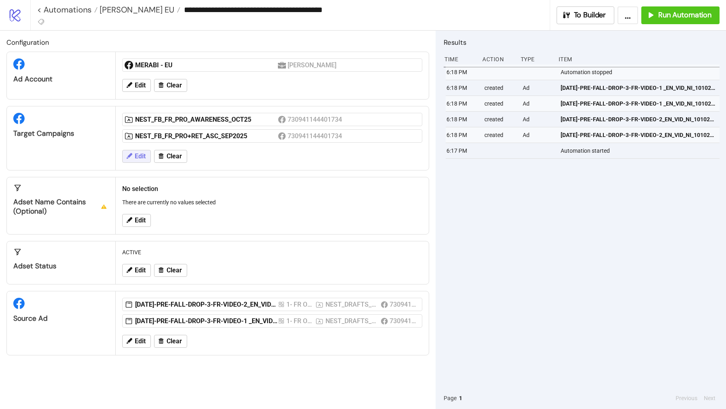
click at [144, 155] on span "Edit" at bounding box center [140, 156] width 11 height 7
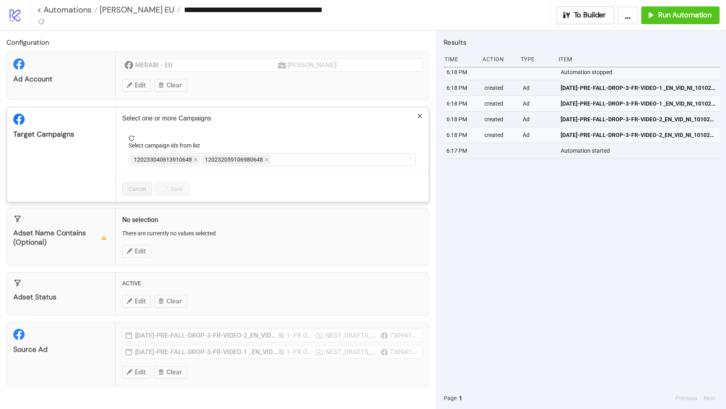
click at [177, 245] on div "**********" at bounding box center [363, 204] width 726 height 409
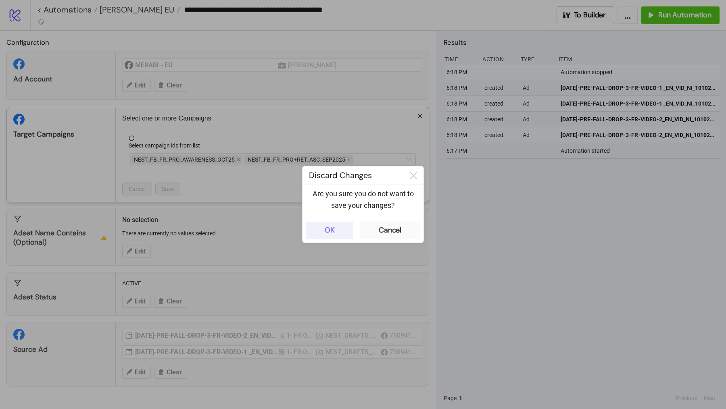
click at [339, 234] on button "OK" at bounding box center [330, 231] width 48 height 18
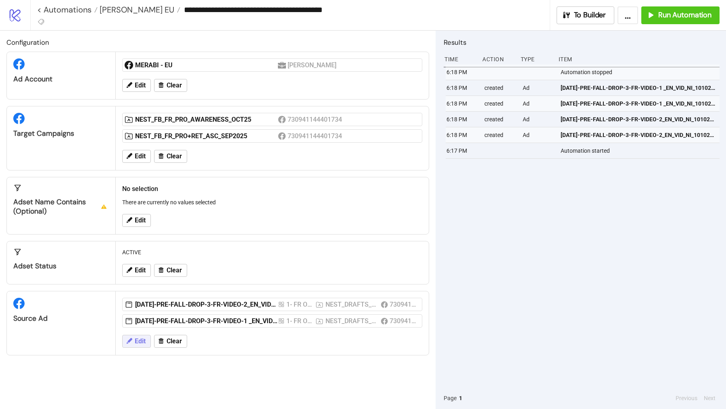
click at [142, 338] on span "Edit" at bounding box center [140, 341] width 11 height 7
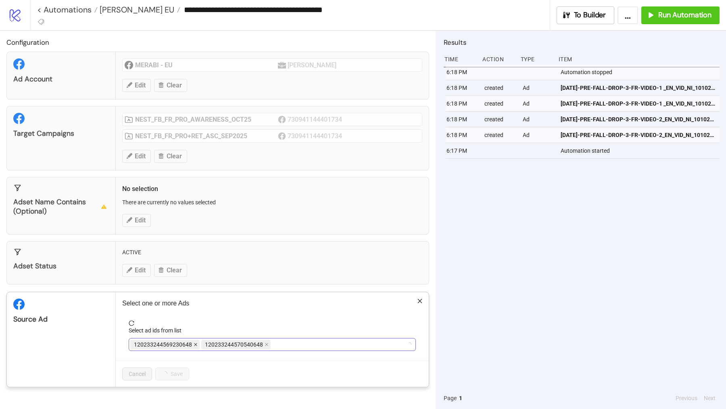
click at [194, 343] on icon "close" at bounding box center [196, 345] width 4 height 4
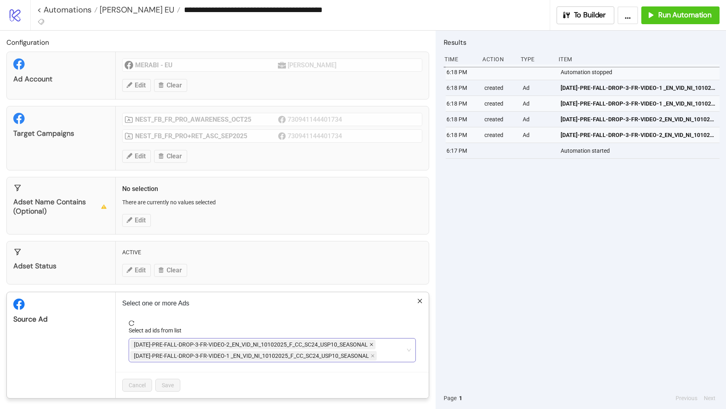
click at [369, 343] on icon "close" at bounding box center [371, 345] width 4 height 4
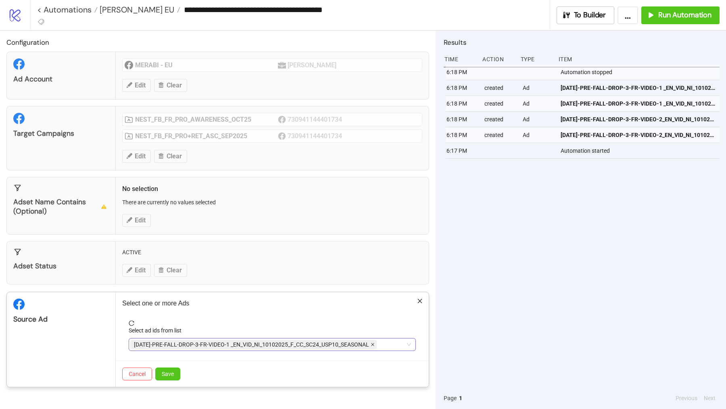
click at [371, 343] on icon "close" at bounding box center [373, 345] width 4 height 4
click at [369, 342] on div at bounding box center [267, 344] width 275 height 11
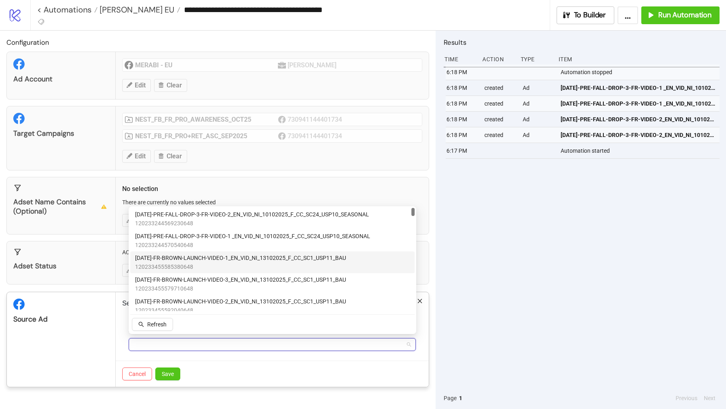
click at [214, 265] on span "120233455585380648" at bounding box center [240, 266] width 211 height 9
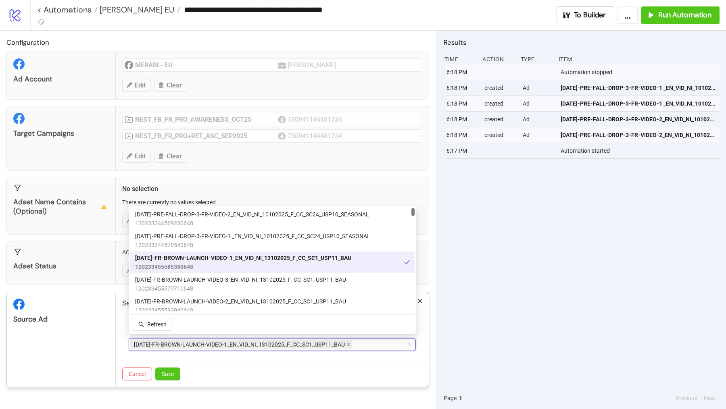
click at [222, 255] on span "[DATE]-FR-BROWN-LAUNCH-VIDEO-1_EN_VID_NI_13102025_F_CC_SC1_USP11_BAU" at bounding box center [243, 258] width 216 height 9
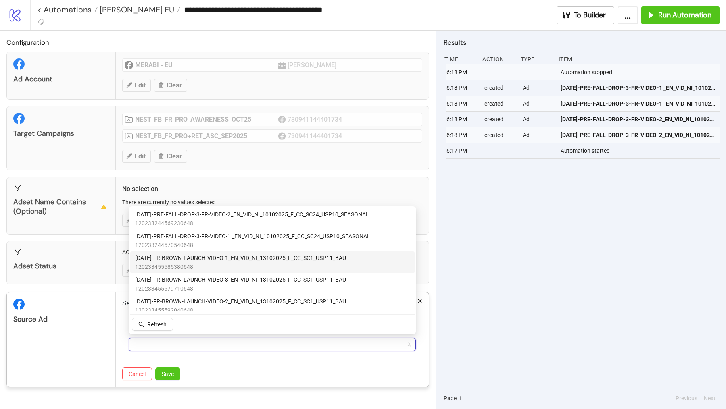
click at [218, 266] on span "120233455585380648" at bounding box center [240, 266] width 211 height 9
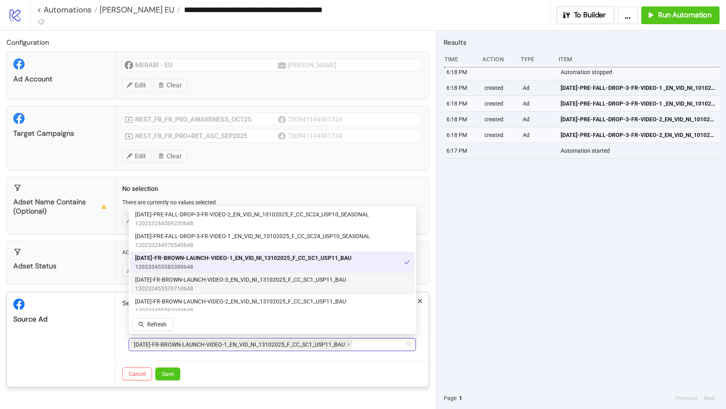
click at [217, 281] on span "[DATE]-FR-BROWN-LAUNCH-VIDEO-3_EN_VID_NI_13102025_F_CC_SC1_USP11_BAU" at bounding box center [240, 279] width 211 height 9
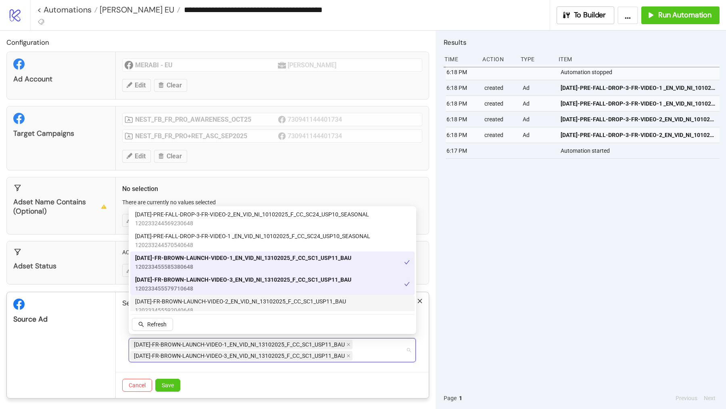
click at [217, 304] on span "[DATE]-FR-BROWN-LAUNCH-VIDEO-2_EN_VID_NI_13102025_F_CC_SC1_USP11_BAU" at bounding box center [240, 301] width 211 height 9
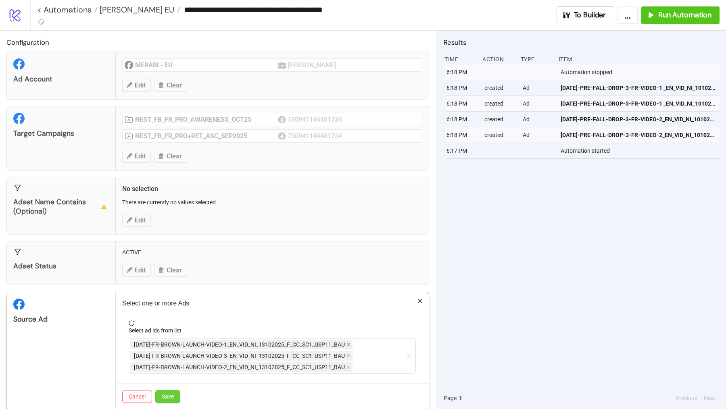
click at [162, 394] on span "Save" at bounding box center [168, 396] width 12 height 6
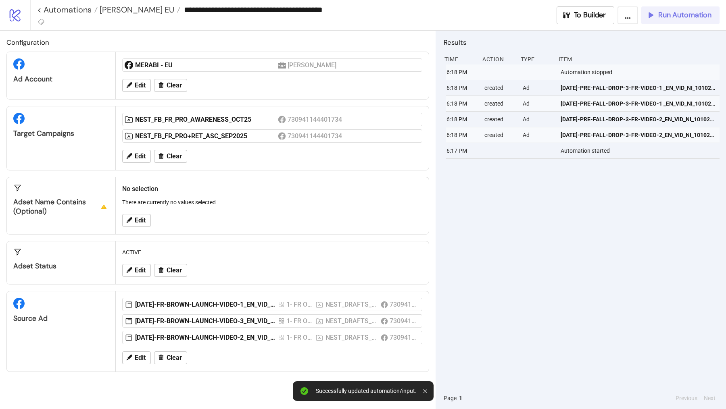
click at [663, 18] on span "Run Automation" at bounding box center [684, 14] width 53 height 9
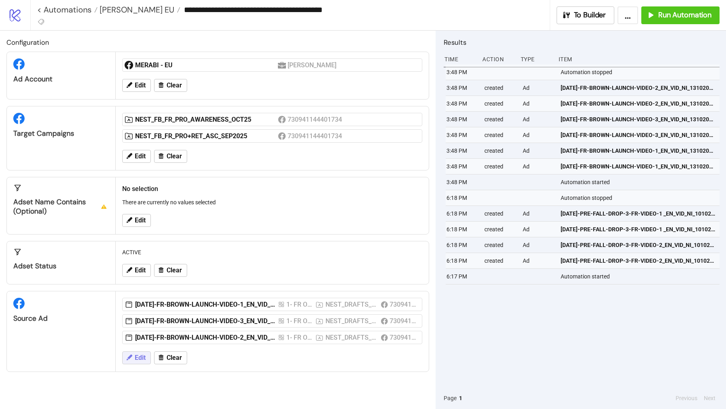
click at [135, 355] on span "Edit" at bounding box center [140, 357] width 11 height 7
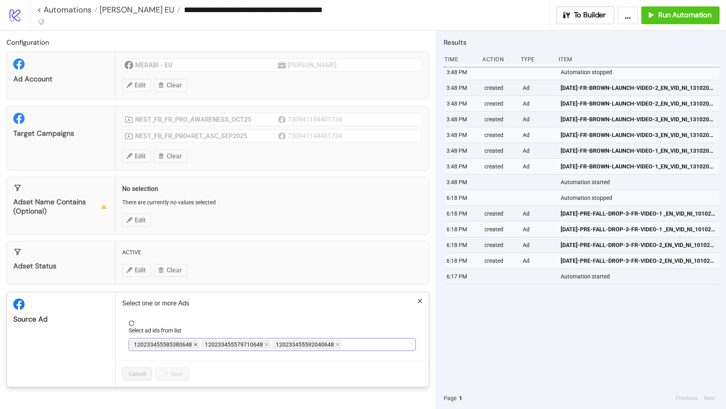
click at [194, 343] on icon "close" at bounding box center [196, 345] width 4 height 4
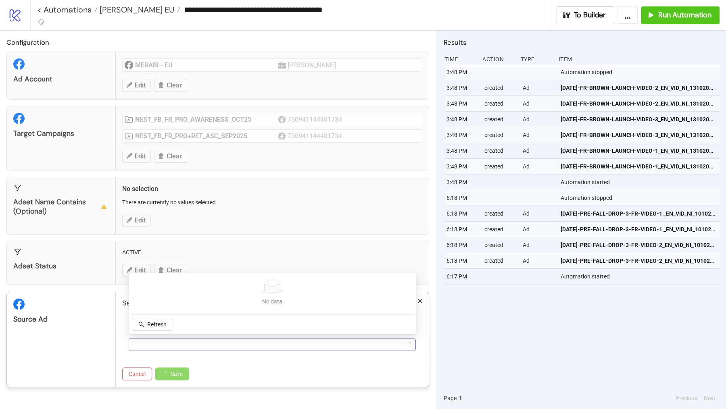
click at [192, 341] on div at bounding box center [267, 344] width 275 height 11
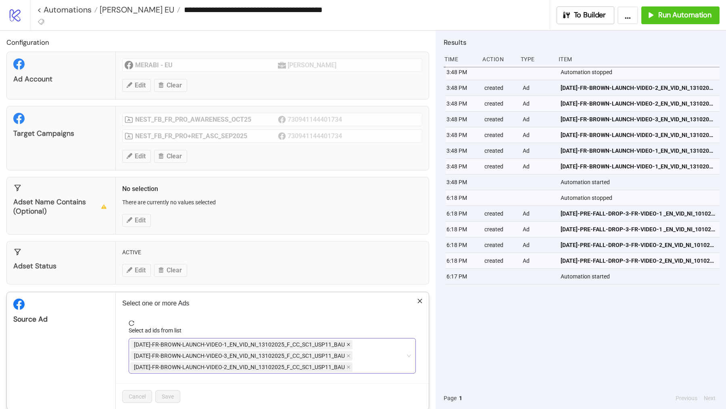
click at [349, 343] on icon "close" at bounding box center [348, 344] width 3 height 3
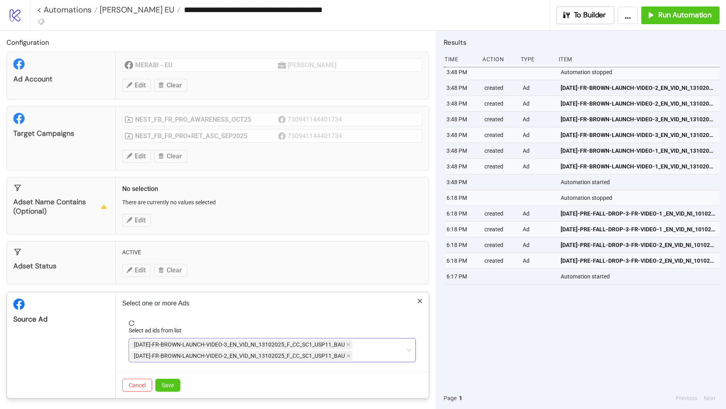
click at [349, 343] on icon "close" at bounding box center [348, 344] width 3 height 3
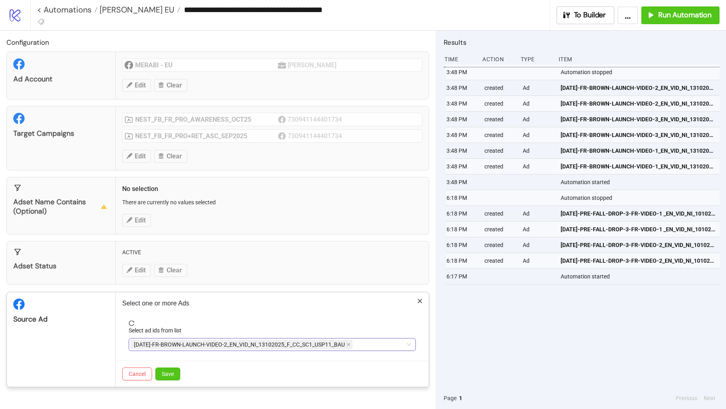
click at [349, 343] on icon "close" at bounding box center [348, 345] width 4 height 4
click at [349, 343] on div at bounding box center [267, 344] width 275 height 11
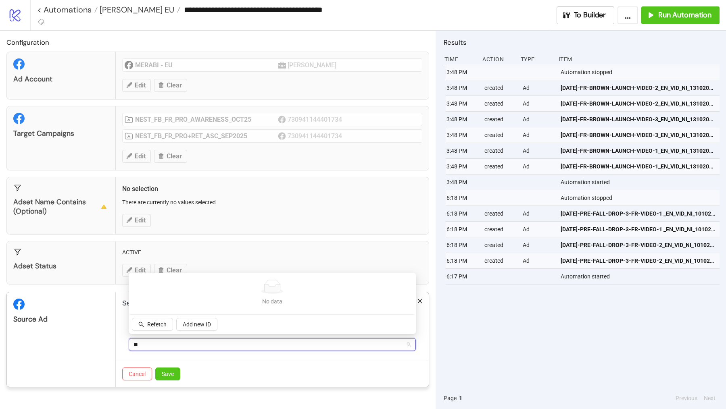
type input "*"
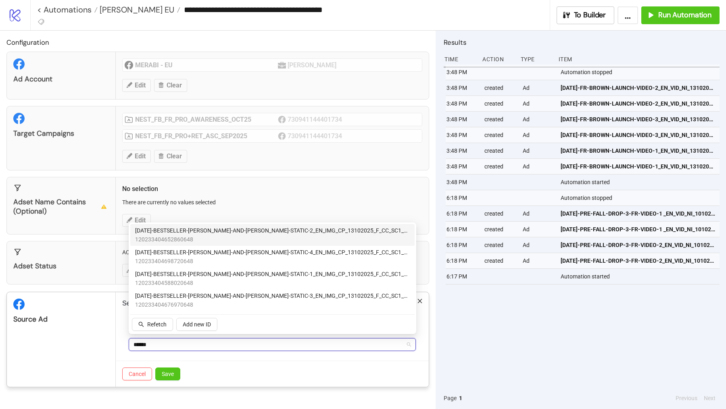
click at [313, 237] on span "120233404652860648" at bounding box center [272, 239] width 275 height 9
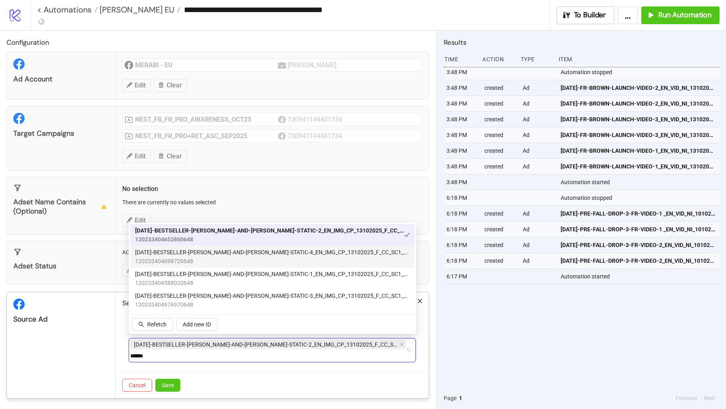
click at [308, 260] on span "120233404698720648" at bounding box center [272, 261] width 275 height 9
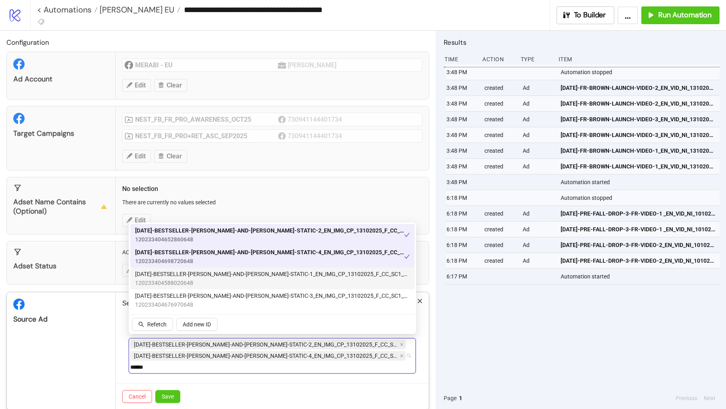
click at [304, 280] on span "120233404588020648" at bounding box center [272, 283] width 275 height 9
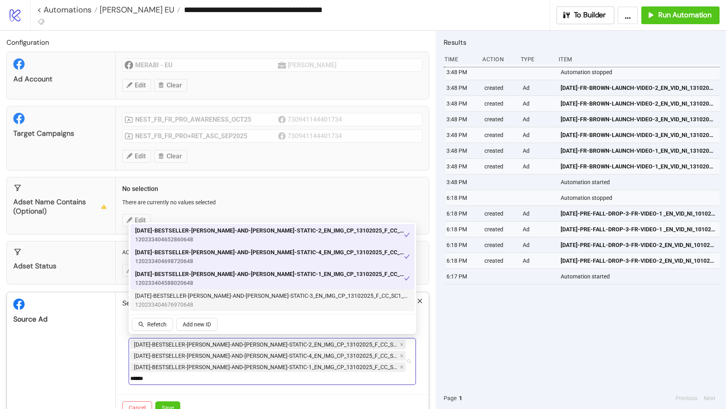
click at [304, 294] on span "[DATE]-BESTSELLER-[PERSON_NAME]-AND-[PERSON_NAME]-STATIC-3_EN_IMG_CP_13102025_F…" at bounding box center [272, 295] width 275 height 9
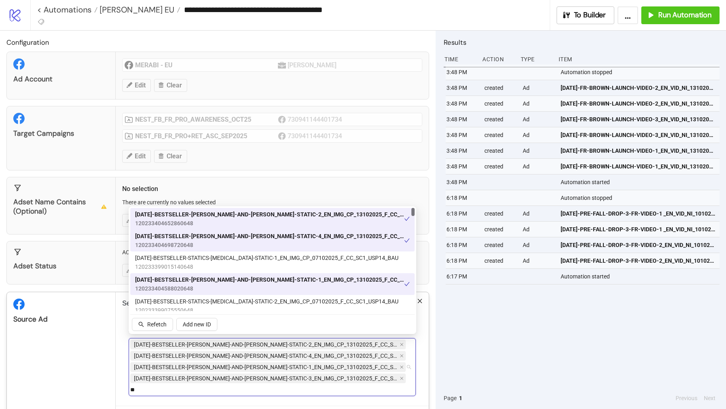
type input "*"
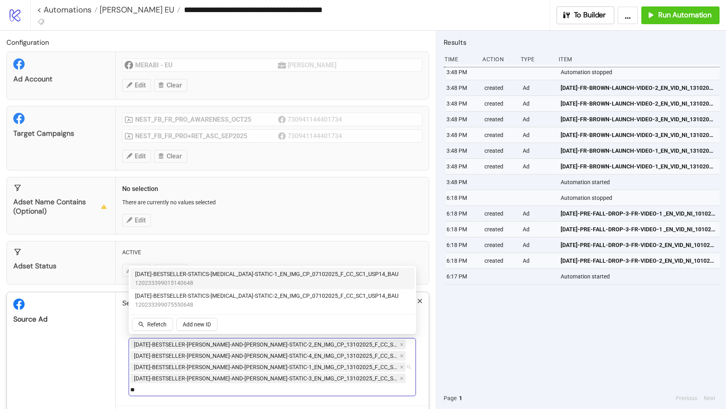
click at [293, 277] on span "[DATE]-BESTSELLER-STATICS-[MEDICAL_DATA]-STATIC-1_EN_IMG_CP_07102025_F_CC_SC1_U…" at bounding box center [266, 274] width 263 height 9
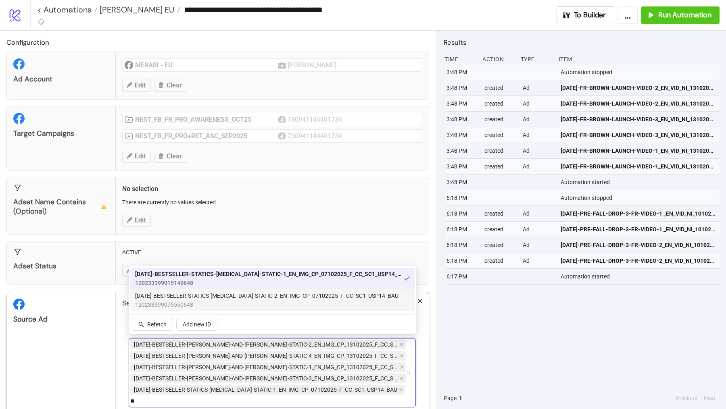
click at [293, 293] on span "[DATE]-BESTSELLER-STATICS-[MEDICAL_DATA]-STATIC-2_EN_IMG_CP_07102025_F_CC_SC1_U…" at bounding box center [266, 295] width 263 height 9
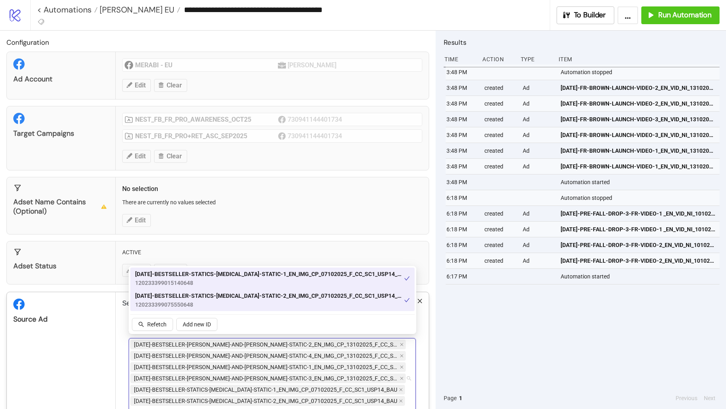
type input "*"
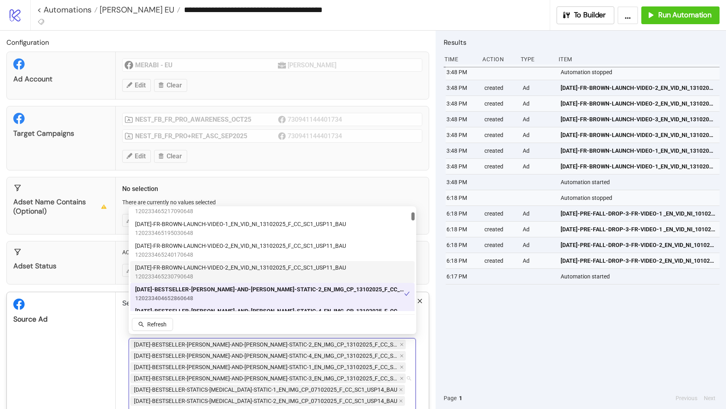
scroll to position [44, 0]
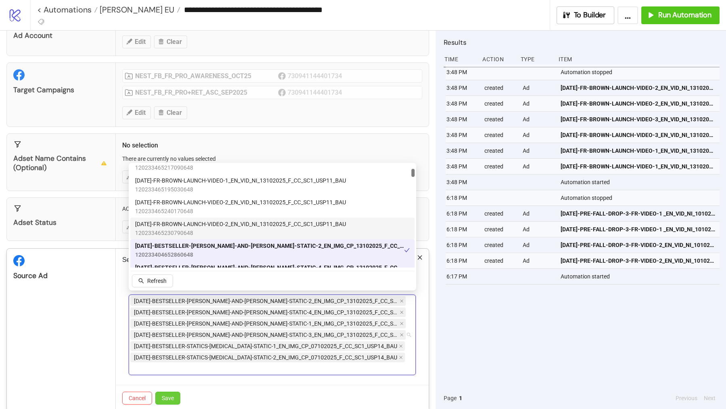
click at [166, 395] on span "Save" at bounding box center [168, 398] width 12 height 6
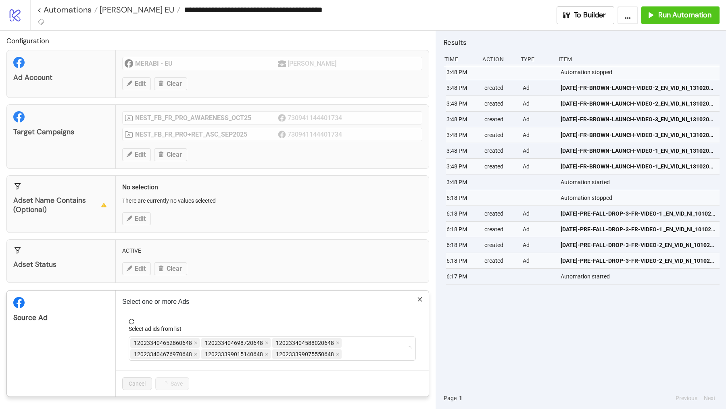
scroll to position [0, 0]
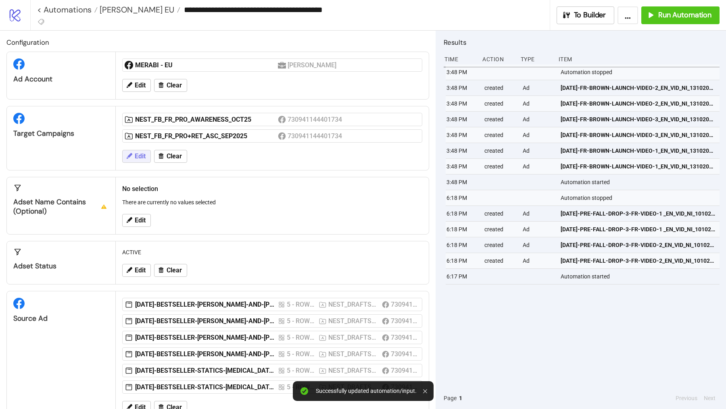
click at [135, 158] on span "Edit" at bounding box center [140, 156] width 11 height 7
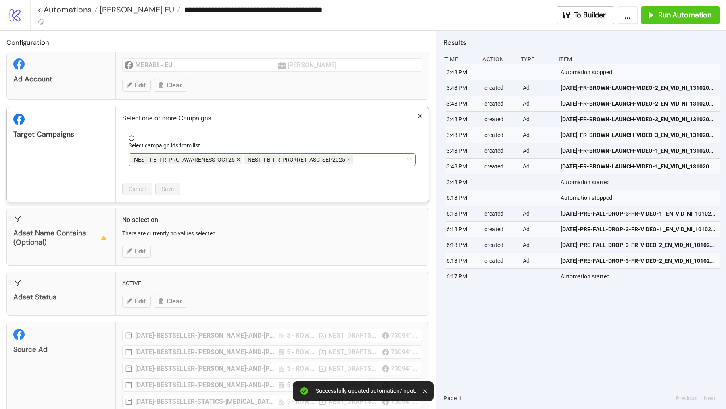
click at [236, 158] on icon "close" at bounding box center [238, 160] width 4 height 4
click at [236, 158] on icon "close" at bounding box center [235, 160] width 4 height 4
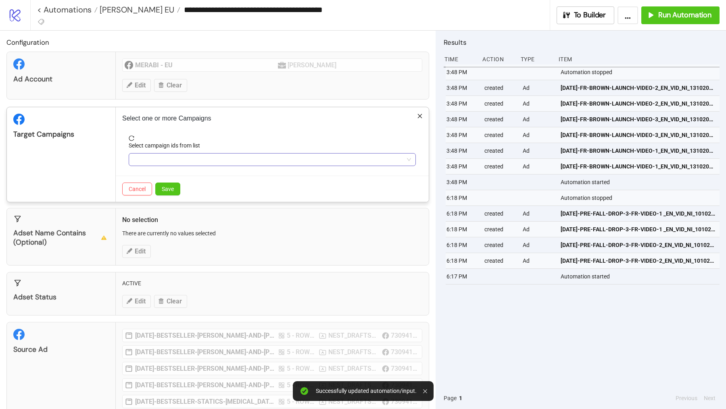
click at [236, 157] on div at bounding box center [267, 159] width 275 height 11
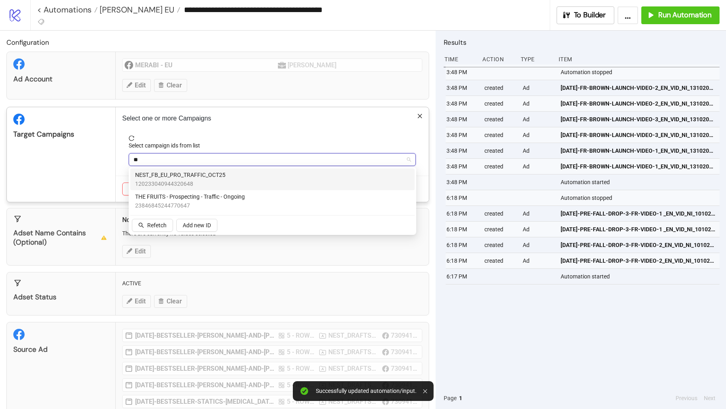
type input "*"
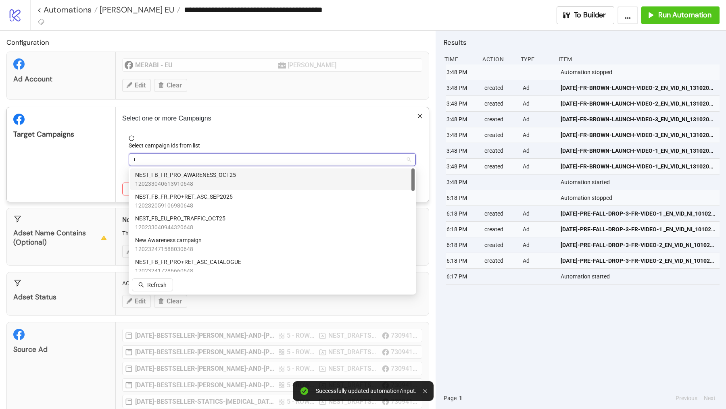
type input "**"
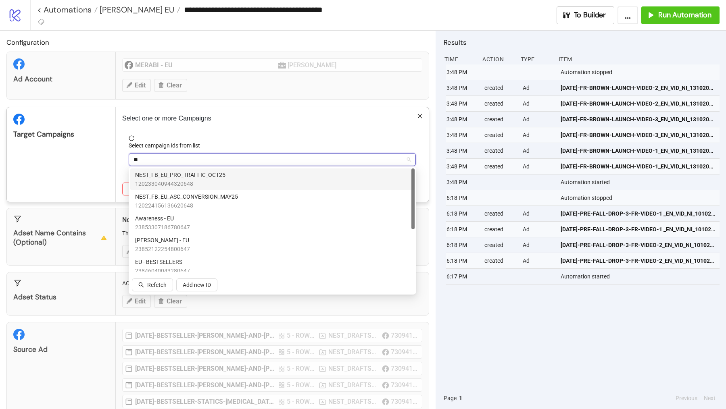
click at [211, 182] on span "120233040944320648" at bounding box center [180, 183] width 90 height 9
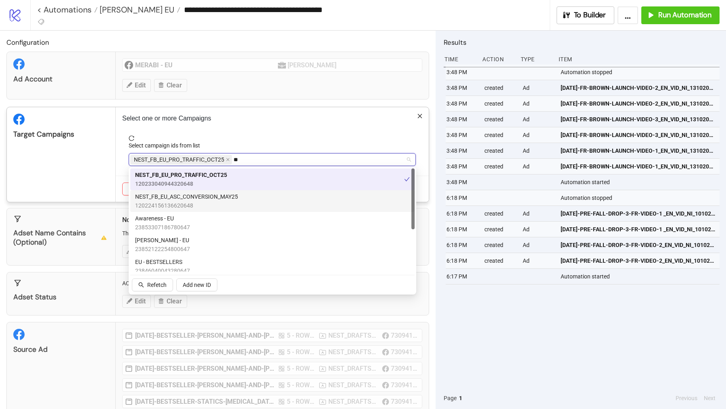
click at [211, 201] on span "120224156136620648" at bounding box center [186, 205] width 103 height 9
click at [105, 175] on div "Target Campaigns" at bounding box center [61, 154] width 109 height 95
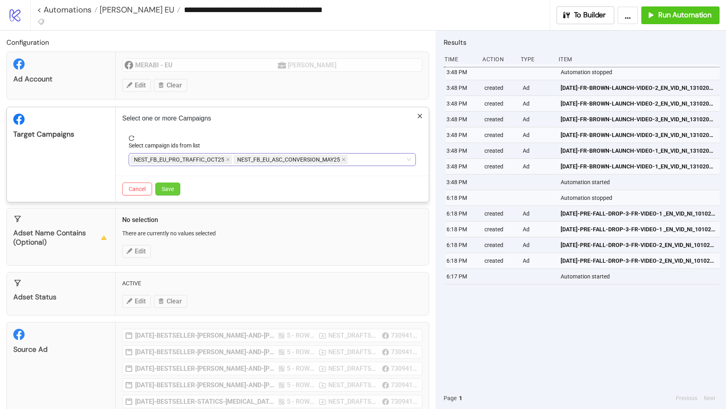
click at [167, 188] on span "Save" at bounding box center [168, 189] width 12 height 6
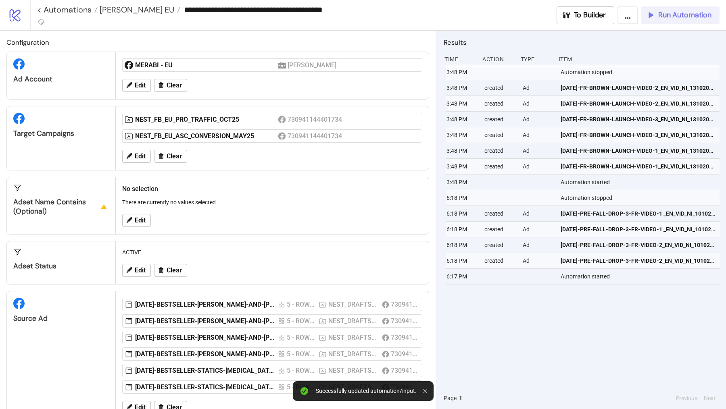
click at [656, 18] on div "Run Automation" at bounding box center [678, 14] width 65 height 9
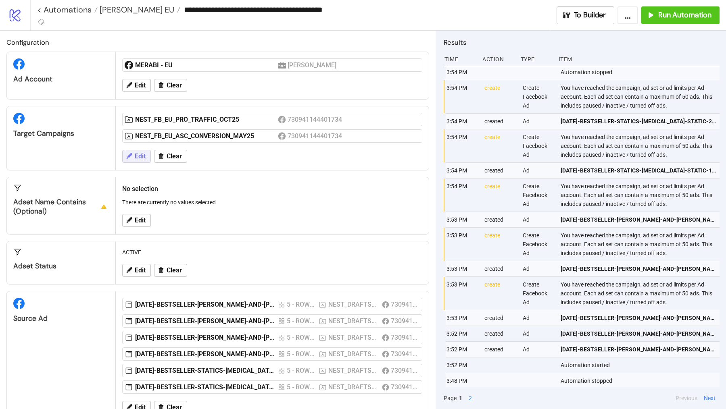
click at [138, 153] on span "Edit" at bounding box center [140, 156] width 11 height 7
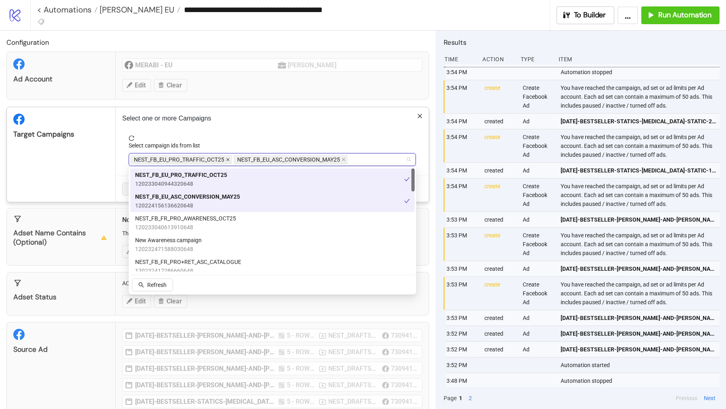
click at [227, 158] on icon "close" at bounding box center [227, 159] width 3 height 3
click at [125, 148] on form "Select campaign ids from list NEST_FB_EU_ASC_CONVERSION_MAY25" at bounding box center [272, 155] width 300 height 40
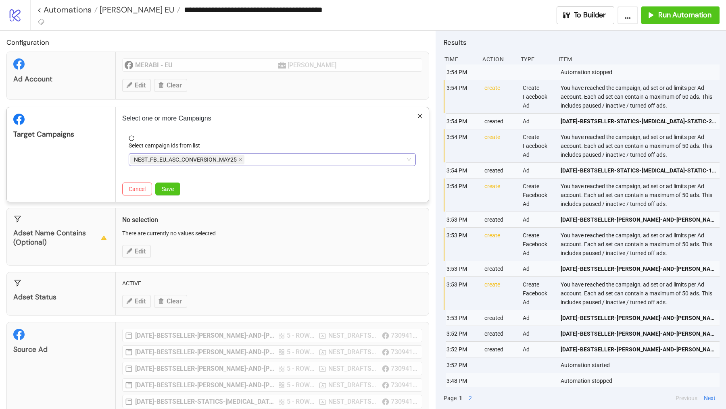
click at [167, 194] on div "Cancel Save" at bounding box center [272, 189] width 313 height 26
click at [170, 186] on span "Save" at bounding box center [168, 189] width 12 height 6
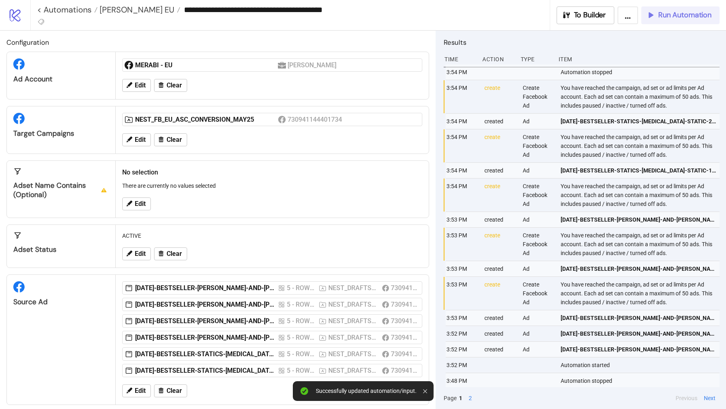
click at [665, 21] on button "Run Automation" at bounding box center [680, 15] width 78 height 18
